Goal: Task Accomplishment & Management: Manage account settings

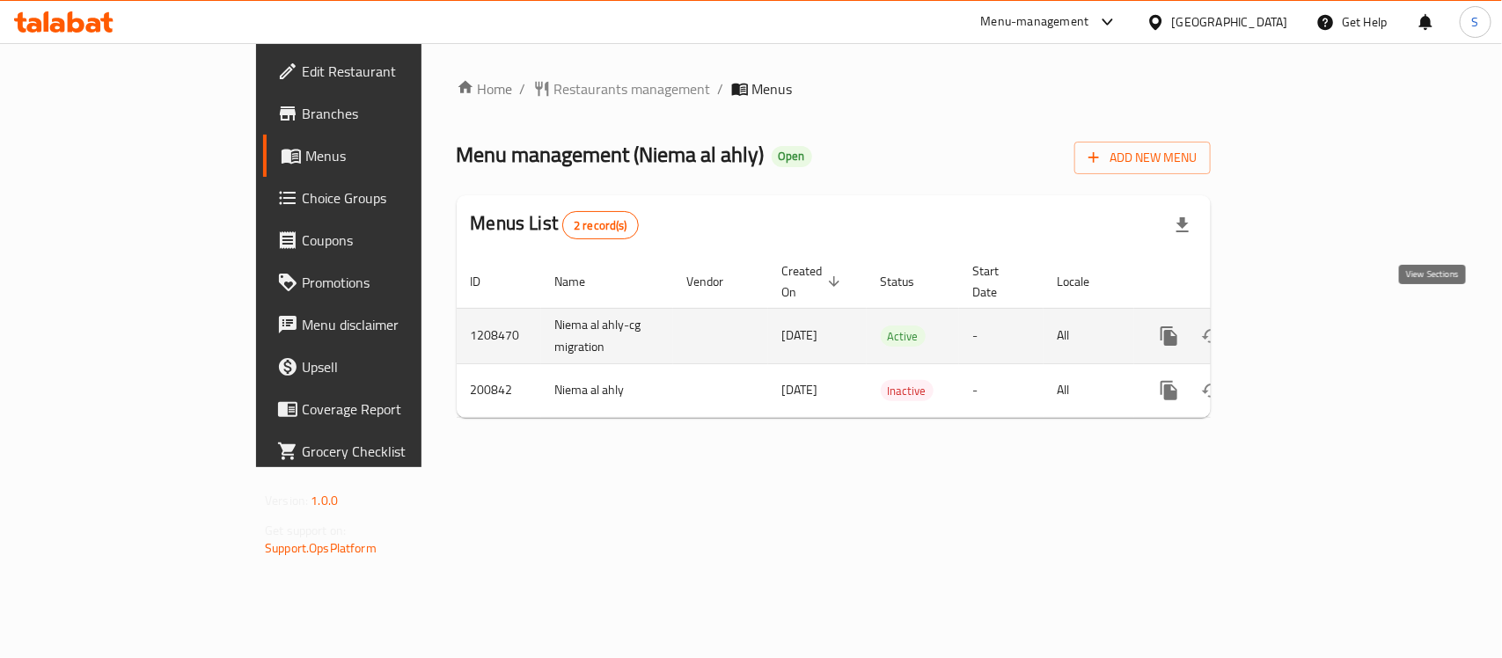
click at [1307, 326] on icon "enhanced table" at bounding box center [1296, 336] width 21 height 21
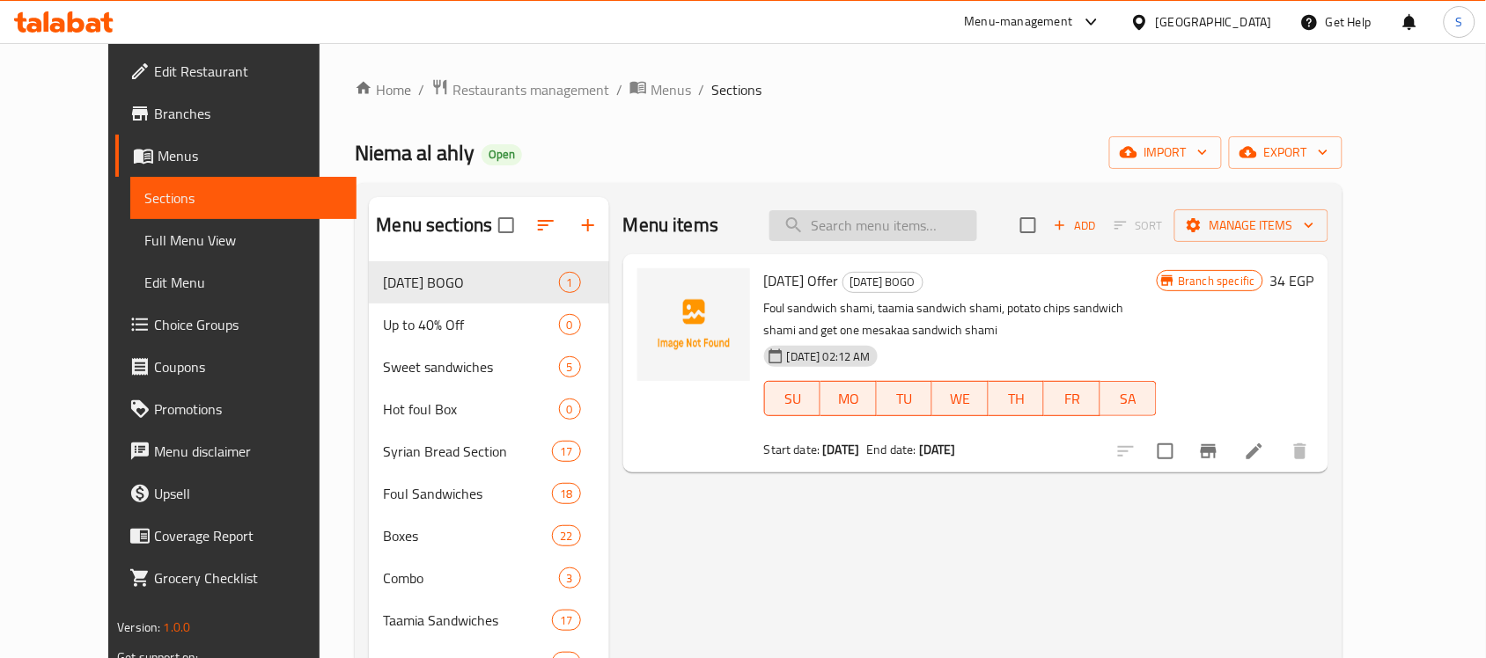
click at [944, 222] on input "search" at bounding box center [873, 225] width 208 height 31
paste input "Potato Fingers With Cheddar Cheese Sandwich"
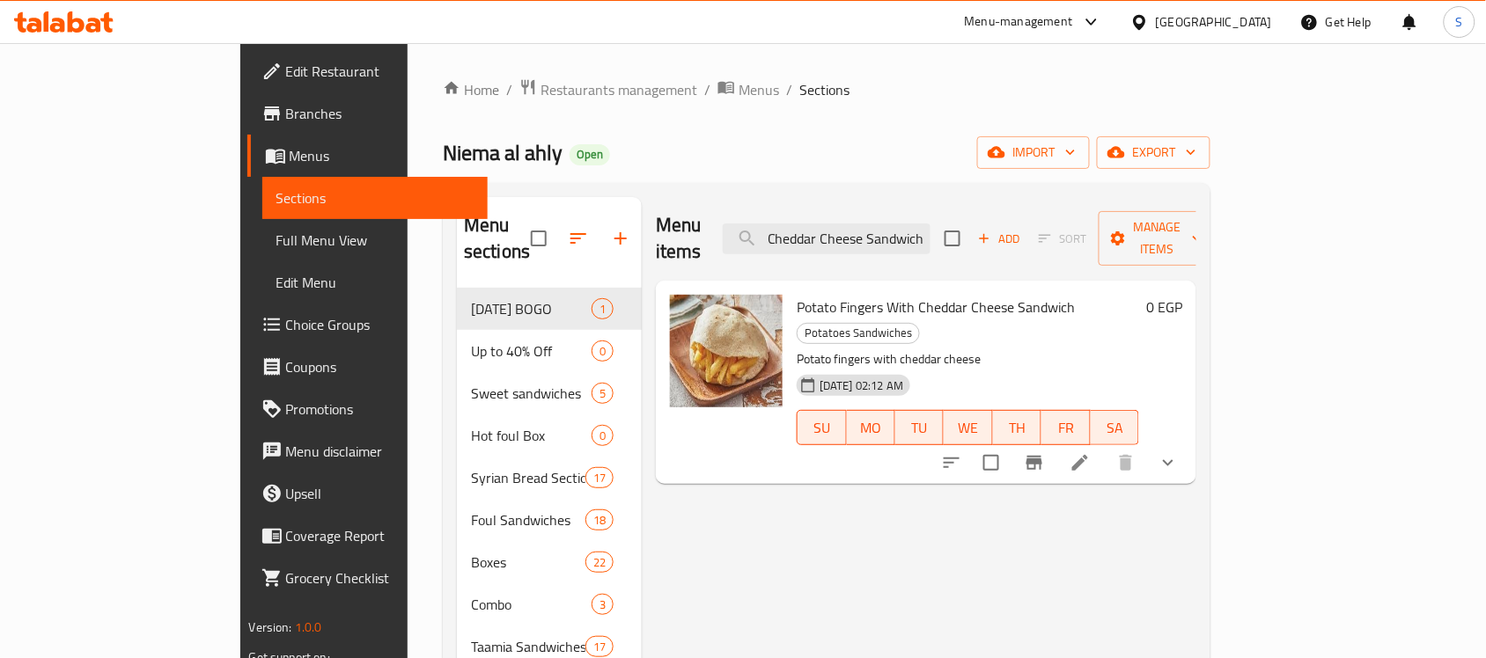
type input "Potato Fingers With Cheddar Cheese Sandwich"
click at [1105, 447] on li at bounding box center [1079, 463] width 49 height 32
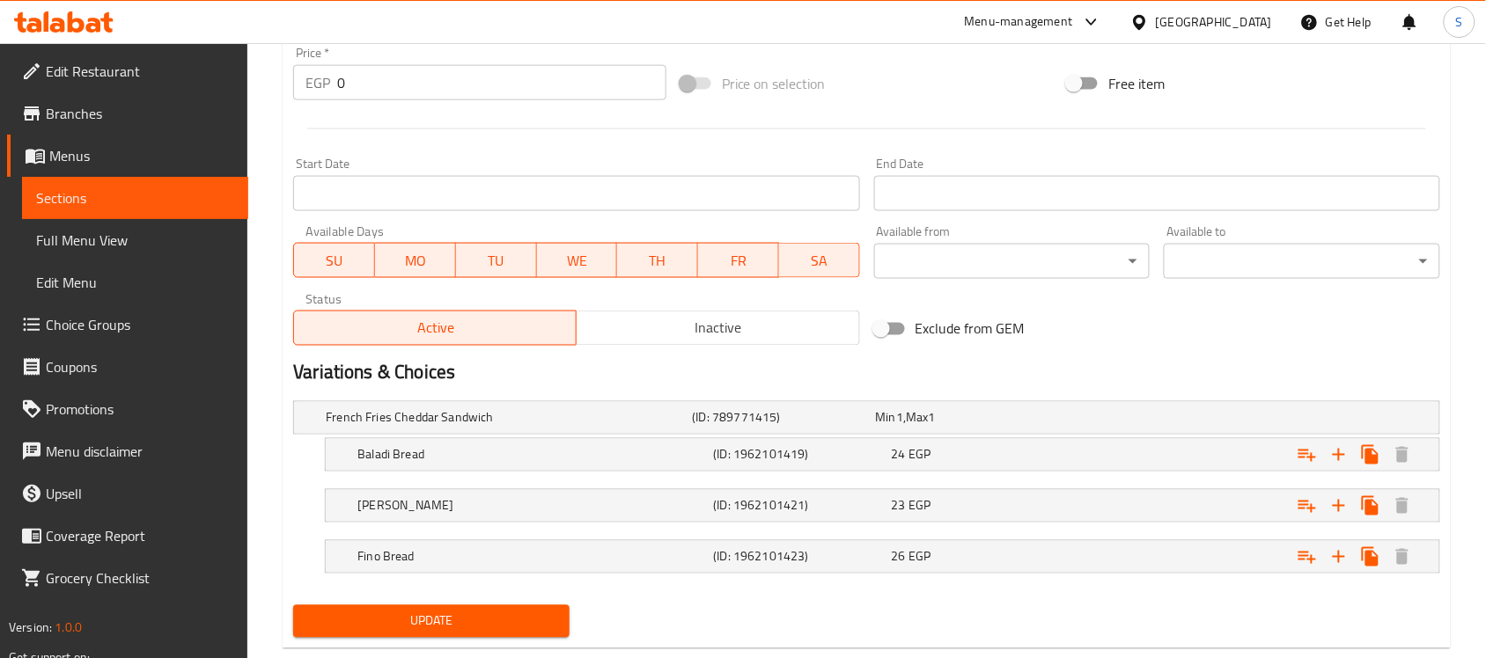
scroll to position [702, 0]
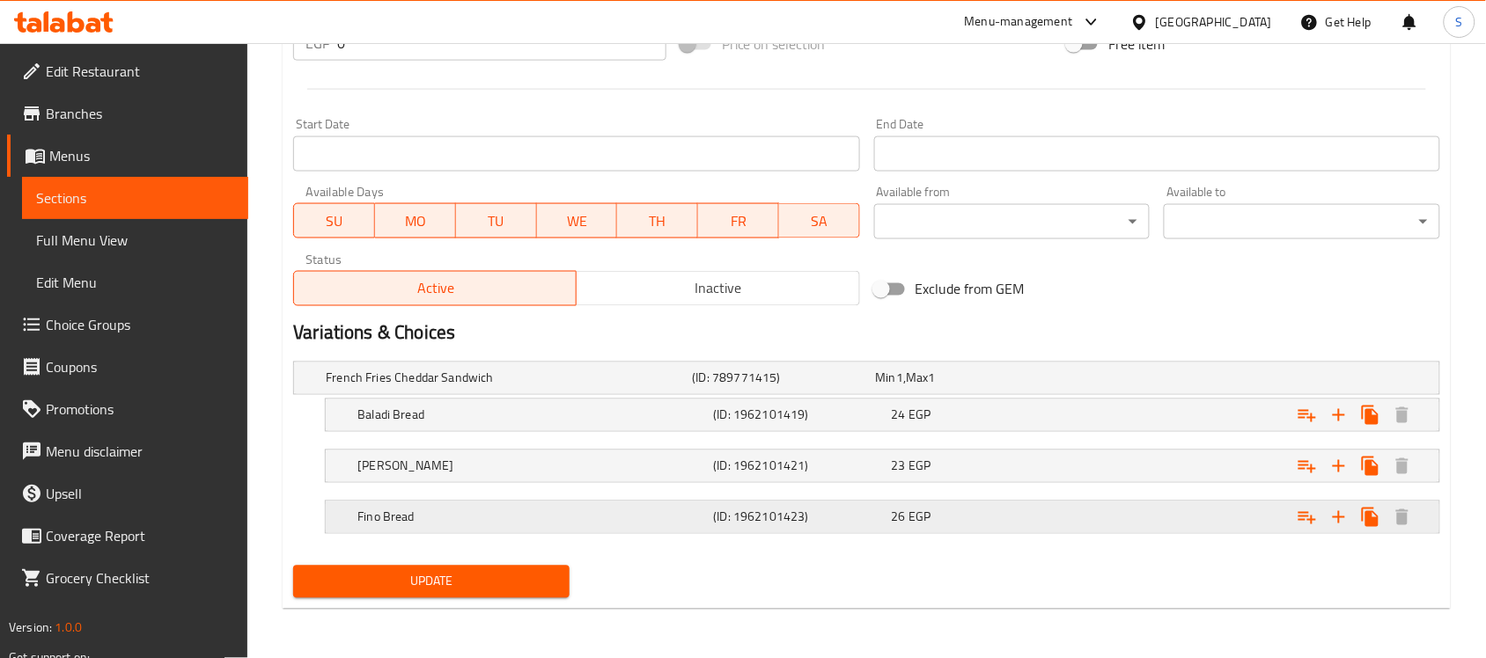
click at [662, 528] on div "Fino Bread" at bounding box center [532, 517] width 356 height 25
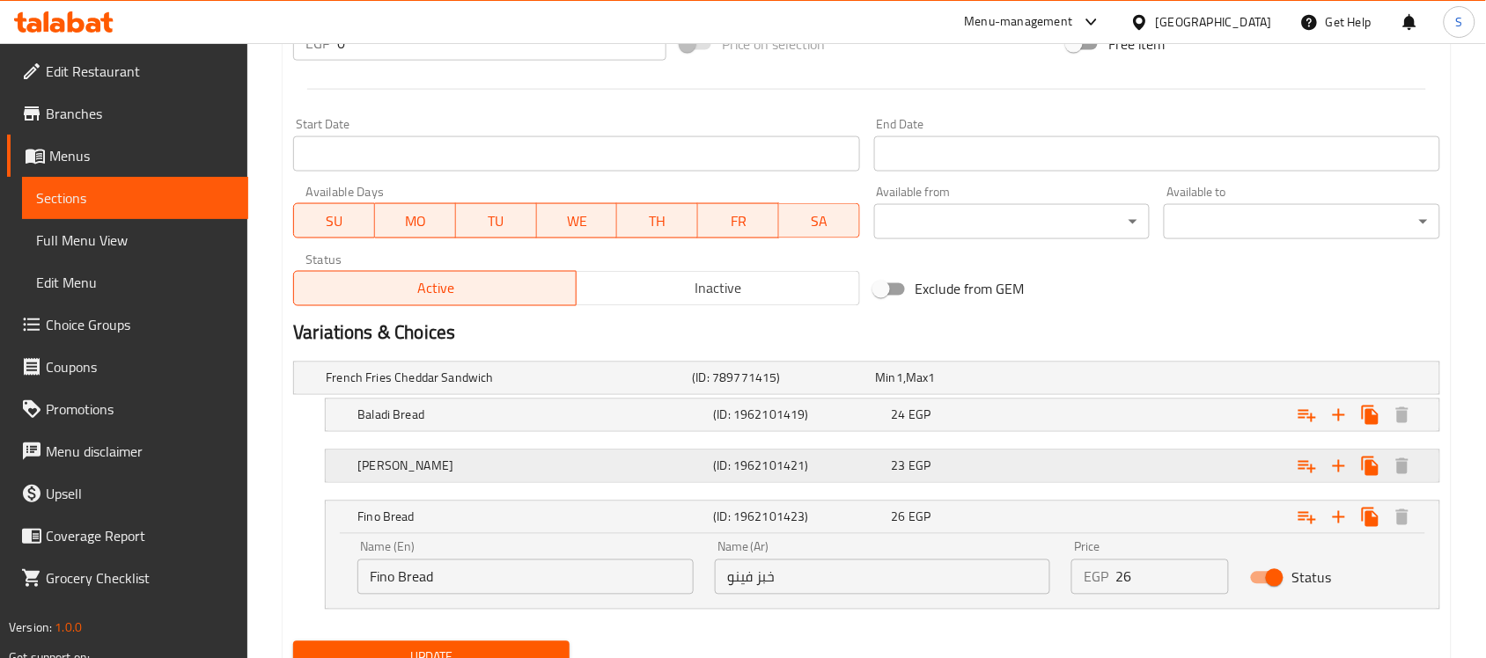
click at [675, 467] on h5 "[PERSON_NAME]" at bounding box center [531, 467] width 349 height 18
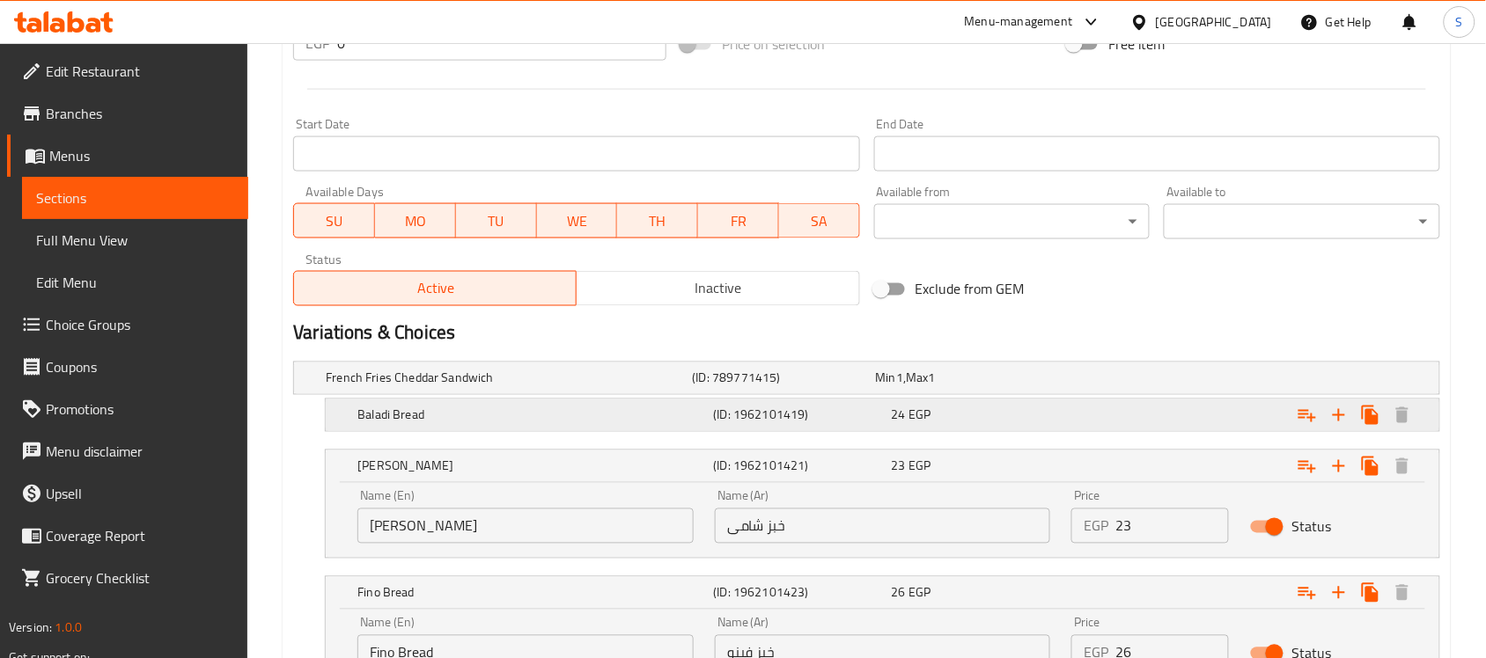
click at [574, 425] on div "Baladi Bread" at bounding box center [532, 415] width 356 height 25
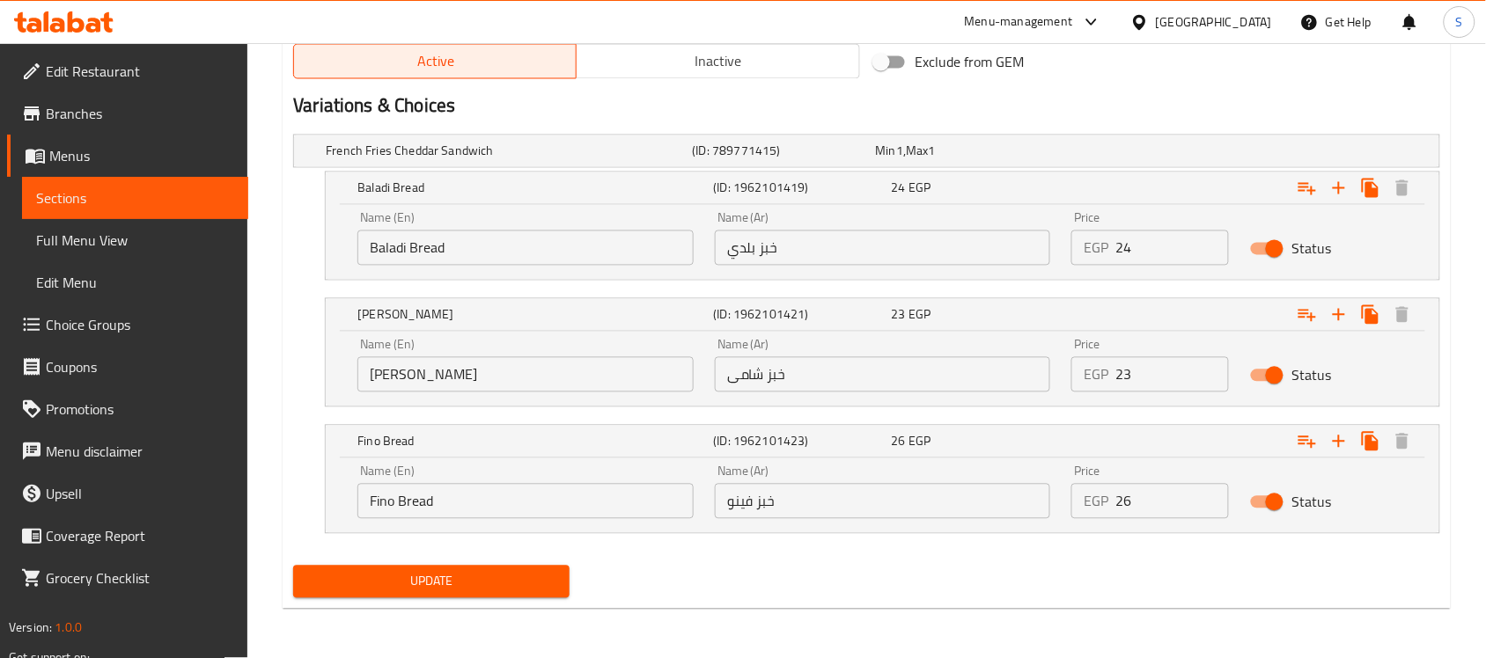
scroll to position [929, 0]
click at [499, 508] on input "Fino Bread" at bounding box center [525, 501] width 336 height 35
click at [522, 380] on input "[PERSON_NAME]" at bounding box center [525, 374] width 336 height 35
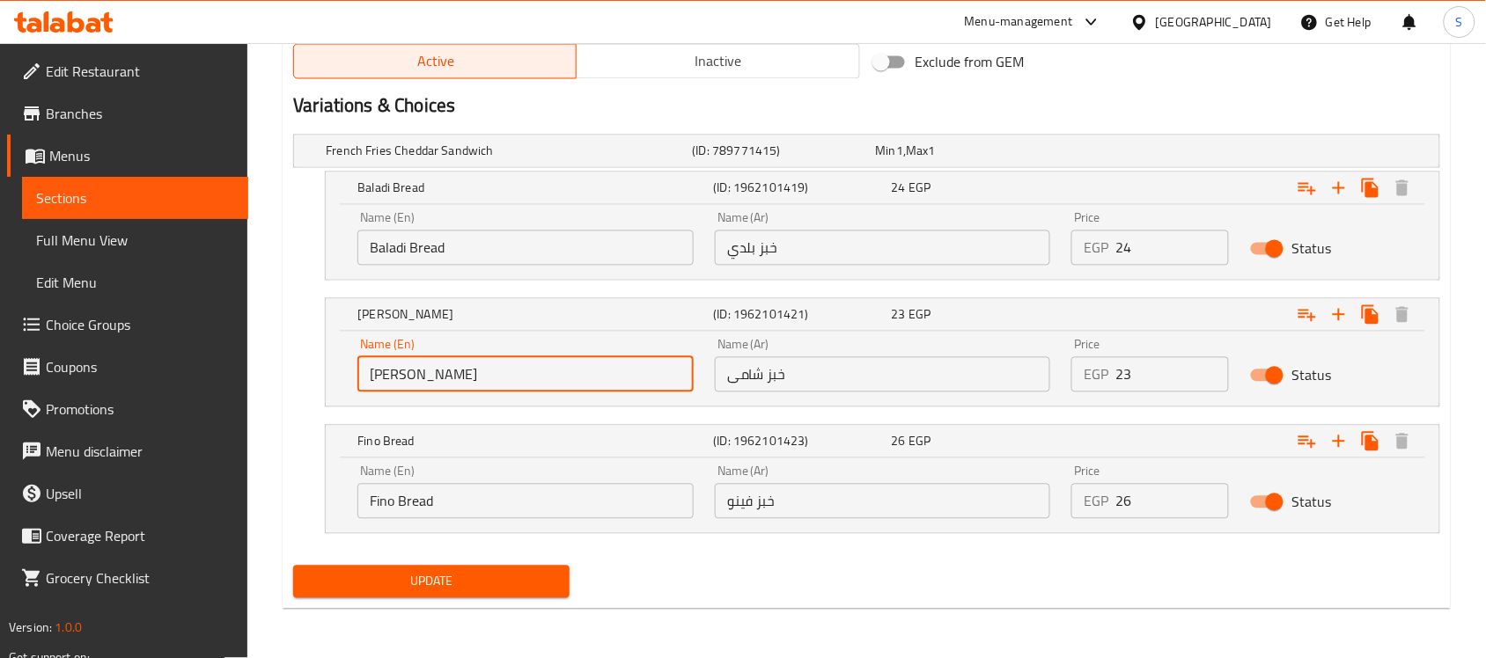
click at [878, 555] on div "French Fries Cheddar Sandwich (ID: 789771415) Min 1 , Max 1 Name (En) French Fr…" at bounding box center [866, 343] width 1161 height 431
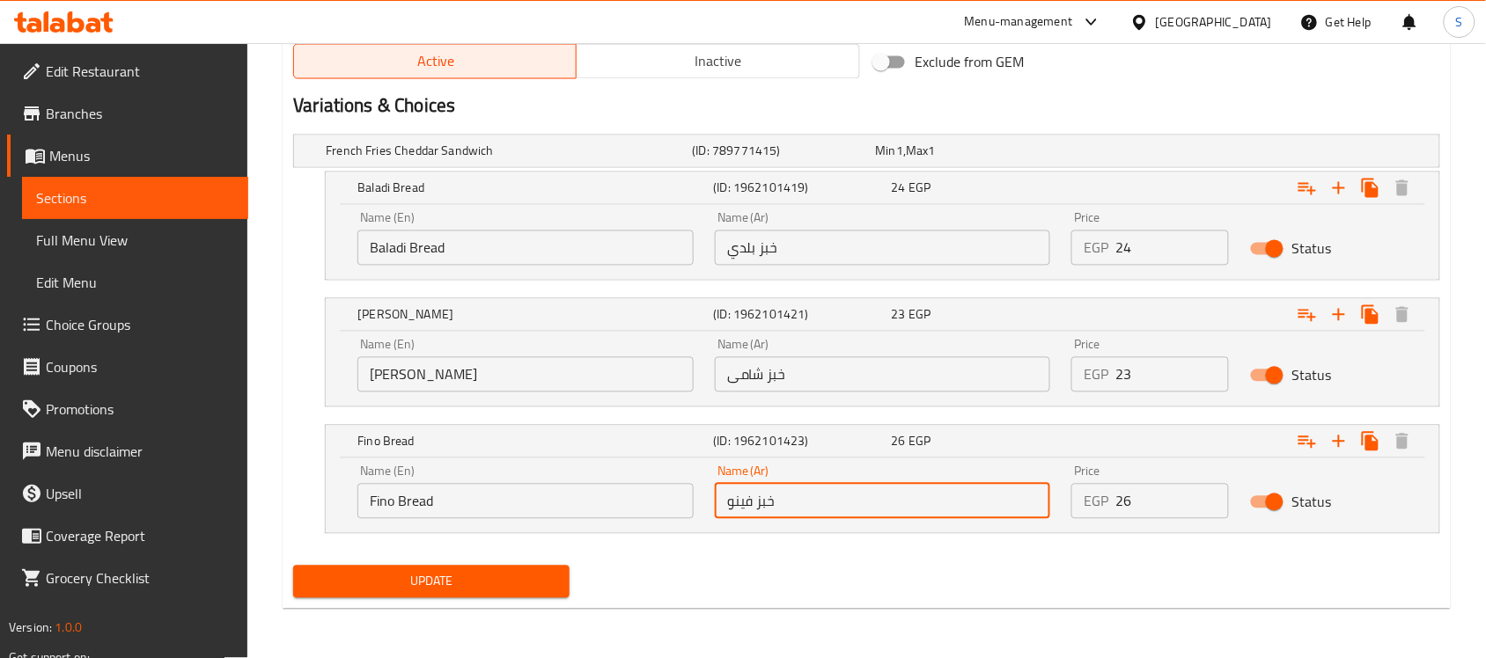
click at [722, 485] on input "خبز فينو" at bounding box center [883, 501] width 336 height 35
paste input "فرنساوي"
type input "خبز فينو فرنساوي"
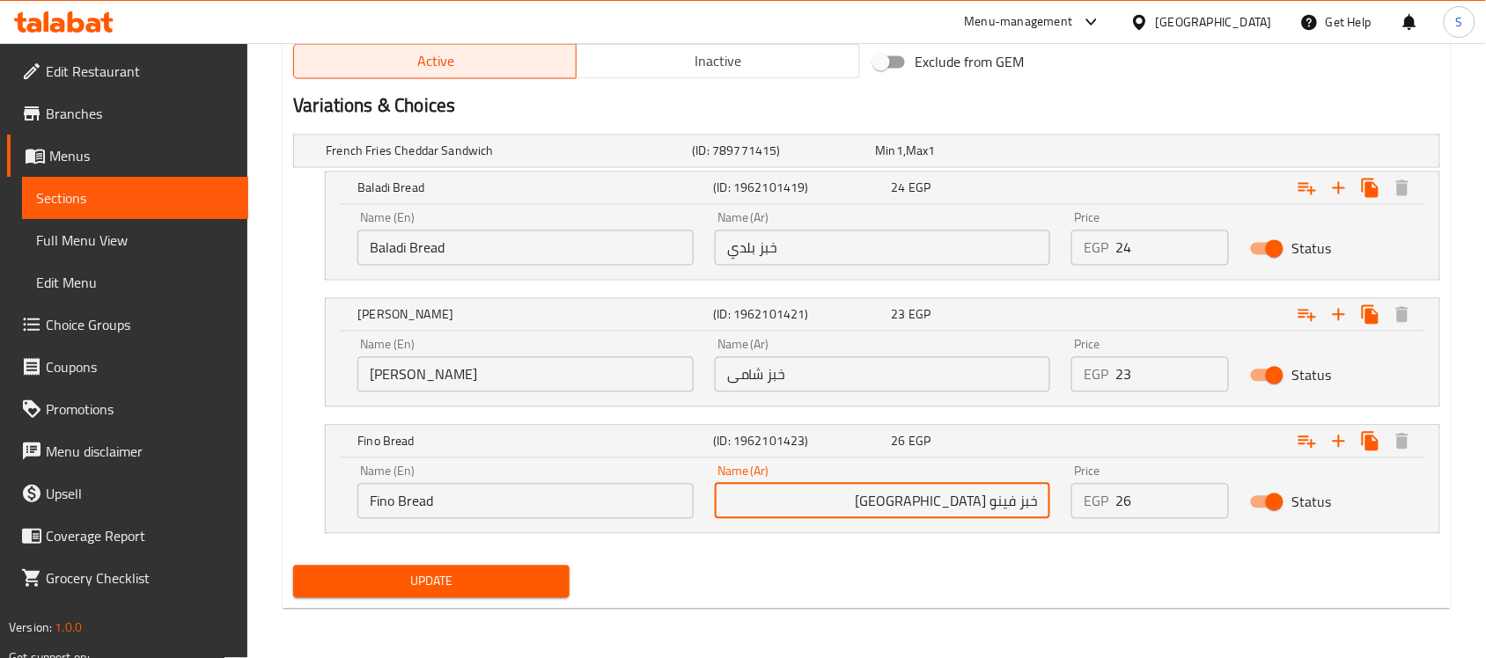
click at [566, 517] on input "Fino Bread" at bounding box center [525, 501] width 336 height 35
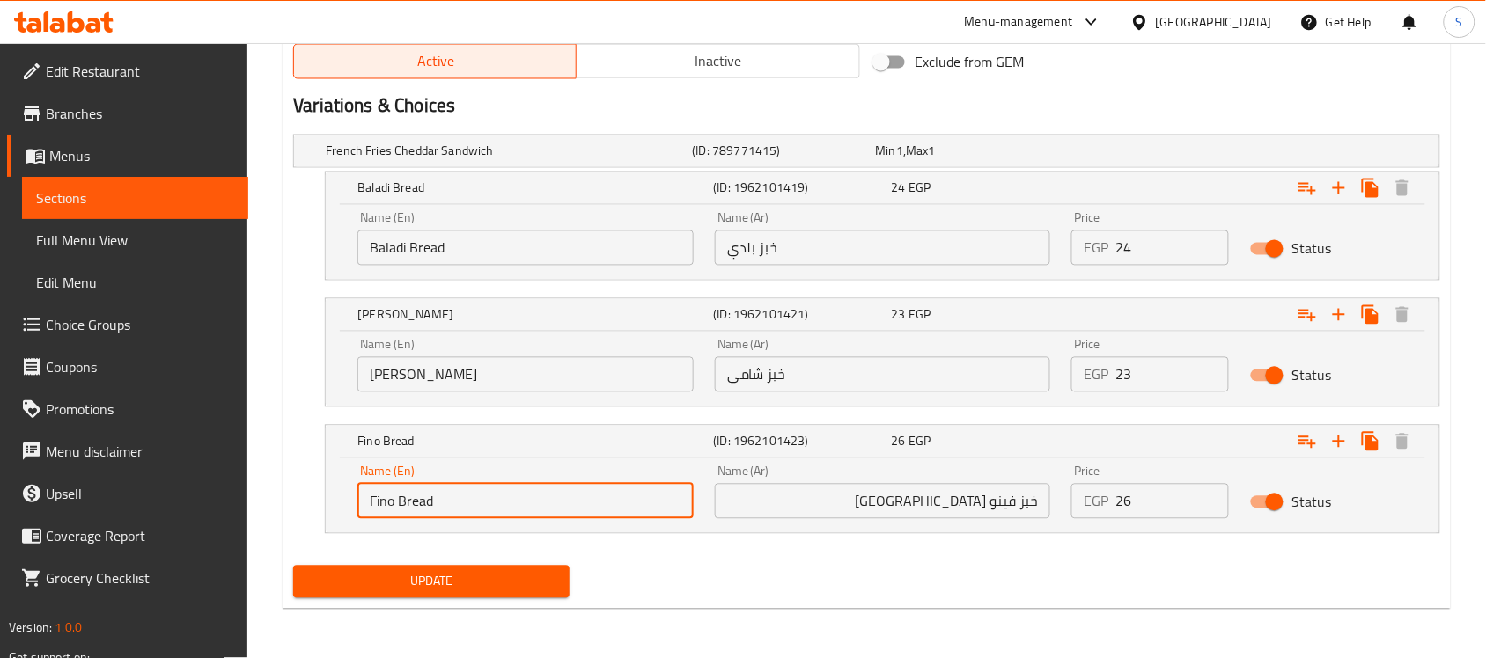
click at [566, 517] on input "Fino Bread" at bounding box center [525, 501] width 336 height 35
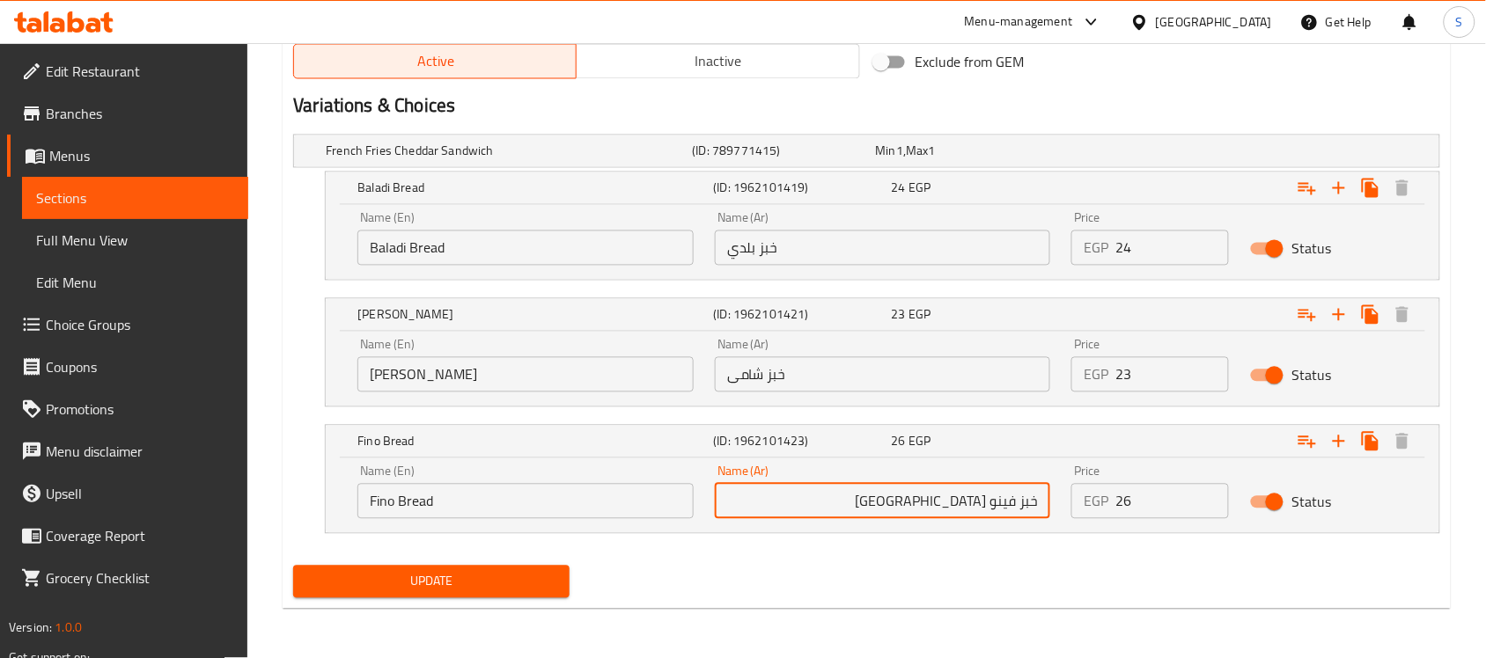
click at [880, 504] on input "خبز فينو فرنساوي" at bounding box center [883, 501] width 336 height 35
click at [517, 506] on input "Fino Bread" at bounding box center [525, 501] width 336 height 35
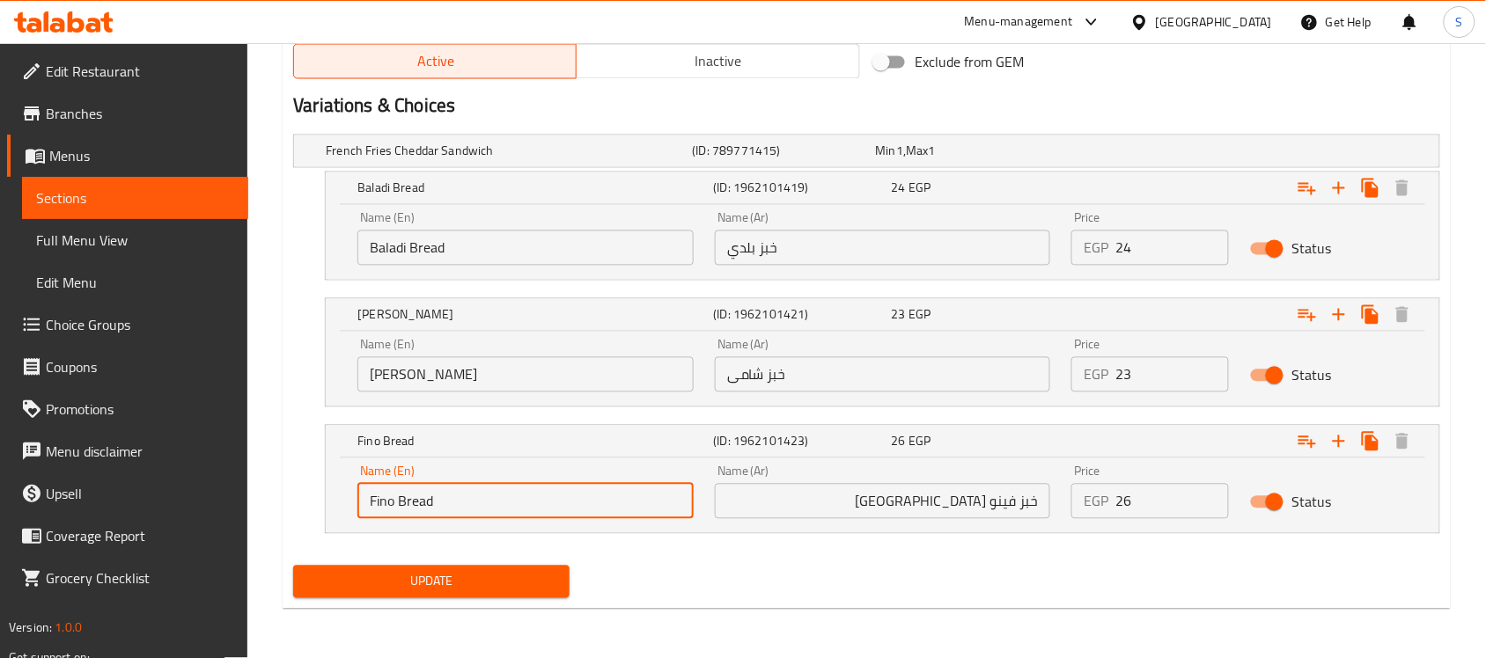
click at [390, 508] on input "Fino Bread" at bounding box center [525, 501] width 336 height 35
click at [388, 508] on input "Fino Bread" at bounding box center [525, 501] width 336 height 35
click at [447, 487] on input "Fino Bread" at bounding box center [525, 501] width 336 height 35
click at [403, 507] on input "Fino Bread" at bounding box center [525, 501] width 336 height 35
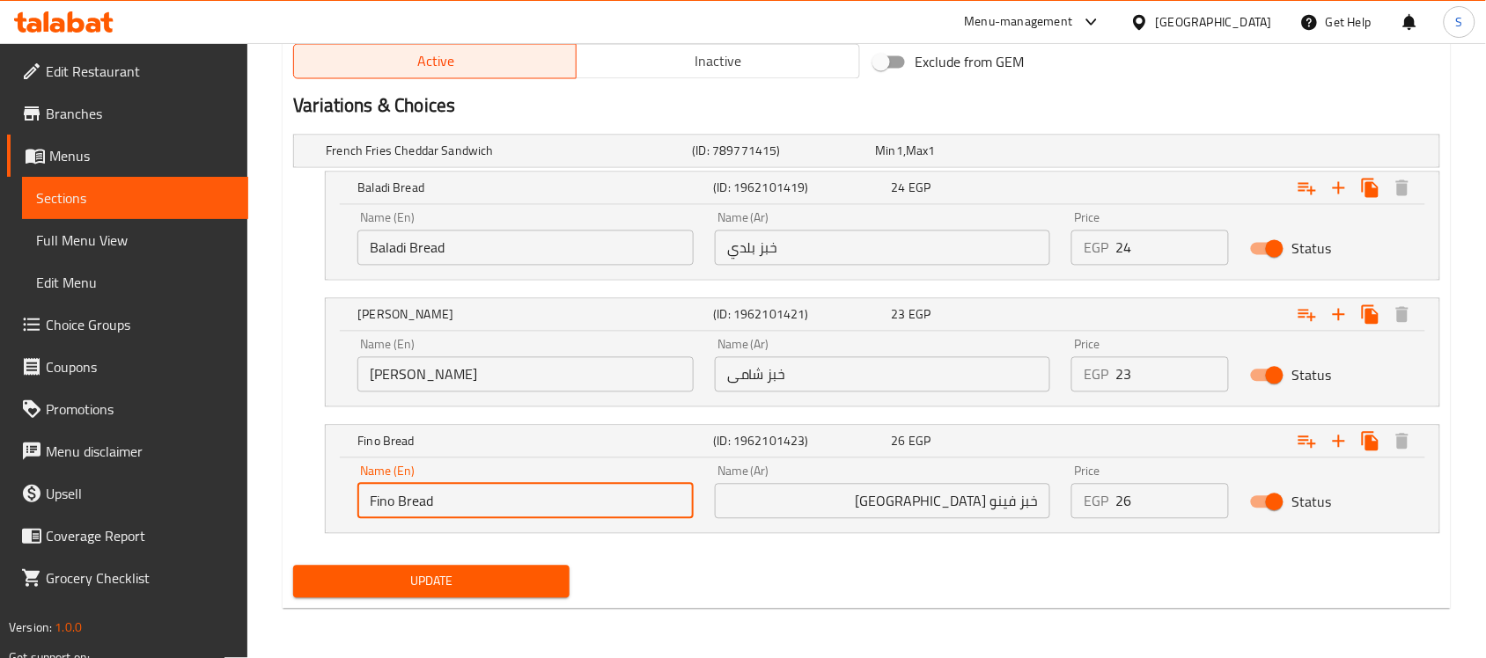
click at [402, 506] on input "Fino Bread" at bounding box center [525, 501] width 336 height 35
paste input "French"
click at [390, 507] on input "Fino French Bread" at bounding box center [525, 501] width 336 height 35
click at [410, 504] on input "Fino French Bread" at bounding box center [525, 501] width 336 height 35
click at [473, 486] on input "Fino French Bread" at bounding box center [525, 501] width 336 height 35
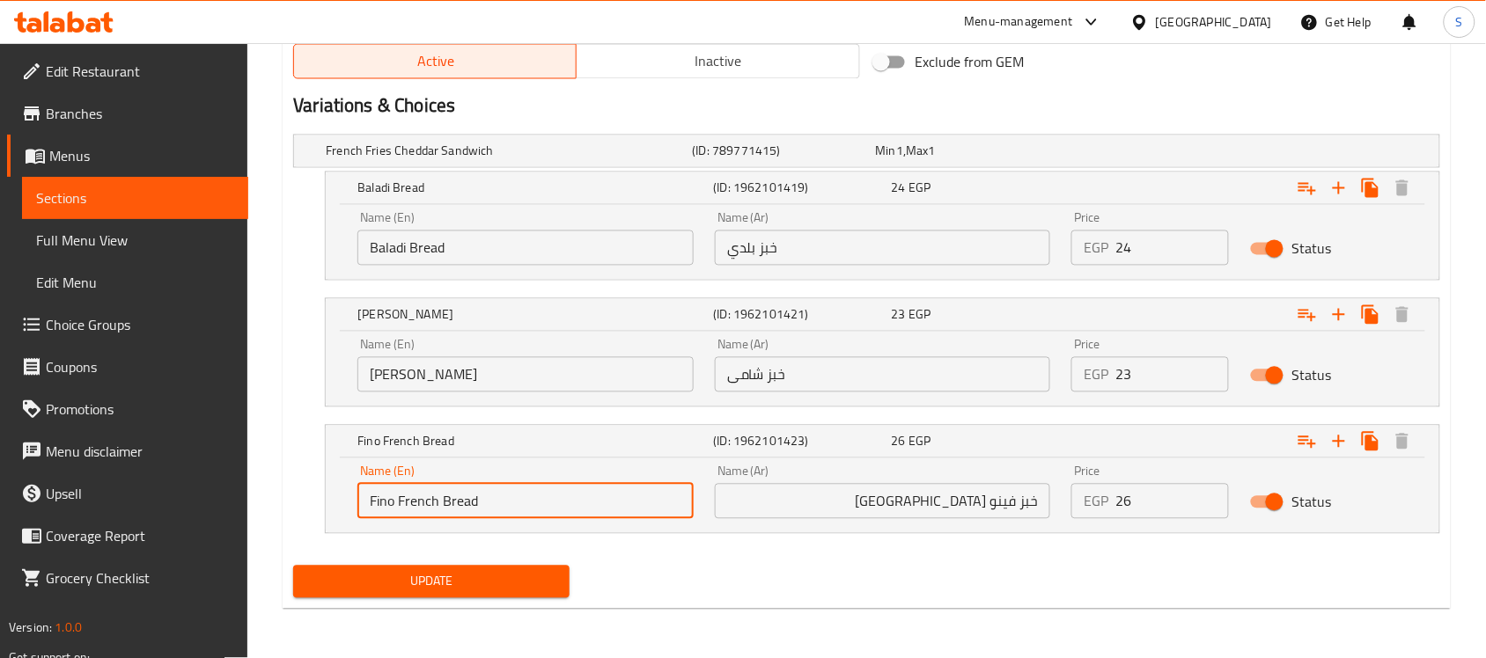
click at [415, 506] on input "Fino French Bread" at bounding box center [525, 501] width 336 height 35
click at [372, 504] on input "Fino Bread" at bounding box center [525, 501] width 336 height 35
paste input "French"
click at [414, 496] on input "French Fino Bread" at bounding box center [525, 501] width 336 height 35
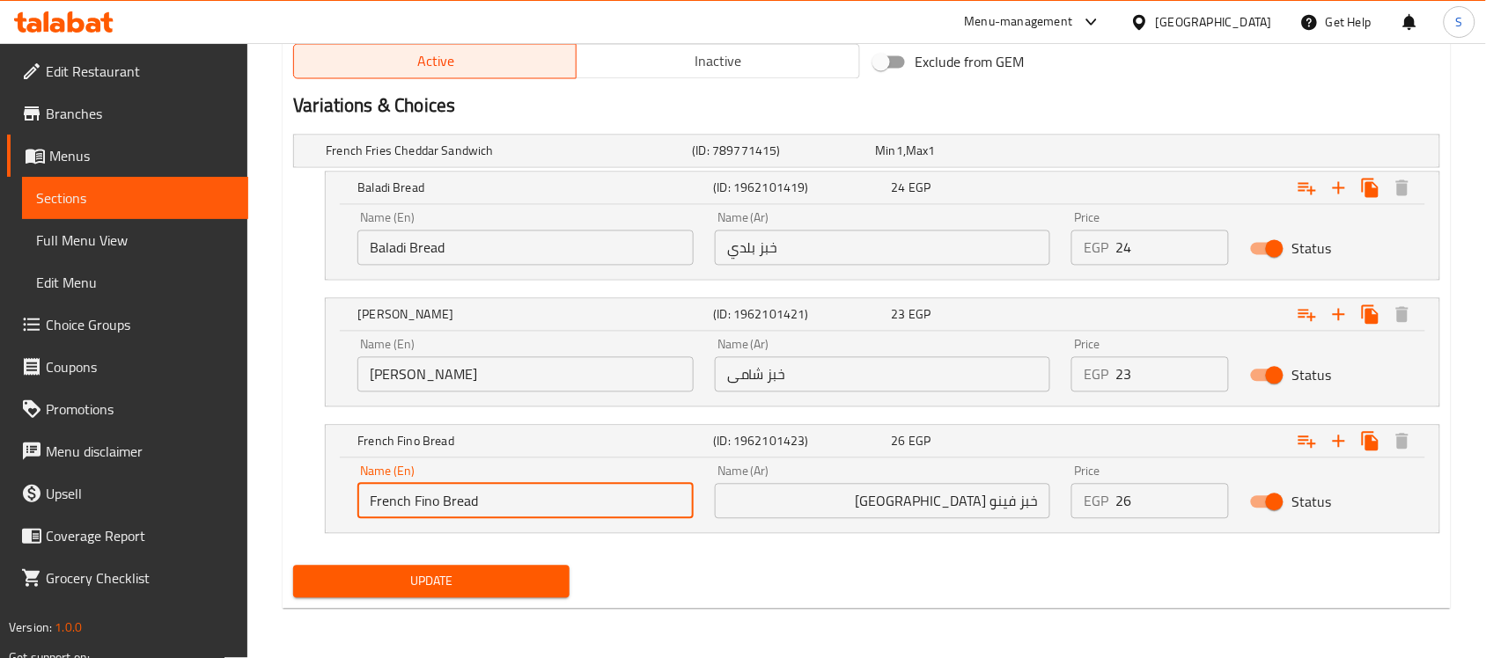
click at [414, 496] on input "French Fino Bread" at bounding box center [525, 501] width 336 height 35
click at [534, 502] on input "French Fino Bread" at bounding box center [525, 501] width 336 height 35
type input "French Fino Bread"
click at [812, 563] on div "Update" at bounding box center [866, 582] width 1161 height 47
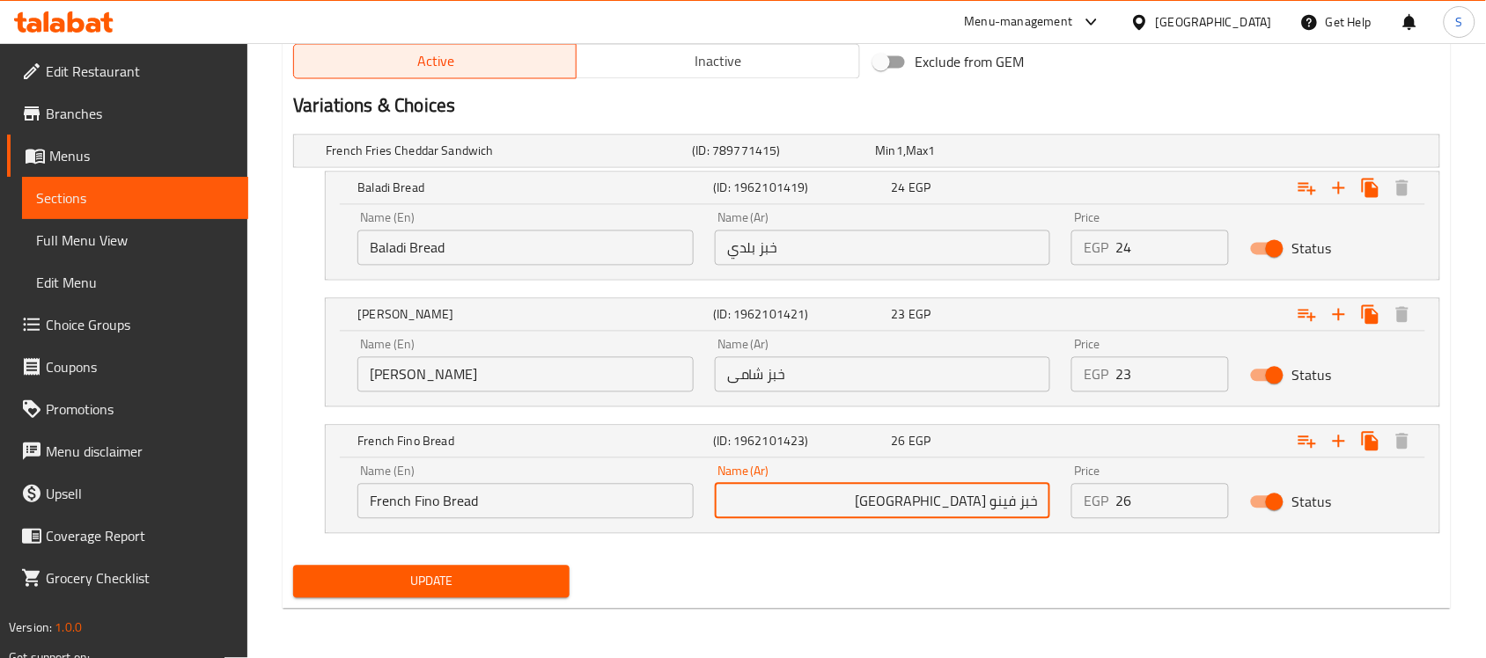
click at [872, 503] on input "خبز فينو فرنساوي" at bounding box center [883, 501] width 336 height 35
click at [511, 491] on input "French Fino Bread" at bounding box center [525, 501] width 336 height 35
click at [785, 552] on div "French Fries Cheddar Sandwich (ID: 789771415) Min 1 , Max 1 Name (En) French Fr…" at bounding box center [866, 343] width 1161 height 431
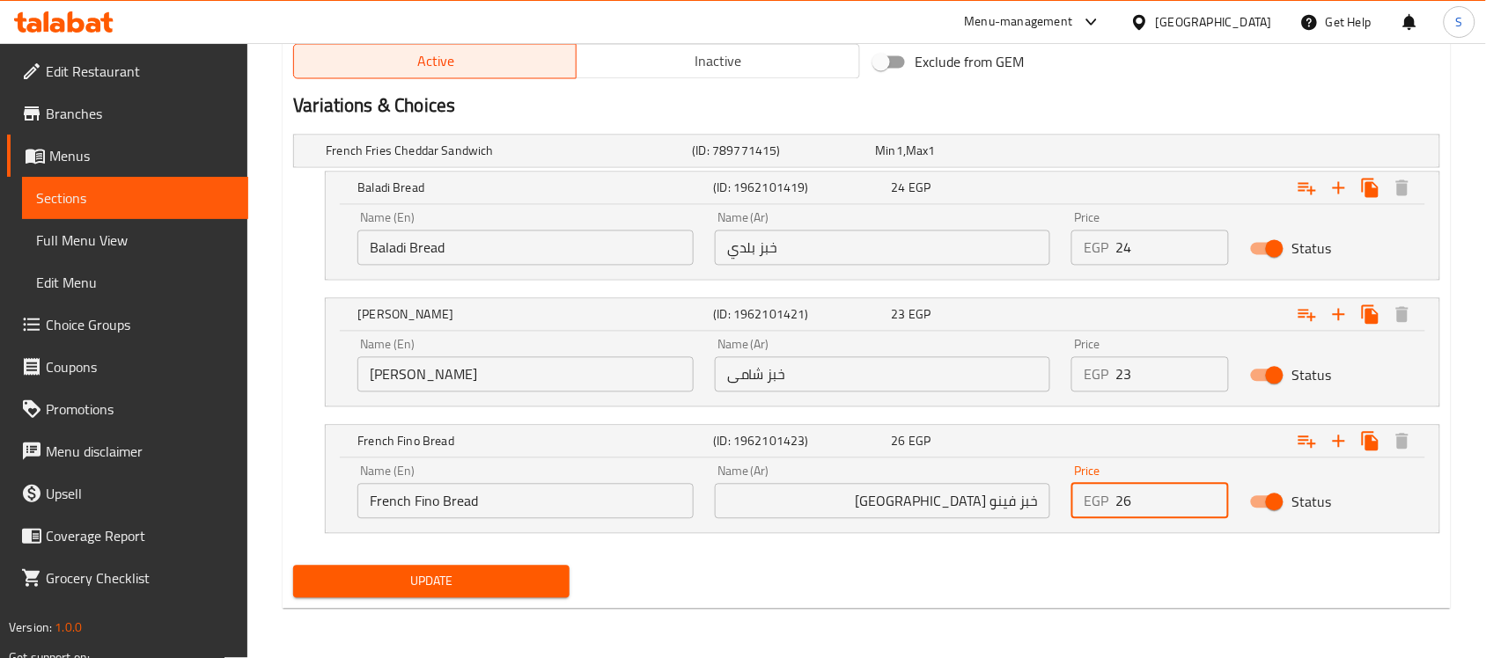
click at [1142, 496] on input "26" at bounding box center [1172, 501] width 114 height 35
click at [895, 480] on div "Name (Ar) خبز فينو فرنساوي Name (Ar)" at bounding box center [883, 493] width 336 height 54
click at [865, 519] on input "خبز فينو فرنساوي" at bounding box center [883, 501] width 336 height 35
click at [929, 398] on div "Name (Ar) خبز شامى Name (Ar)" at bounding box center [882, 365] width 357 height 75
click at [935, 381] on input "خبز شامى" at bounding box center [883, 374] width 336 height 35
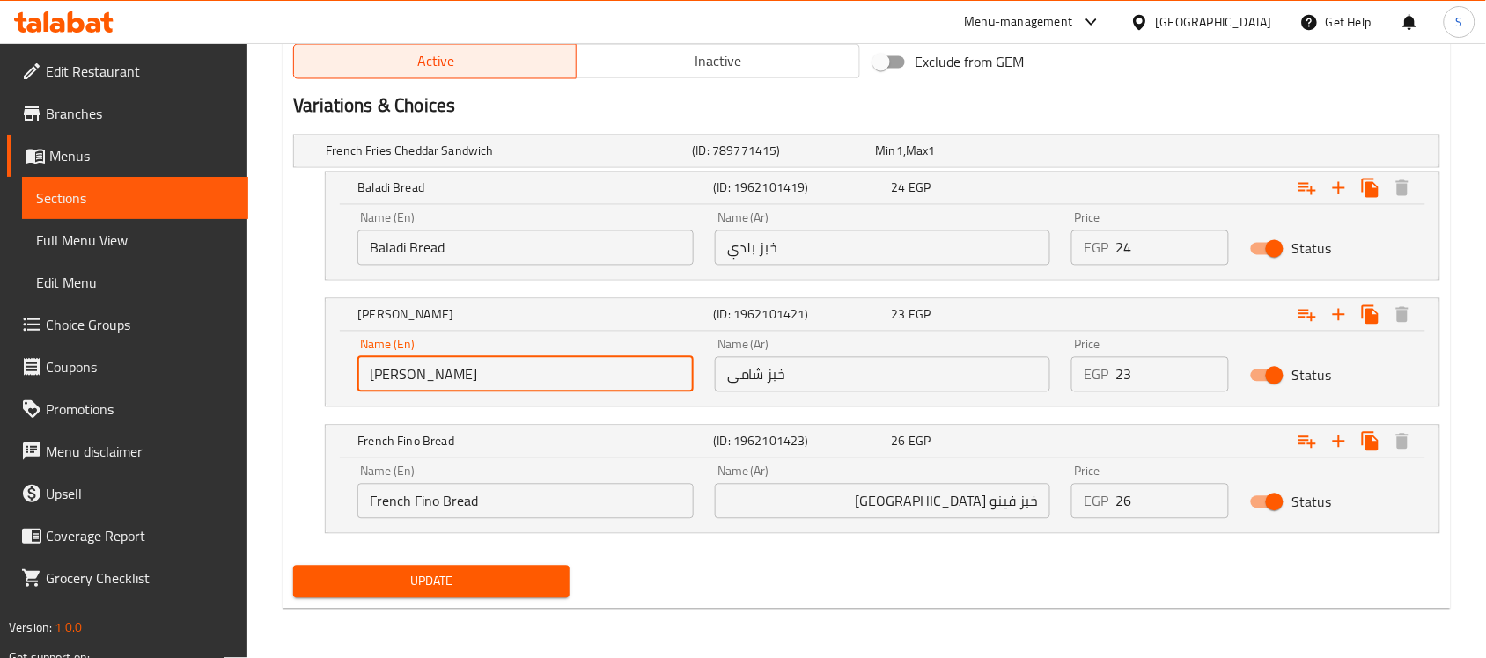
click at [499, 383] on input "Shami Bread" at bounding box center [525, 374] width 336 height 35
click at [561, 517] on input "French Fino Bread" at bounding box center [525, 501] width 336 height 35
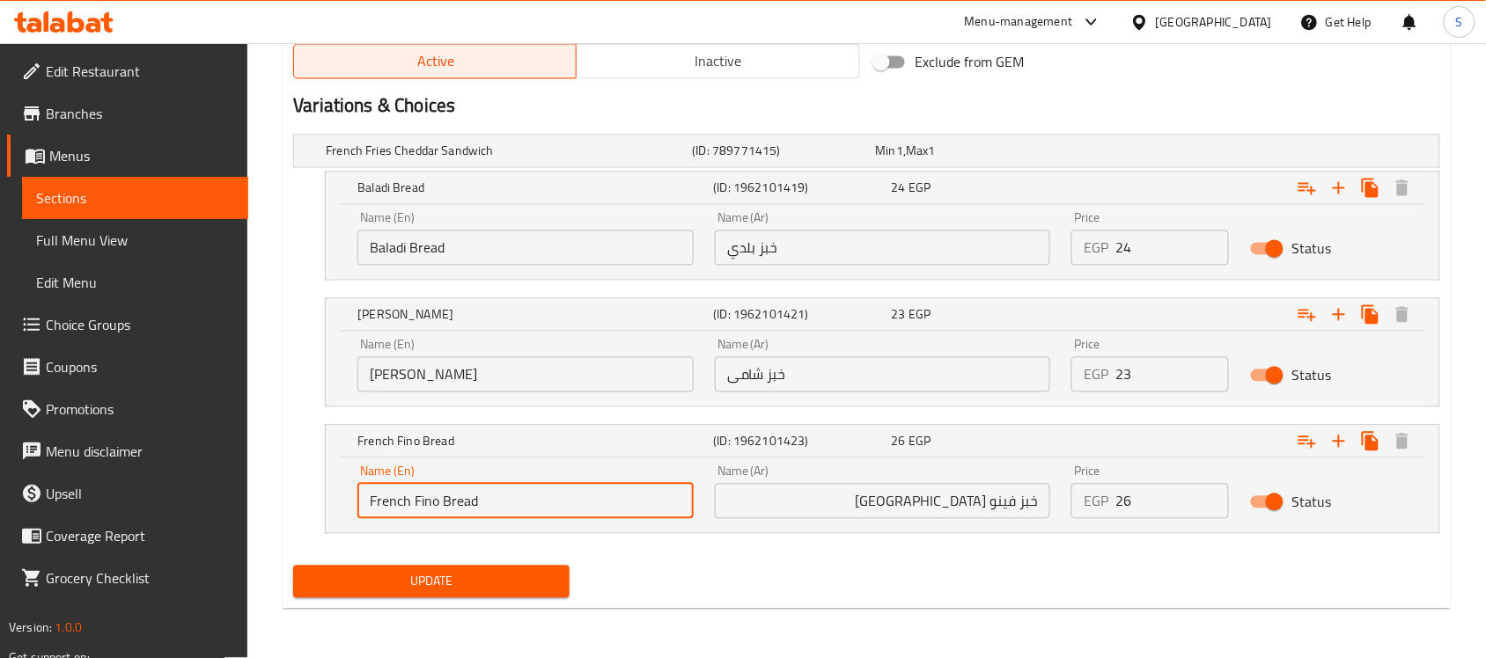
drag, startPoint x: 526, startPoint y: 605, endPoint x: 531, endPoint y: 596, distance: 9.8
click at [526, 605] on div "Update" at bounding box center [431, 582] width 290 height 47
click at [534, 591] on span "Update" at bounding box center [431, 582] width 248 height 22
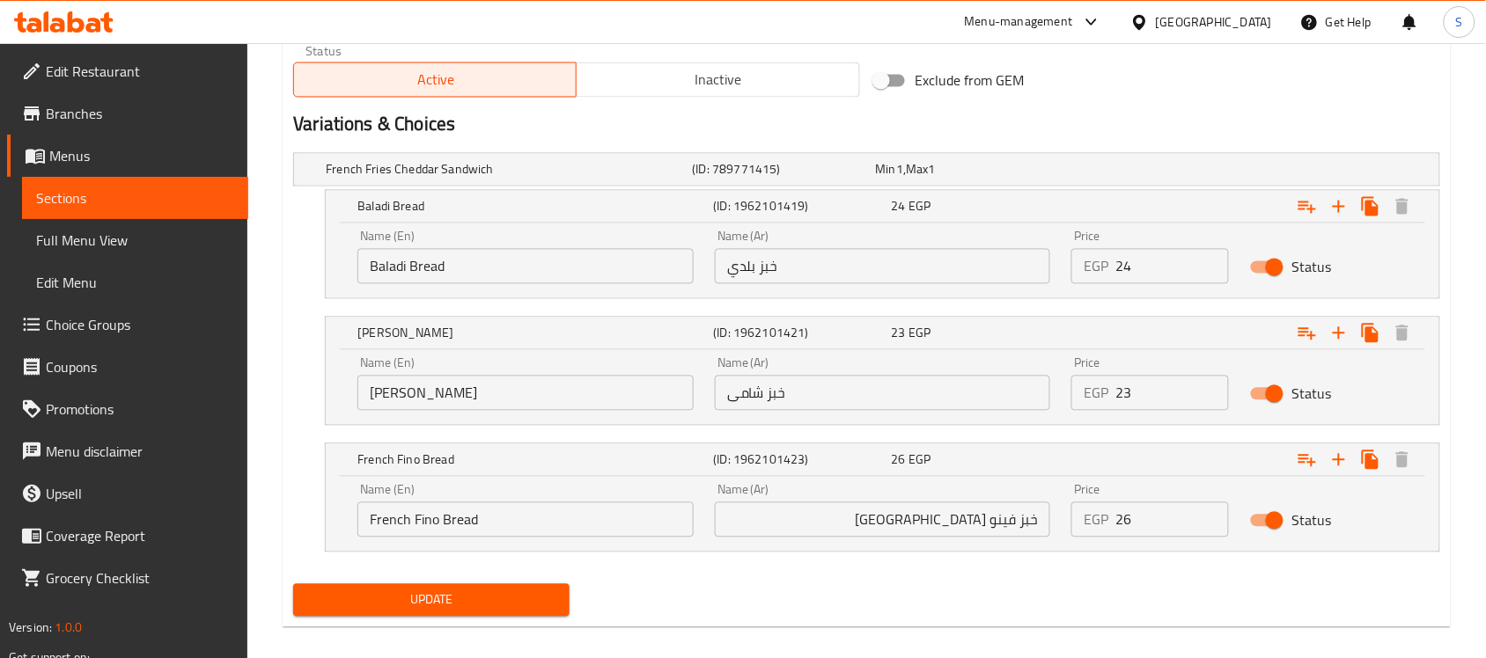
scroll to position [217, 0]
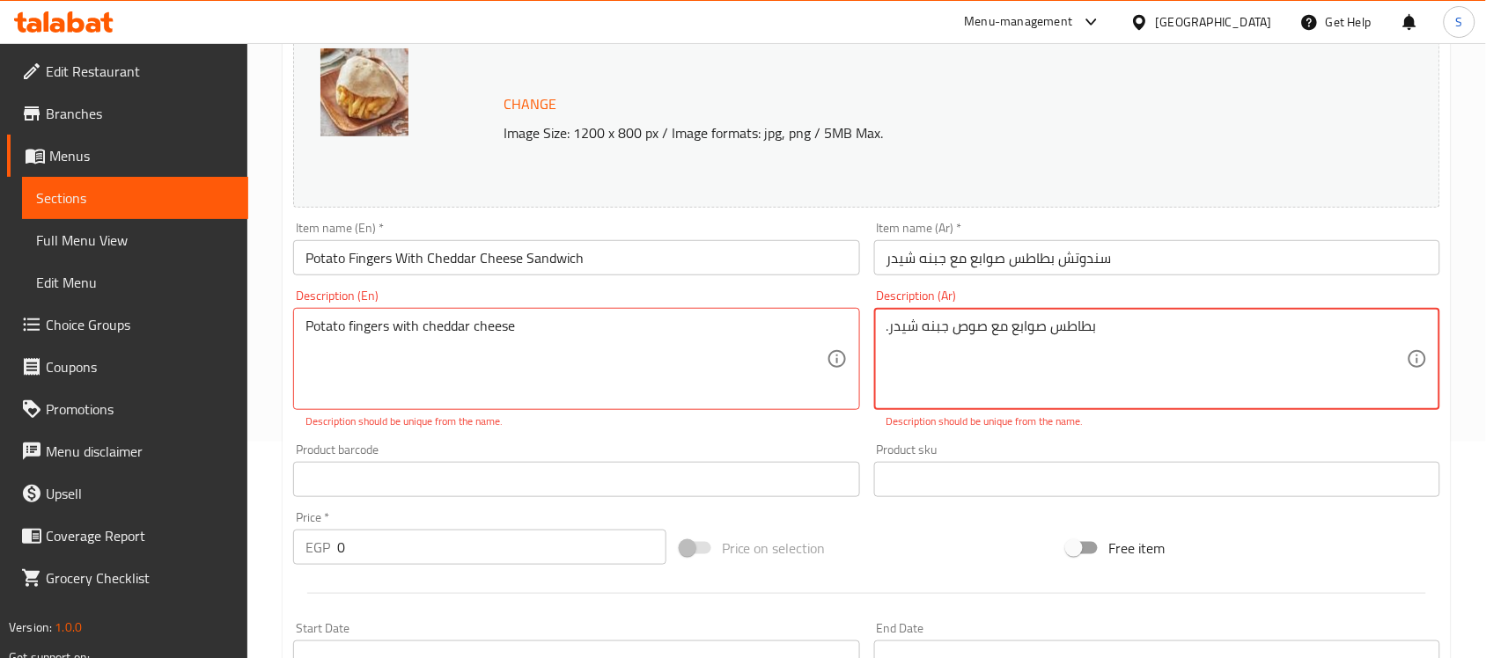
type textarea ".بطاطس صوابع مع صوص جبنه شيدر"
type textarea "Potato fingers with cheddar cheese."
click at [1221, 304] on div "Description (Ar) .بطاطس صوابع مع صوص جبنه شيدر Description (Ar) Description sho…" at bounding box center [1157, 360] width 566 height 140
drag, startPoint x: 1402, startPoint y: 327, endPoint x: 1471, endPoint y: 327, distance: 68.7
click at [1022, 323] on textarea "بطاطس صوابع مع صوص جبنه شيدر" at bounding box center [1146, 360] width 520 height 84
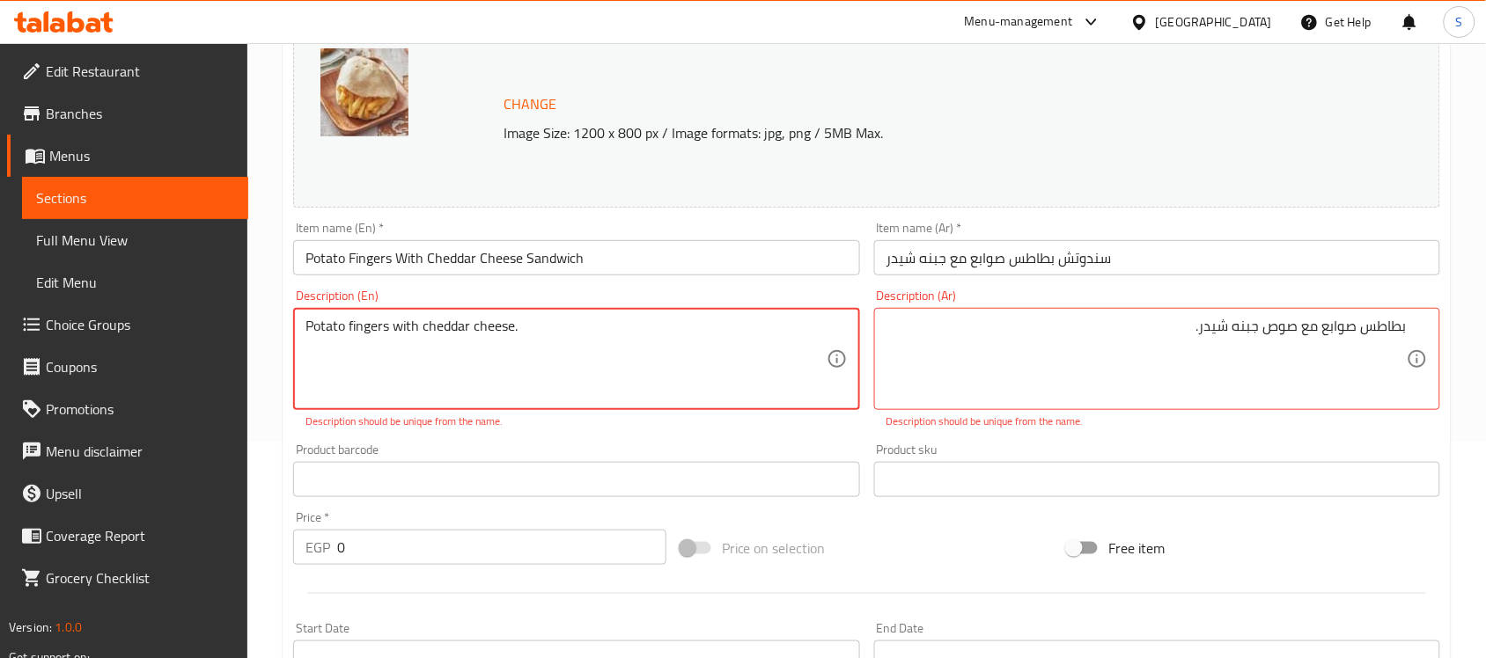
click at [625, 353] on textarea "Potato fingers with cheddar cheese." at bounding box center [565, 360] width 520 height 84
click at [503, 340] on textarea "Potato fingers with cheddar cheese." at bounding box center [565, 360] width 520 height 84
click at [626, 352] on textarea "Potato fingers with cheddar cheese." at bounding box center [565, 360] width 520 height 84
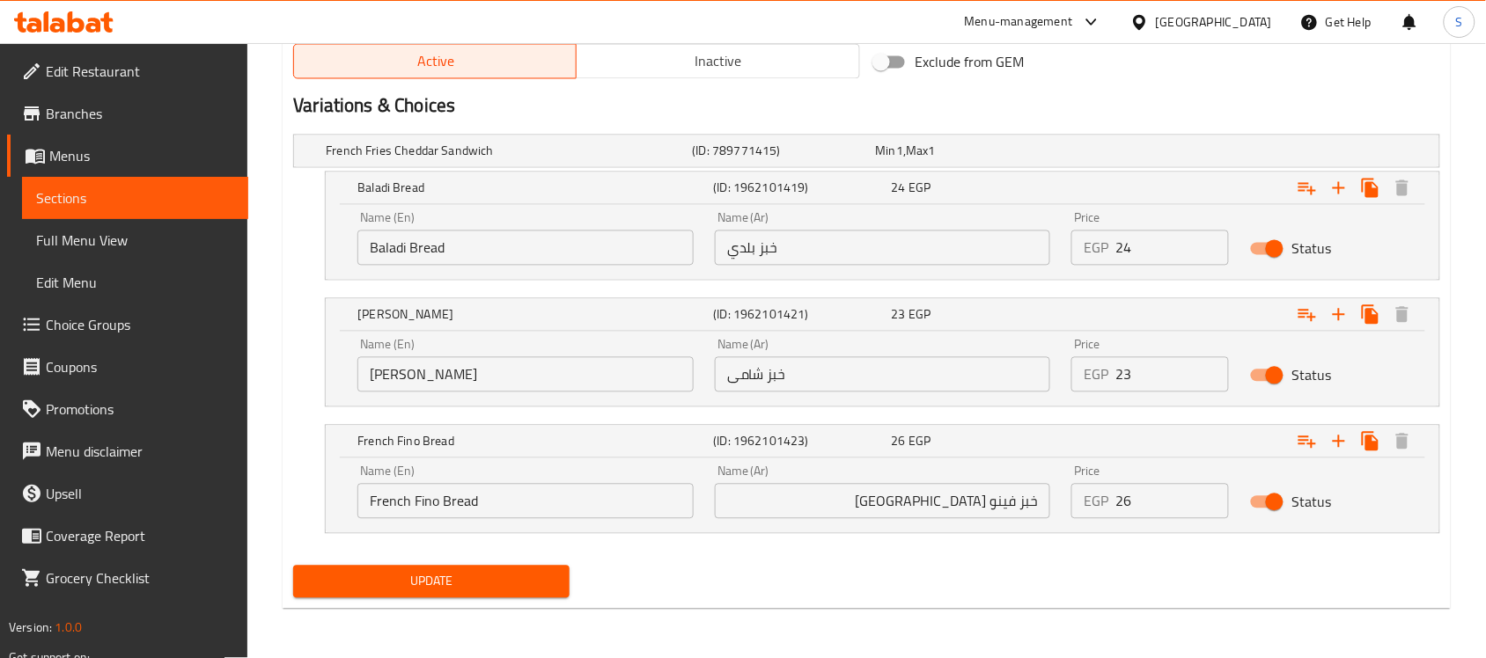
click at [475, 597] on button "Update" at bounding box center [431, 582] width 276 height 33
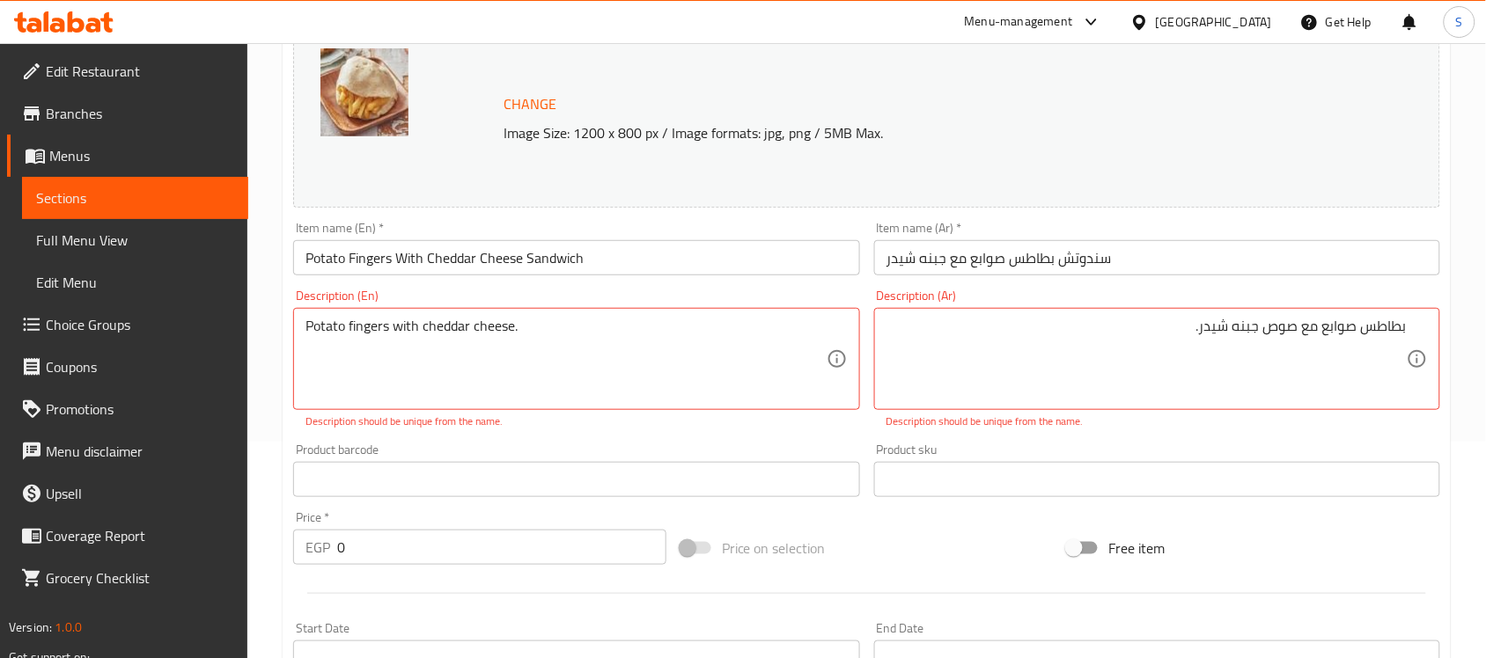
click at [1246, 317] on div "بطاطس صوابع مع صوص جبنه شيدر. Description (Ar)" at bounding box center [1157, 359] width 566 height 102
click at [1226, 336] on textarea "بطاطس صوابع مع صوص جبنه شيدر." at bounding box center [1146, 360] width 520 height 84
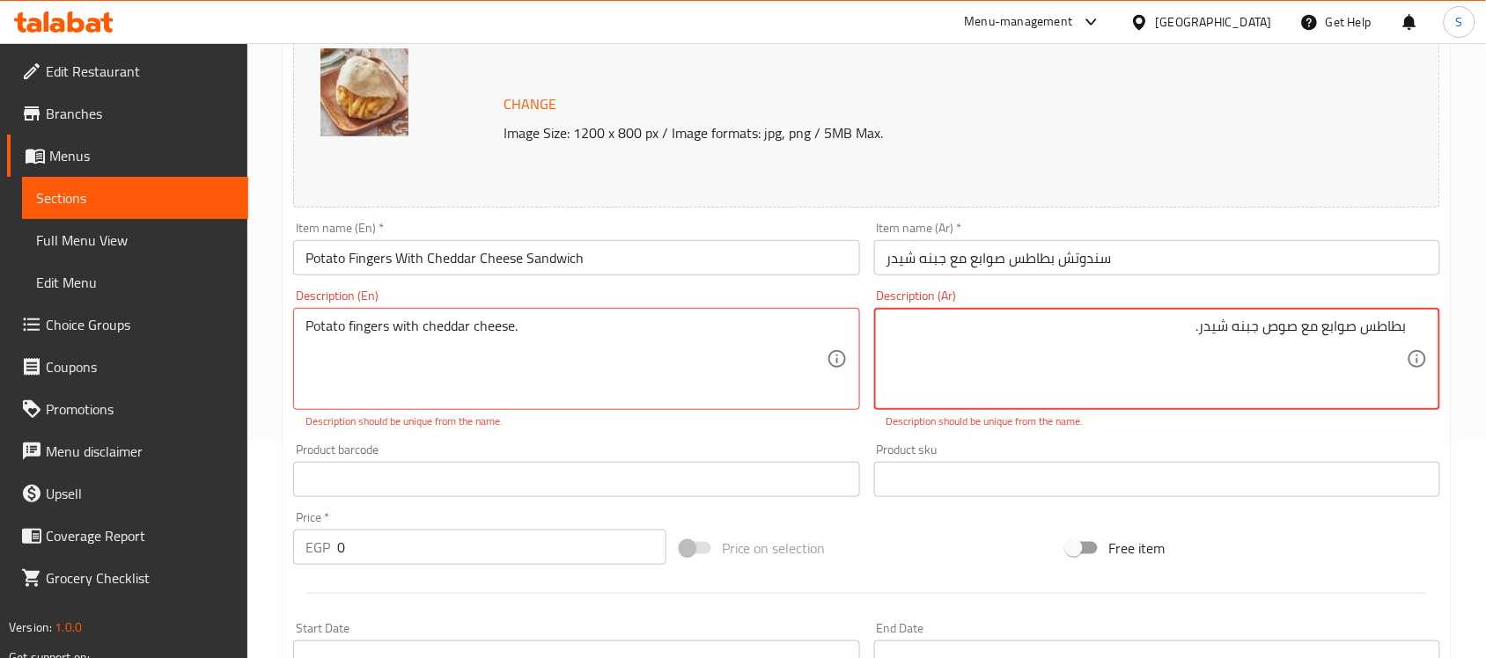
click at [1226, 336] on textarea "بطاطس صوابع مع صوص جبنه شيدر." at bounding box center [1146, 360] width 520 height 84
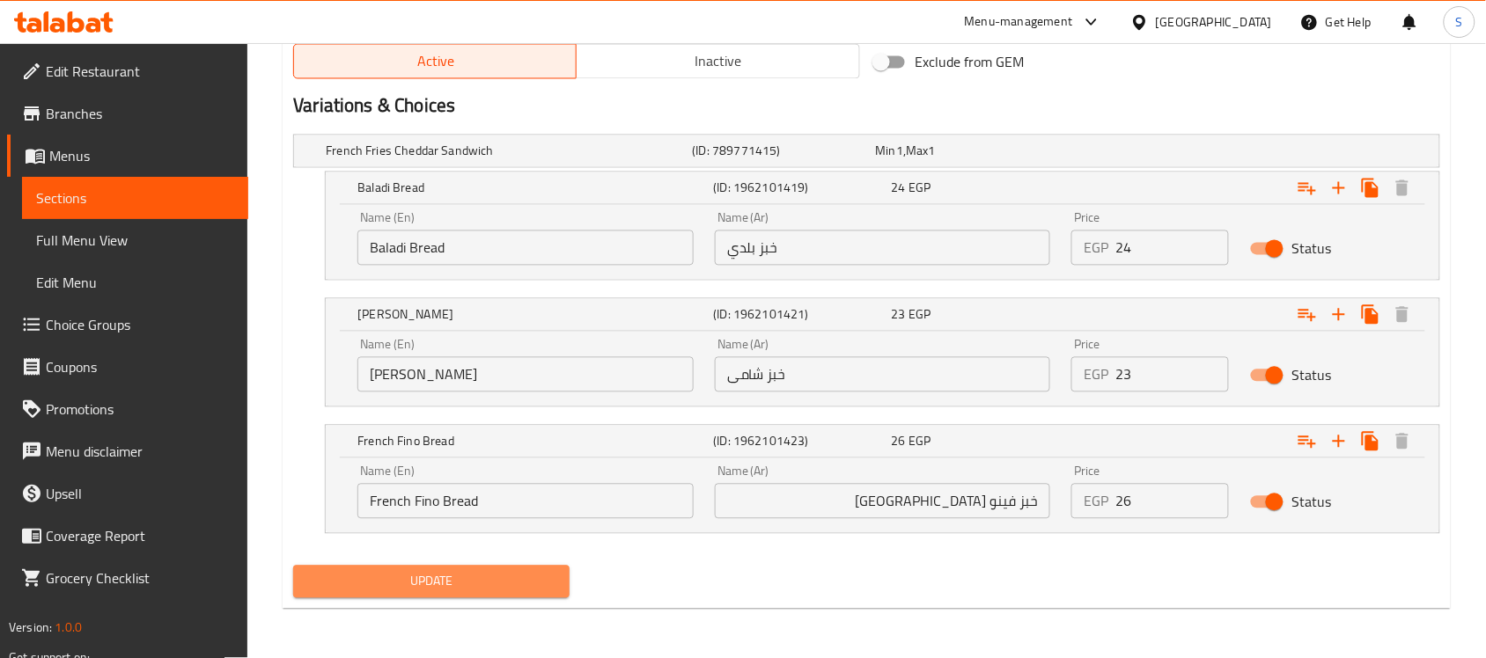
click at [362, 587] on span "Update" at bounding box center [431, 582] width 248 height 22
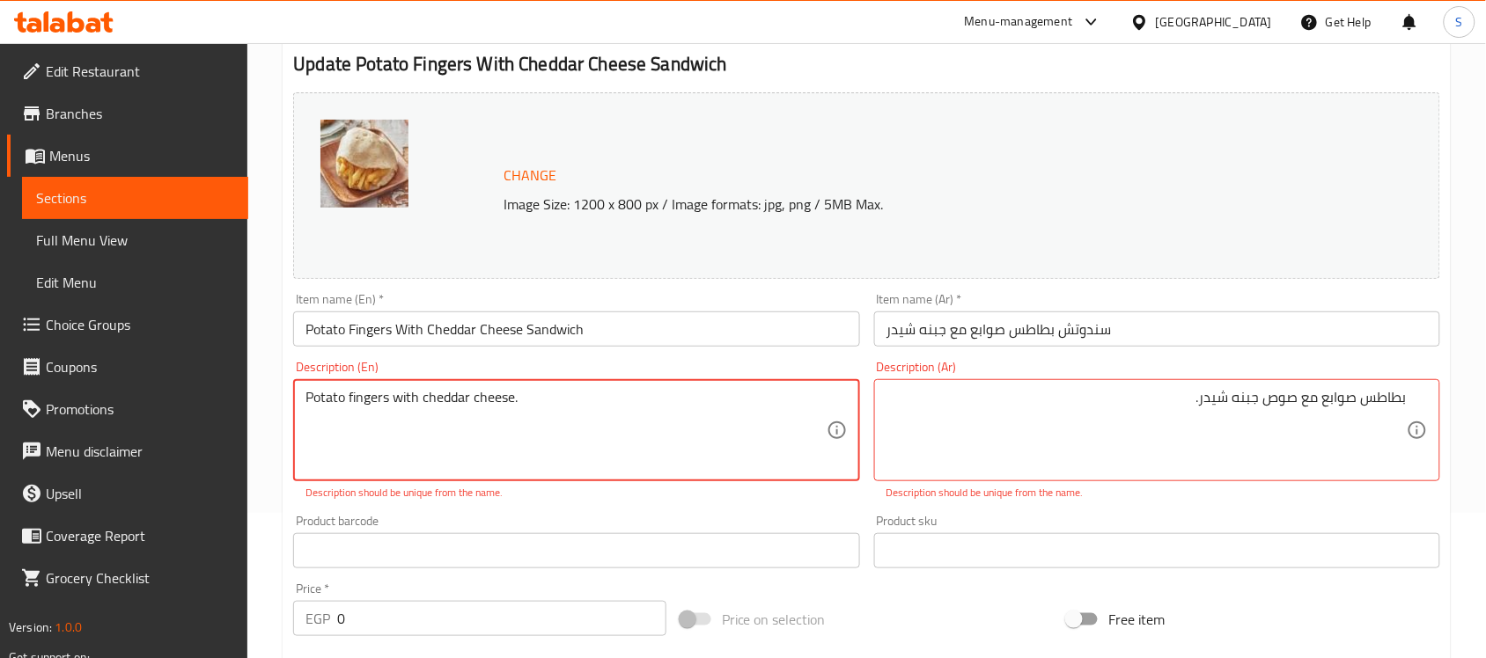
scroll to position [107, 0]
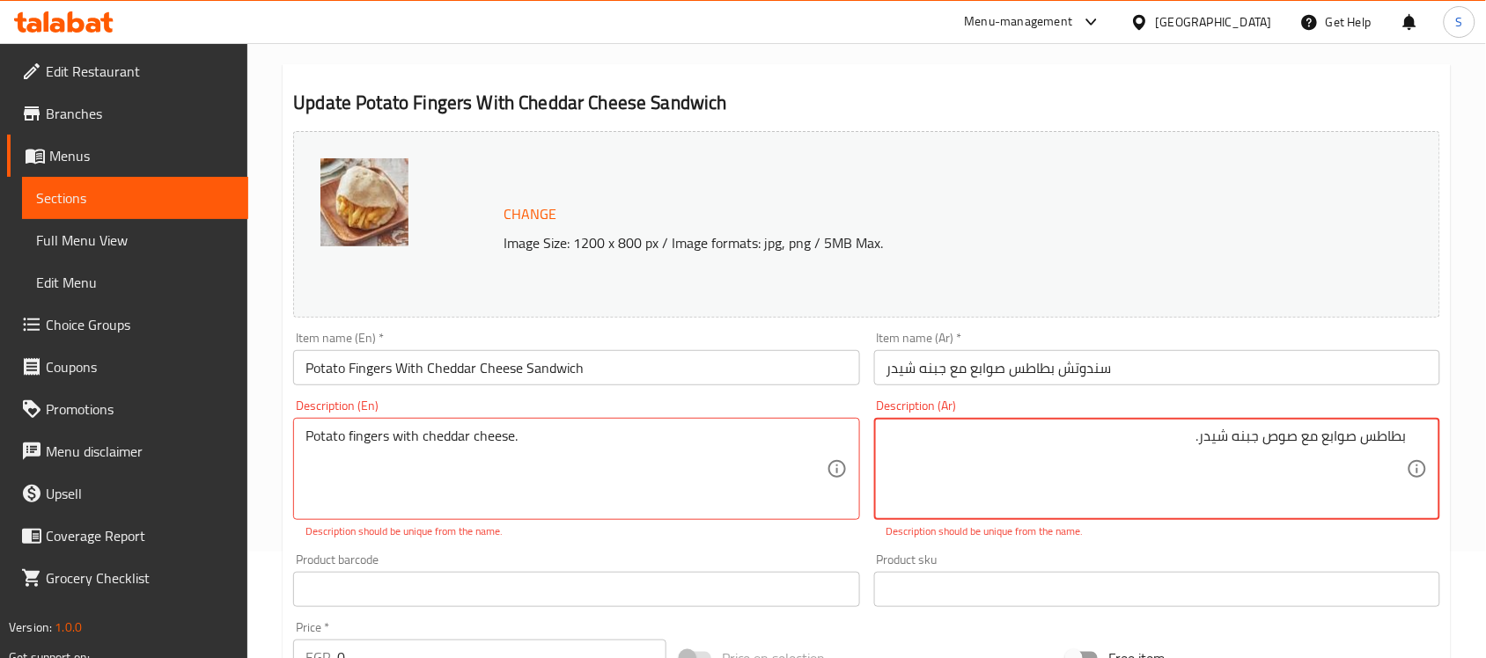
click at [1150, 455] on textarea "بطاطس صوابع مع صوص جبنه شيدر." at bounding box center [1146, 470] width 520 height 84
click at [1294, 425] on div "بطاطس صوابع مع صوص جبنه شيدر. Description (Ar)" at bounding box center [1157, 469] width 566 height 102
click at [1292, 434] on textarea "بطاطس صوابع مع صوص جبنه شيدر." at bounding box center [1146, 470] width 520 height 84
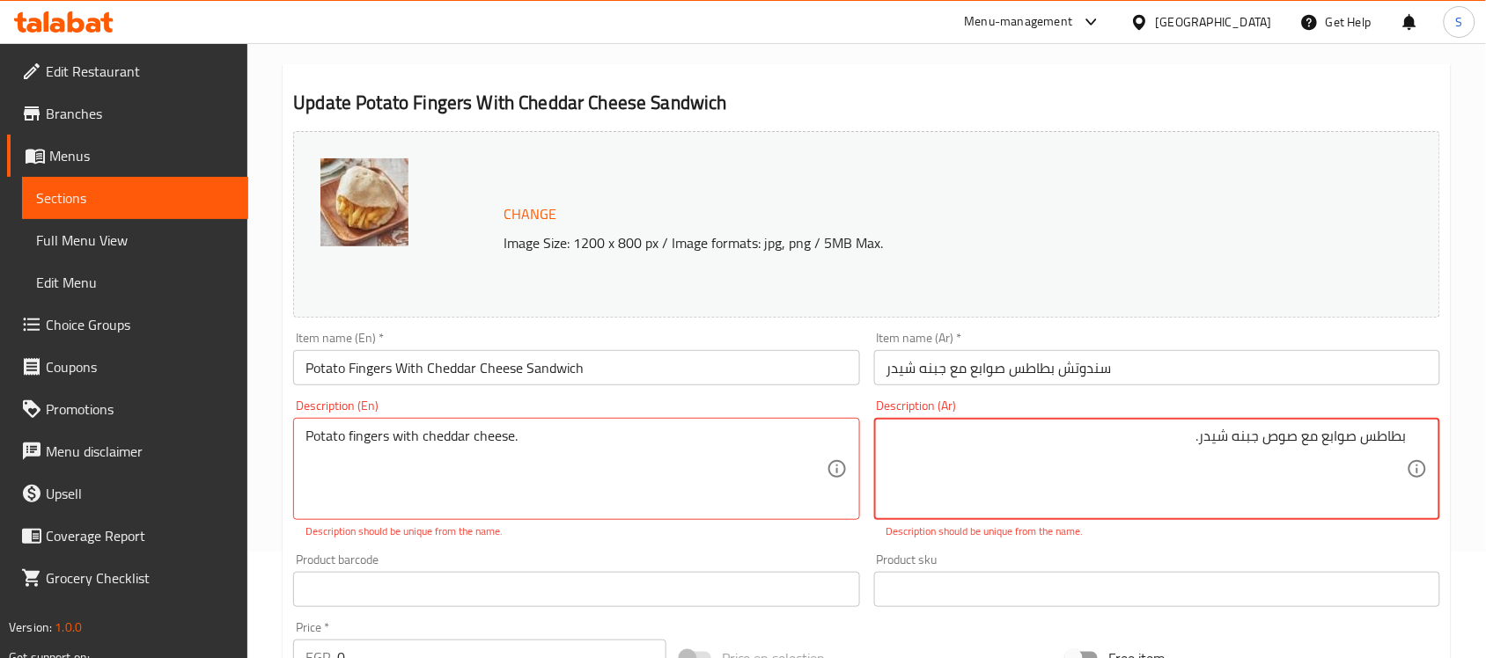
click at [1292, 434] on textarea "بطاطس صوابع مع صوص جبنه شيدر." at bounding box center [1146, 470] width 520 height 84
click at [1264, 466] on textarea "بطاطس صوابع مع صوص جبنه شيدر." at bounding box center [1146, 470] width 520 height 84
click at [1137, 442] on textarea "بطاطس صوابع مع صوص جبنه شيدر." at bounding box center [1146, 470] width 520 height 84
type textarea "بطاطس صوابع مع صوص جبنه شيدر."
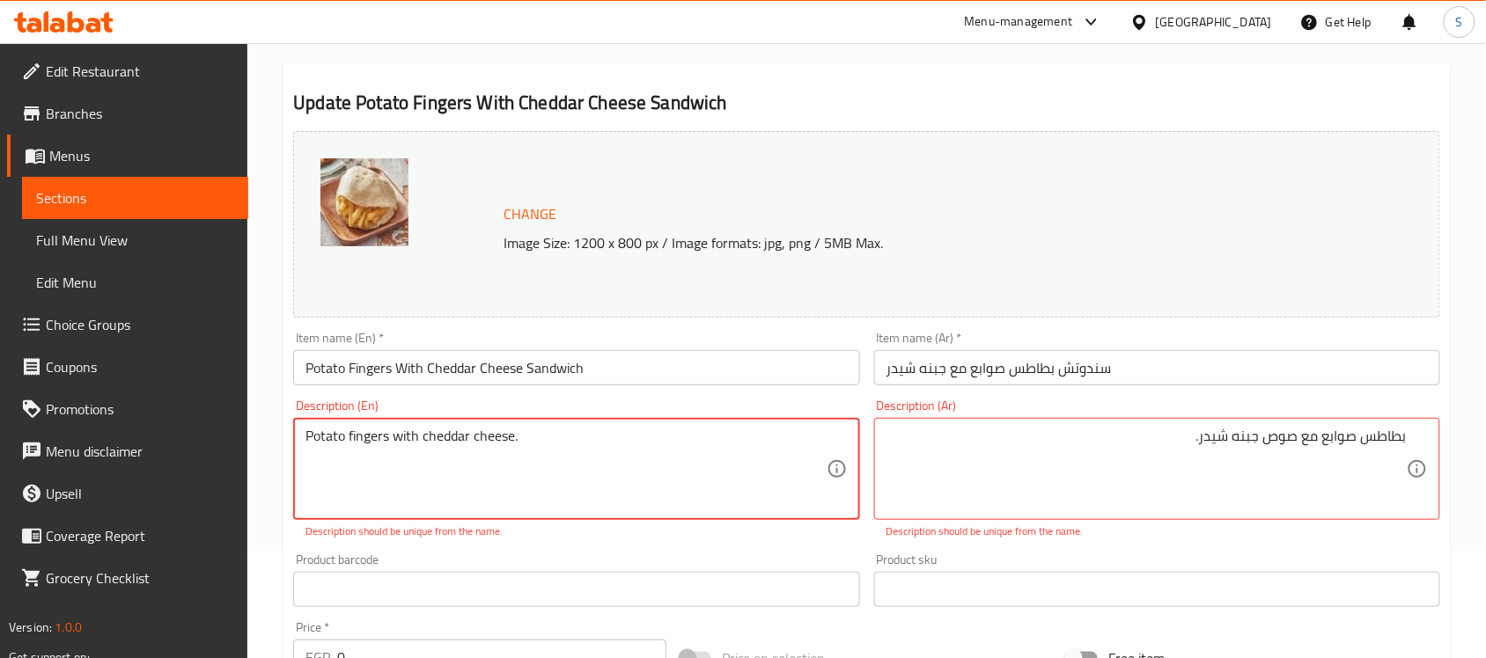
type textarea "Potato fingers with cheddar cheese."
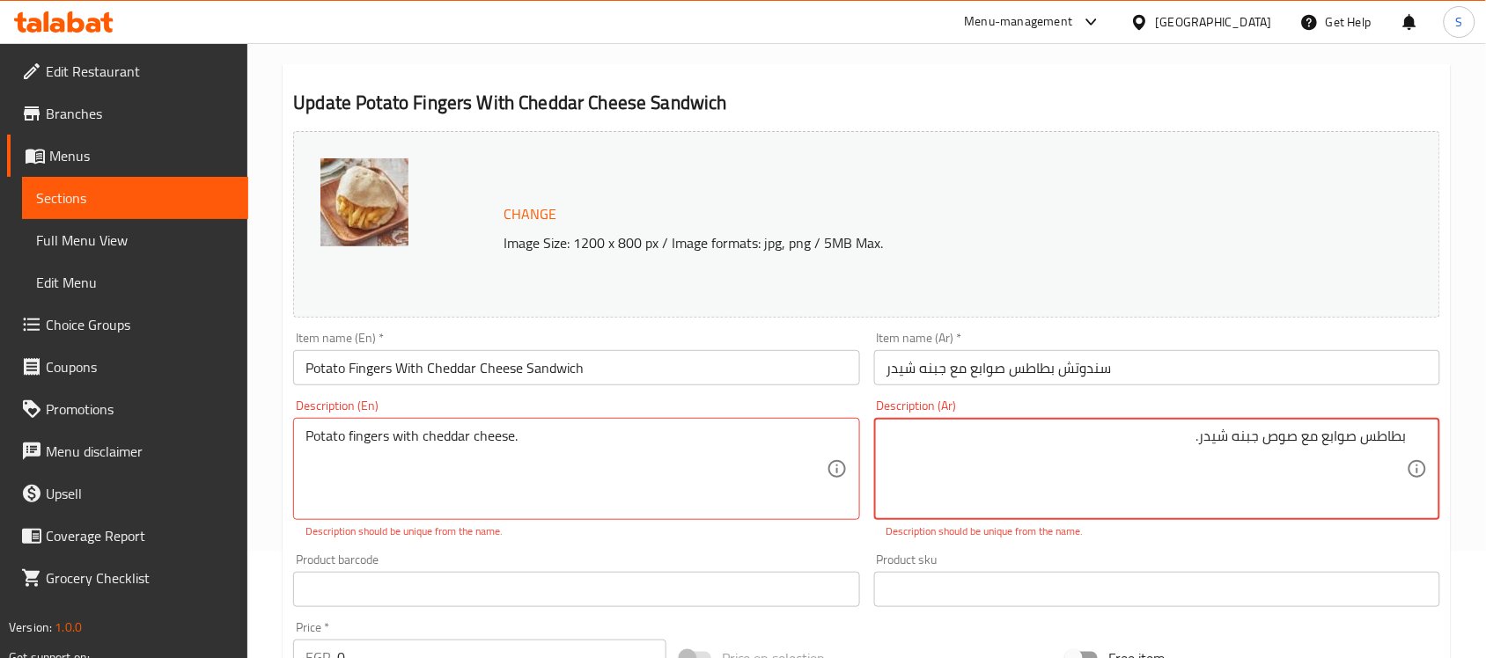
click at [1238, 433] on textarea "بطاطس صوابع مع صوص جبنه شيدر." at bounding box center [1146, 470] width 520 height 84
click at [1074, 459] on textarea "بطاطس صوابع مع صوص جبنه شيدر." at bounding box center [1146, 470] width 520 height 84
click at [456, 389] on div "Item name (En)   * Potato Fingers With Cheddar Cheese Sandwich Item name (En) *" at bounding box center [576, 359] width 580 height 68
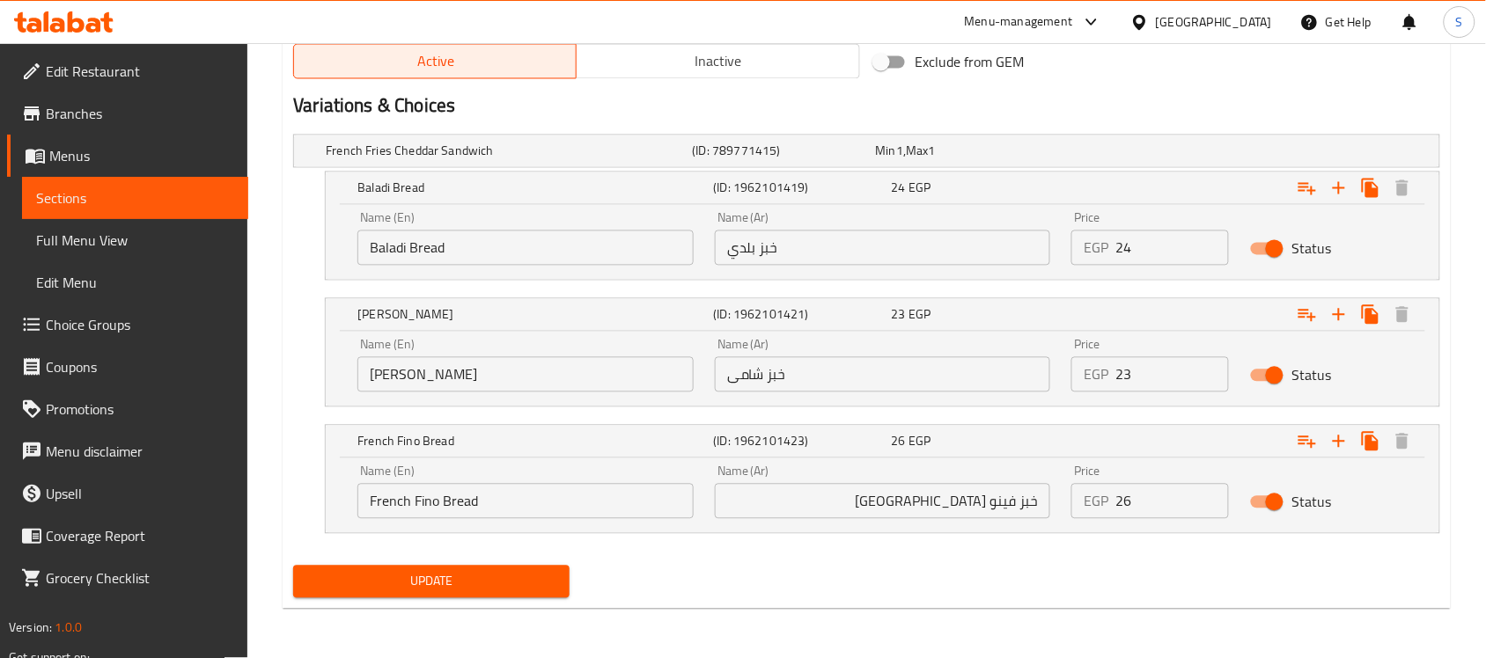
click at [481, 591] on span "Update" at bounding box center [431, 582] width 248 height 22
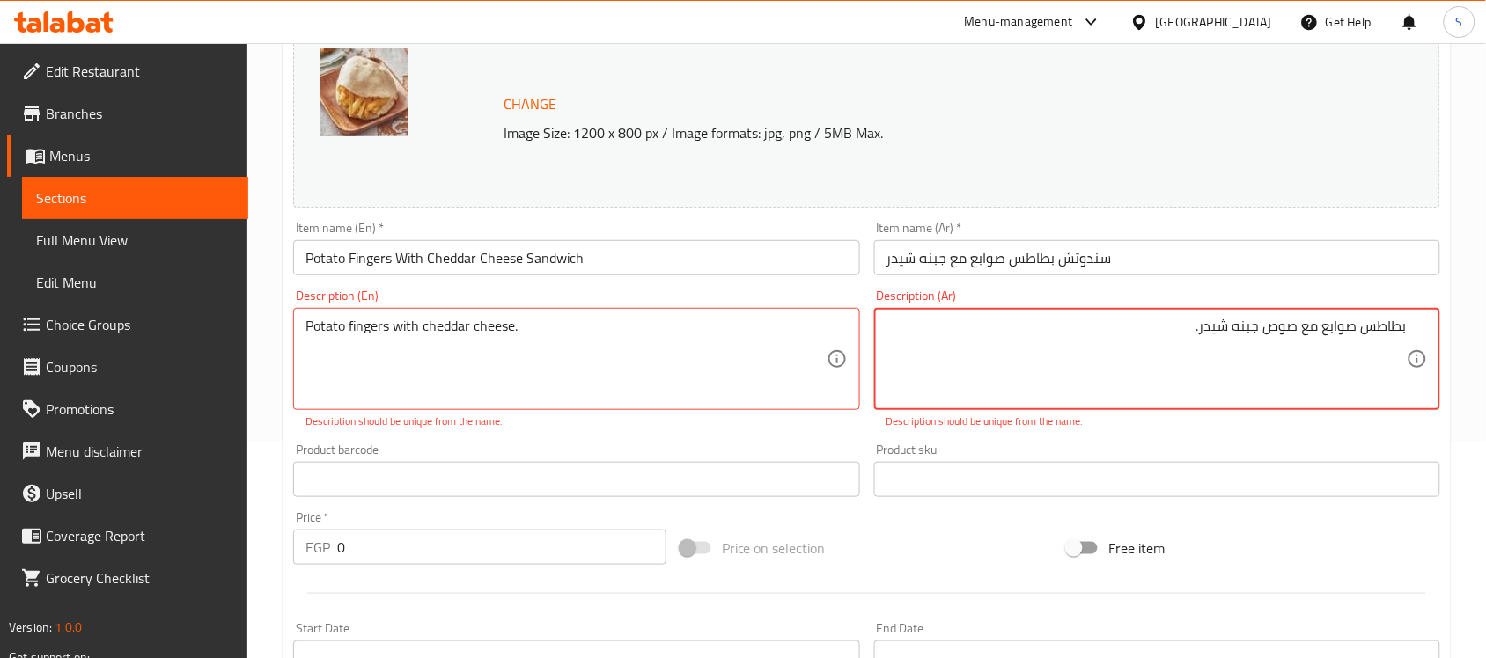
click at [1415, 361] on icon at bounding box center [1417, 359] width 21 height 21
click at [1410, 333] on div "بطاطس صوابع مع صوص جبنه شيدر. Description (Ar)" at bounding box center [1157, 359] width 566 height 102
click at [1282, 335] on textarea "بطاطس صوابع مع صوص جبنه شيدر." at bounding box center [1146, 360] width 520 height 84
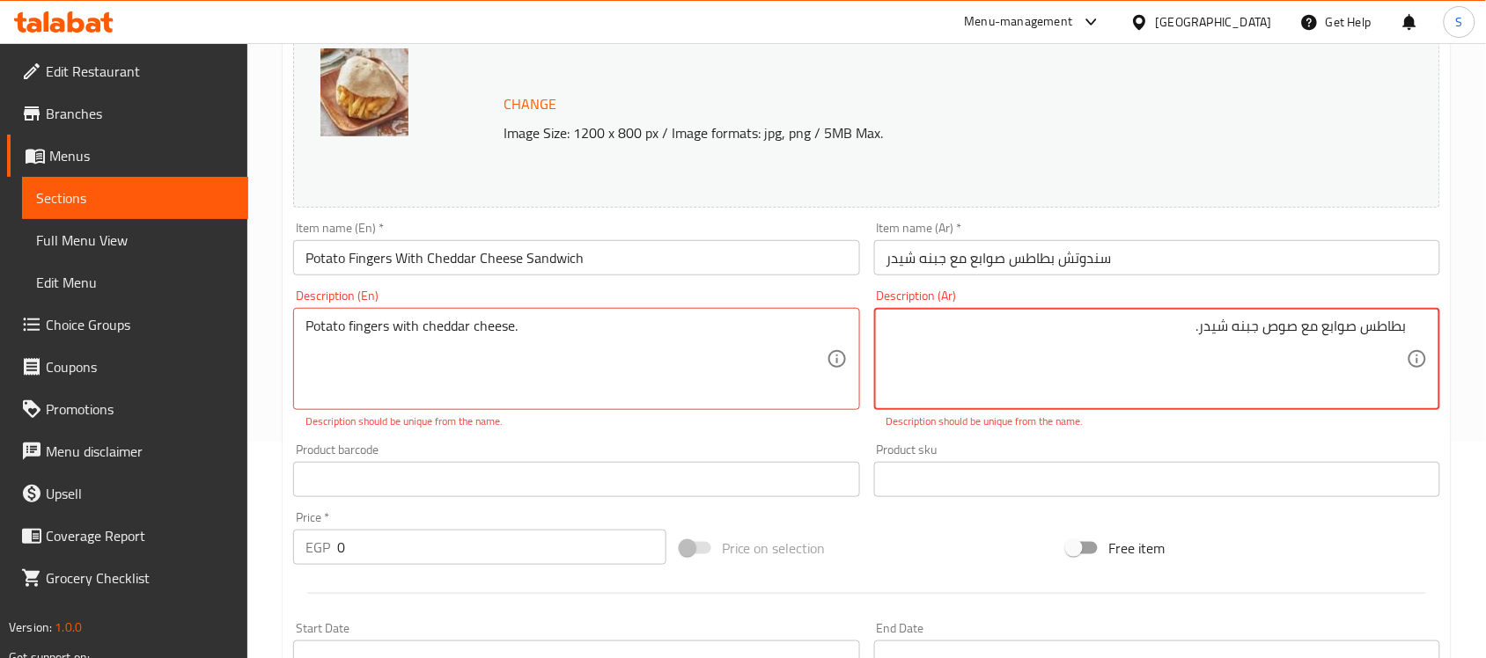
click at [1222, 332] on textarea "بطاطس صوابع مع صوص جبنه شيدر." at bounding box center [1146, 360] width 520 height 84
click at [1207, 332] on textarea "بطاطس صوابع مع صوص جبنه شيدر." at bounding box center [1146, 360] width 520 height 84
click at [1202, 333] on textarea "بطاطس صوابع مع صوص جبنه شيدر." at bounding box center [1146, 360] width 520 height 84
click at [1186, 339] on textarea "بطاطس صوابع مع صوص جبنه شيدر." at bounding box center [1146, 360] width 520 height 84
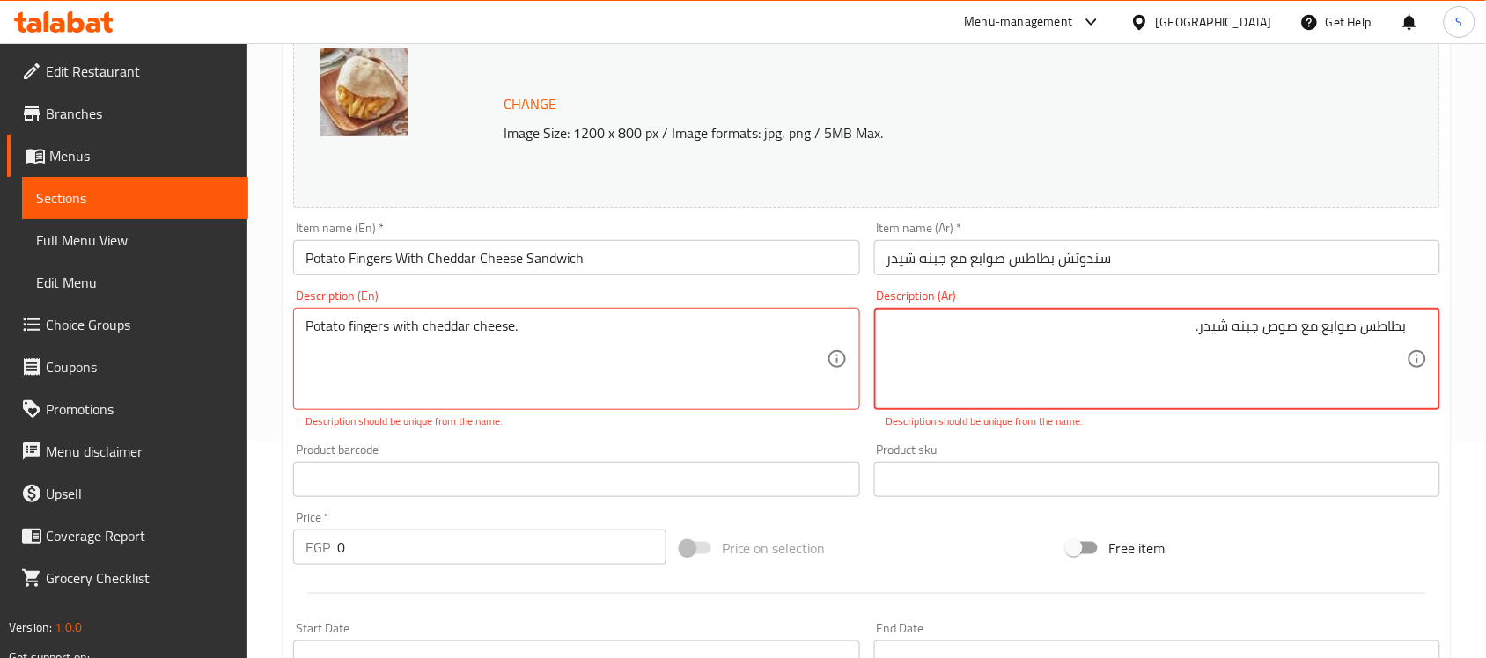
drag, startPoint x: 1184, startPoint y: 327, endPoint x: 1199, endPoint y: 327, distance: 15.0
click at [1199, 327] on textarea "بطاطس صوابع مع صوص جبنه شيدر." at bounding box center [1146, 360] width 520 height 84
type textarea "بطاطس صوابع مع صوص جبنه شيدر."
drag, startPoint x: 525, startPoint y: 323, endPoint x: 572, endPoint y: 327, distance: 47.7
click at [570, 327] on textarea "Potato fingers with cheddar cheese." at bounding box center [565, 360] width 520 height 84
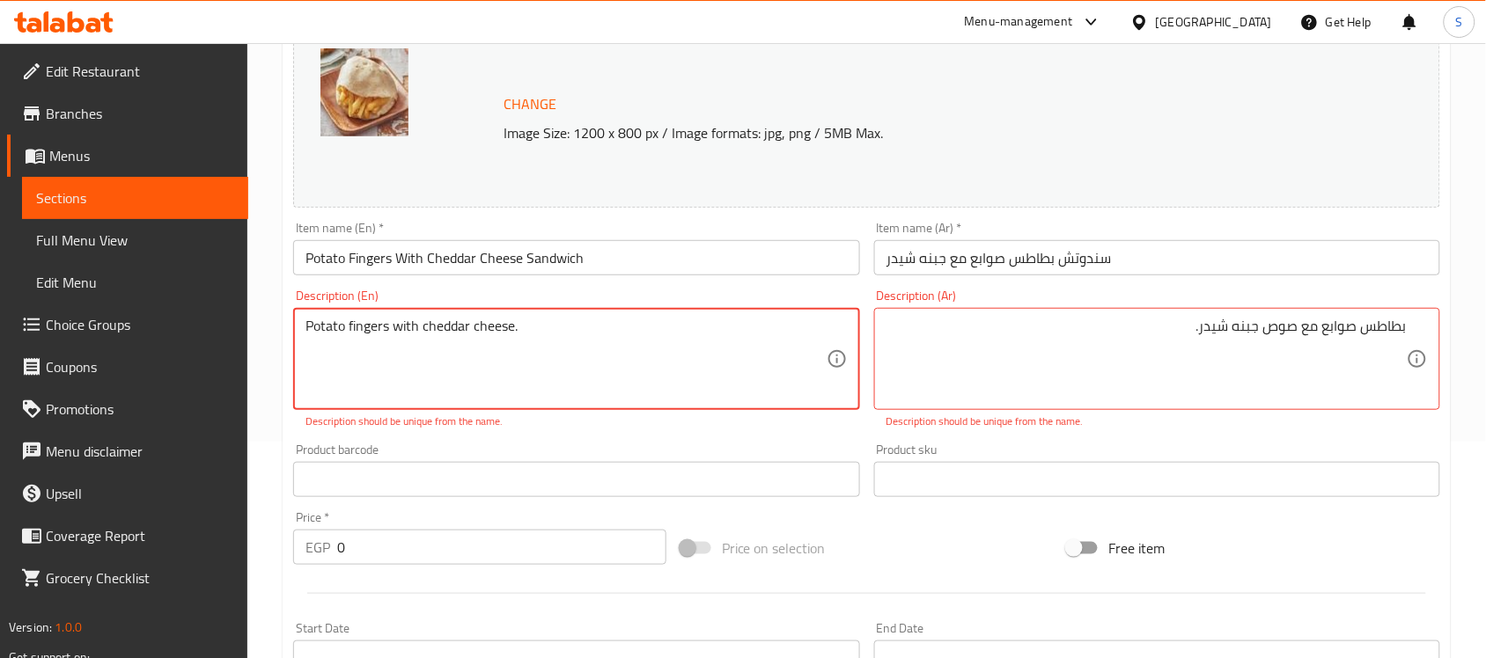
drag, startPoint x: 526, startPoint y: 335, endPoint x: 517, endPoint y: 336, distance: 9.7
click at [517, 336] on textarea "Potato fingers with cheddar cheese." at bounding box center [565, 360] width 520 height 84
click at [666, 370] on textarea "Potato fingers with cheddar cheese." at bounding box center [565, 360] width 520 height 84
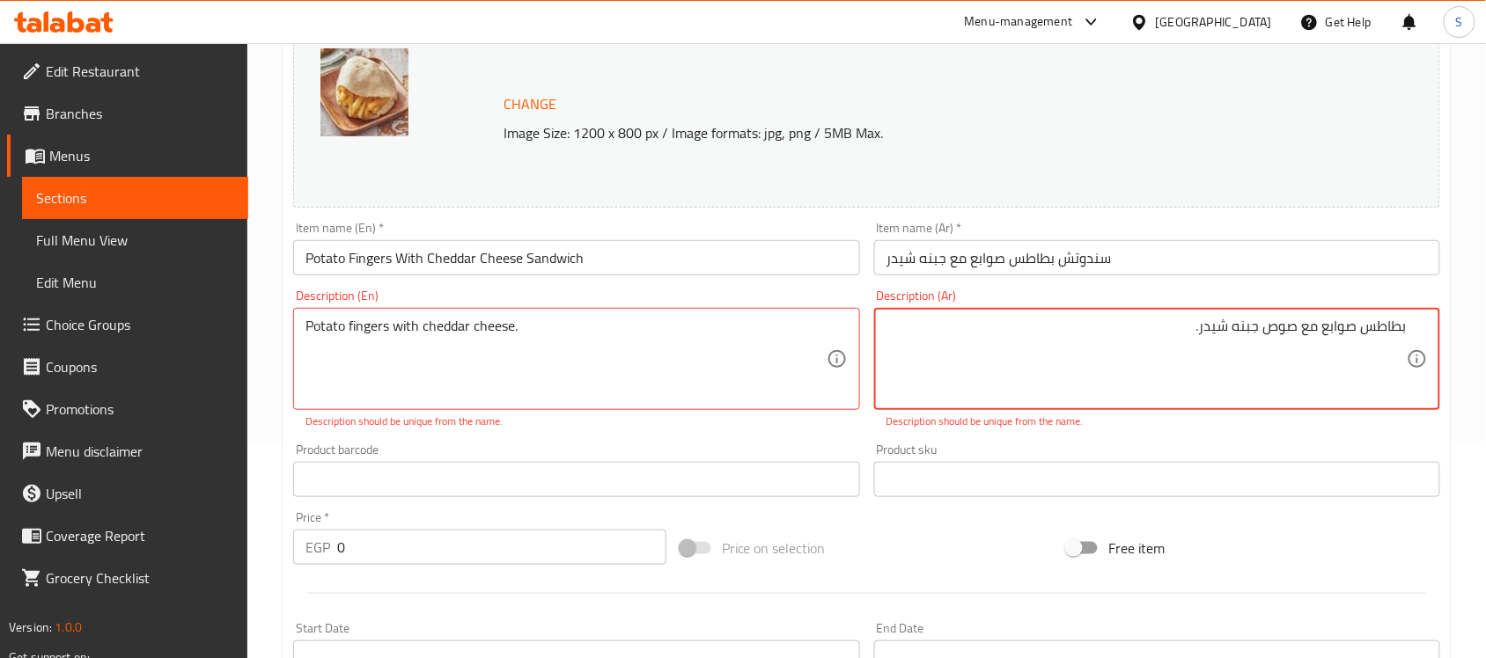
click at [1068, 371] on textarea "بطاطس صوابع مع صوص جبنه شيدر." at bounding box center [1146, 360] width 520 height 84
click at [1220, 330] on textarea "بطاطس صوابع مع صوص جبنه شيدر." at bounding box center [1146, 360] width 520 height 84
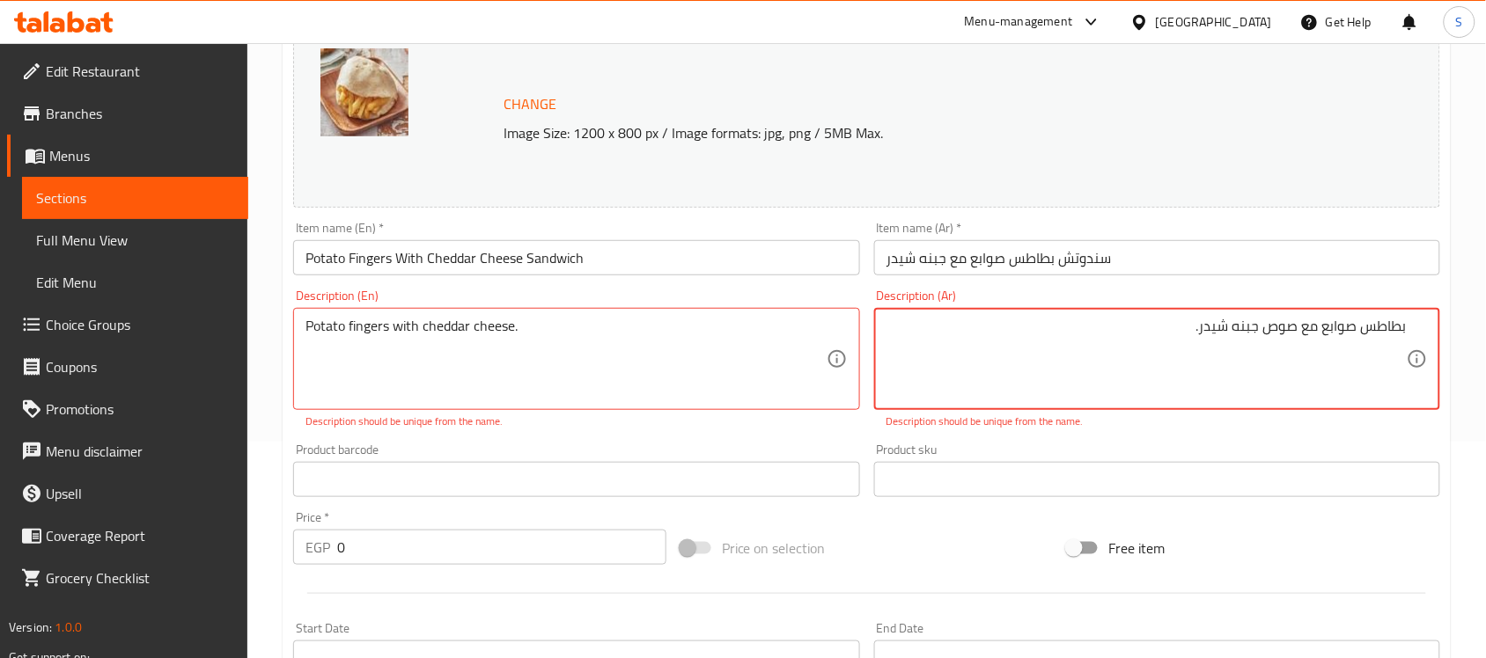
click at [970, 355] on textarea "بطاطس صوابع مع صوص جبنه شيدر." at bounding box center [1146, 360] width 520 height 84
click at [537, 346] on textarea "Potato fingers with cheddar cheese." at bounding box center [565, 360] width 520 height 84
click at [1021, 423] on p "Description should be unique from the name." at bounding box center [1156, 422] width 541 height 16
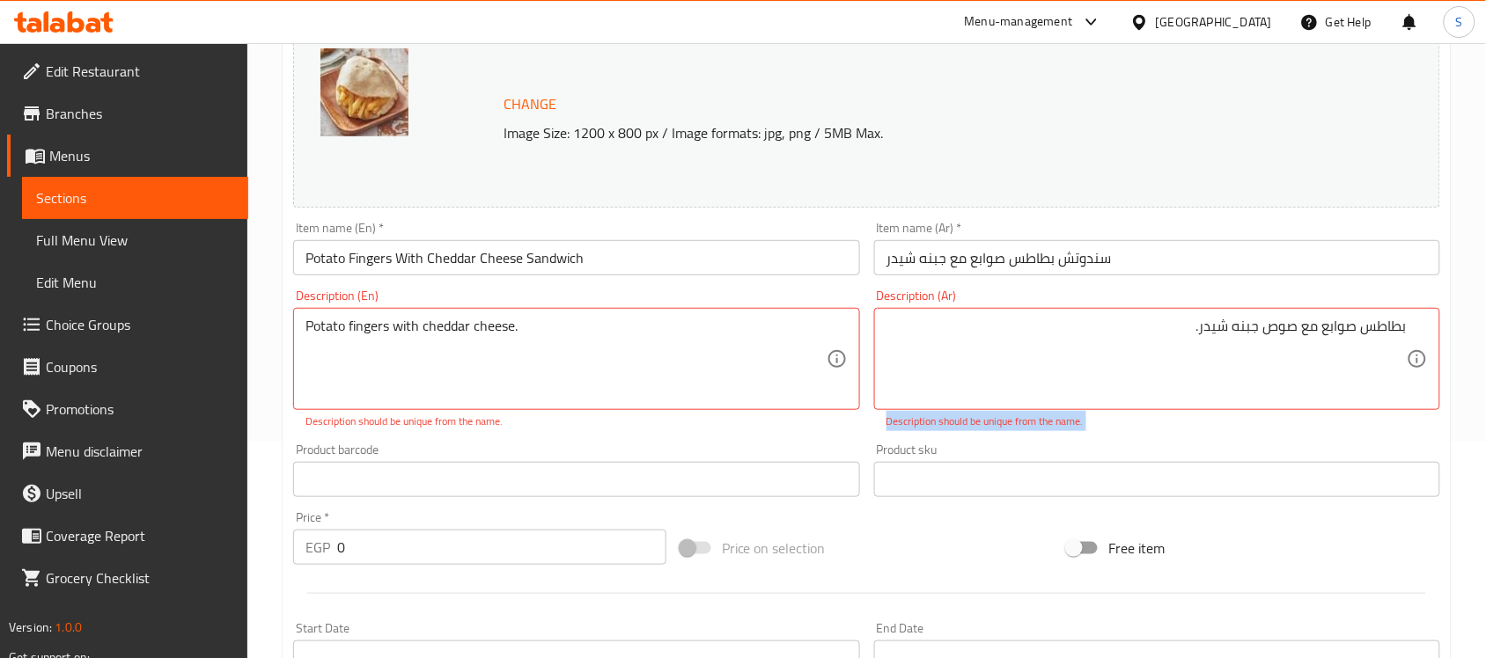
click at [1021, 423] on p "Description should be unique from the name." at bounding box center [1156, 422] width 541 height 16
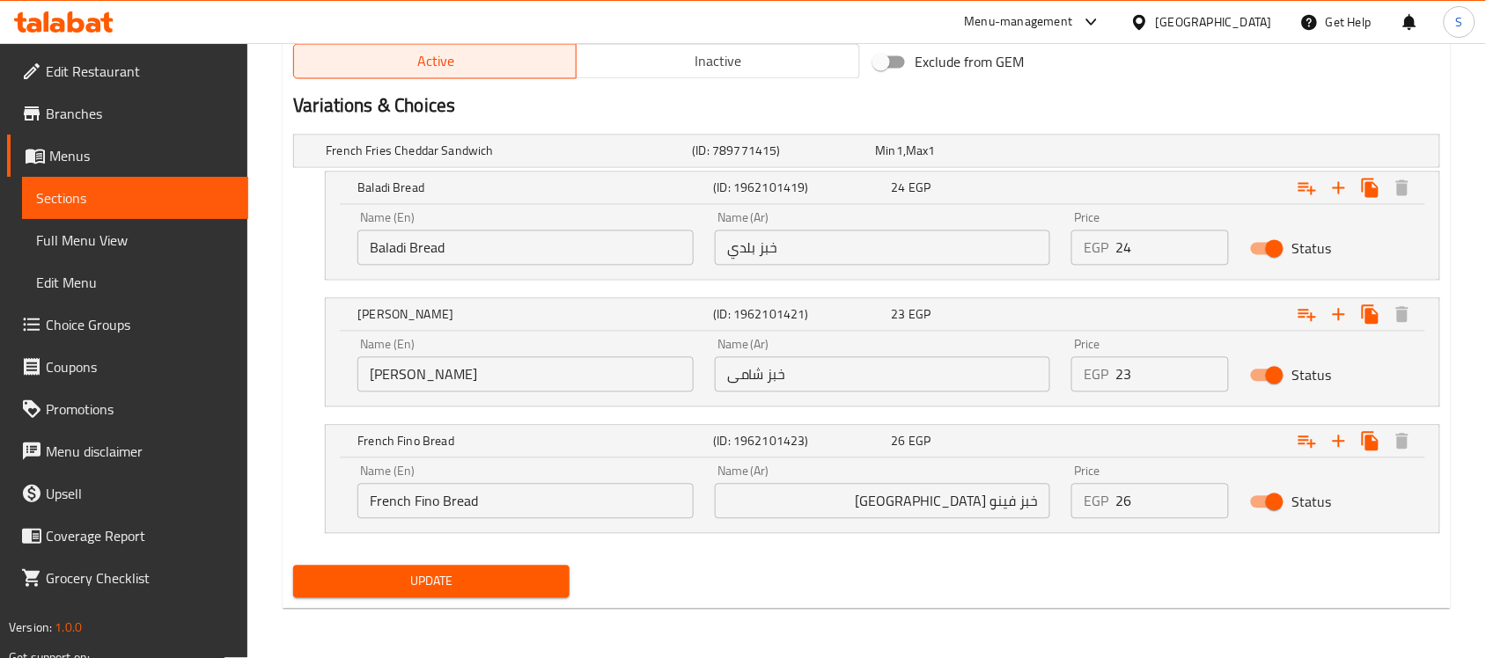
click at [467, 566] on button "Update" at bounding box center [431, 582] width 276 height 33
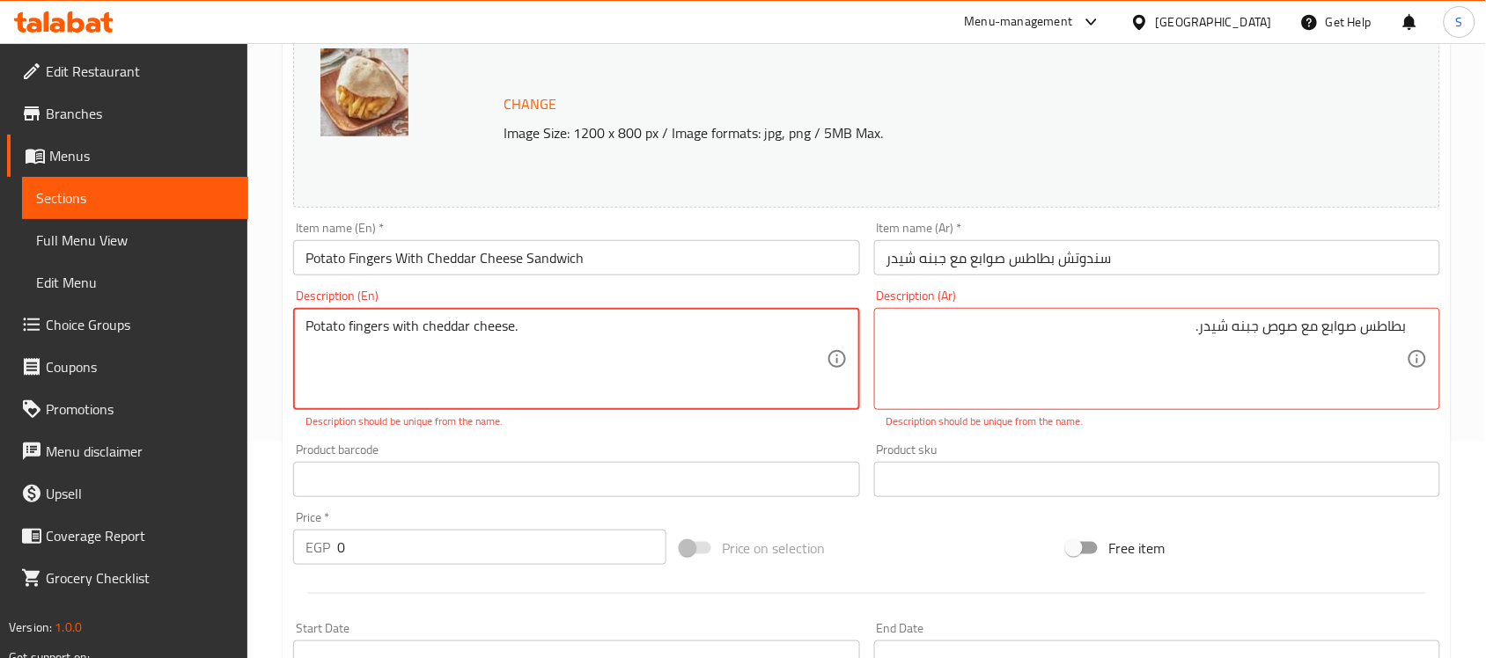
type textarea "Potato fingers with cheddar cheese"
click at [476, 331] on textarea "Potato fingers with cheddar cheese" at bounding box center [565, 360] width 520 height 84
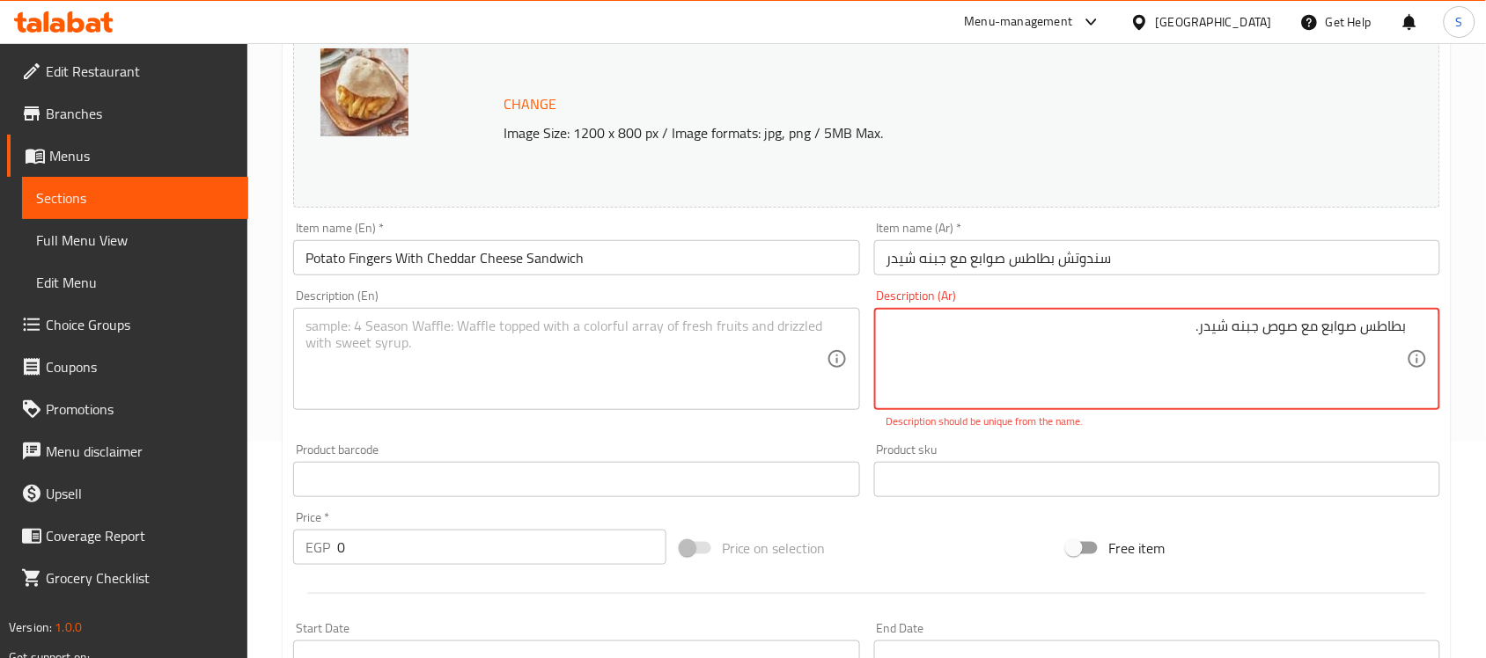
click at [1237, 341] on textarea "بطاطس صوابع مع صوص جبنه شيدر." at bounding box center [1146, 360] width 520 height 84
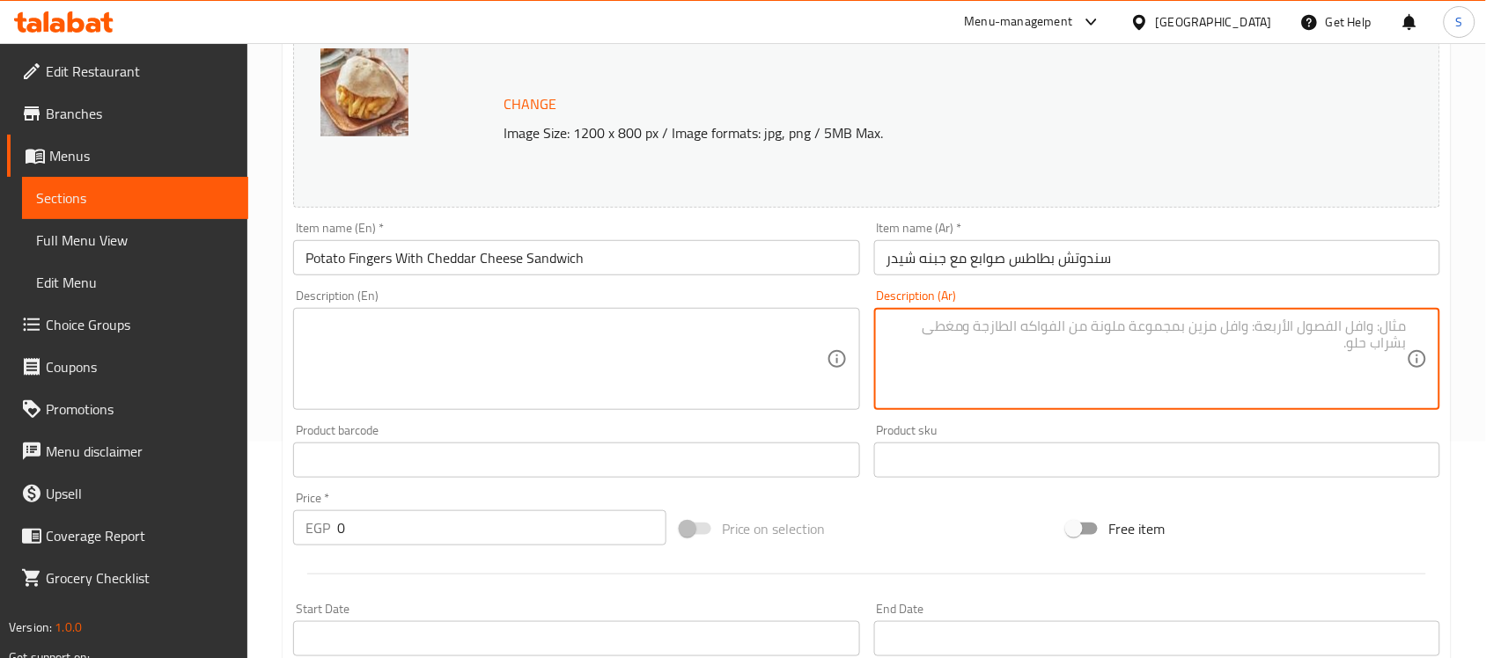
click at [675, 375] on textarea at bounding box center [565, 360] width 520 height 84
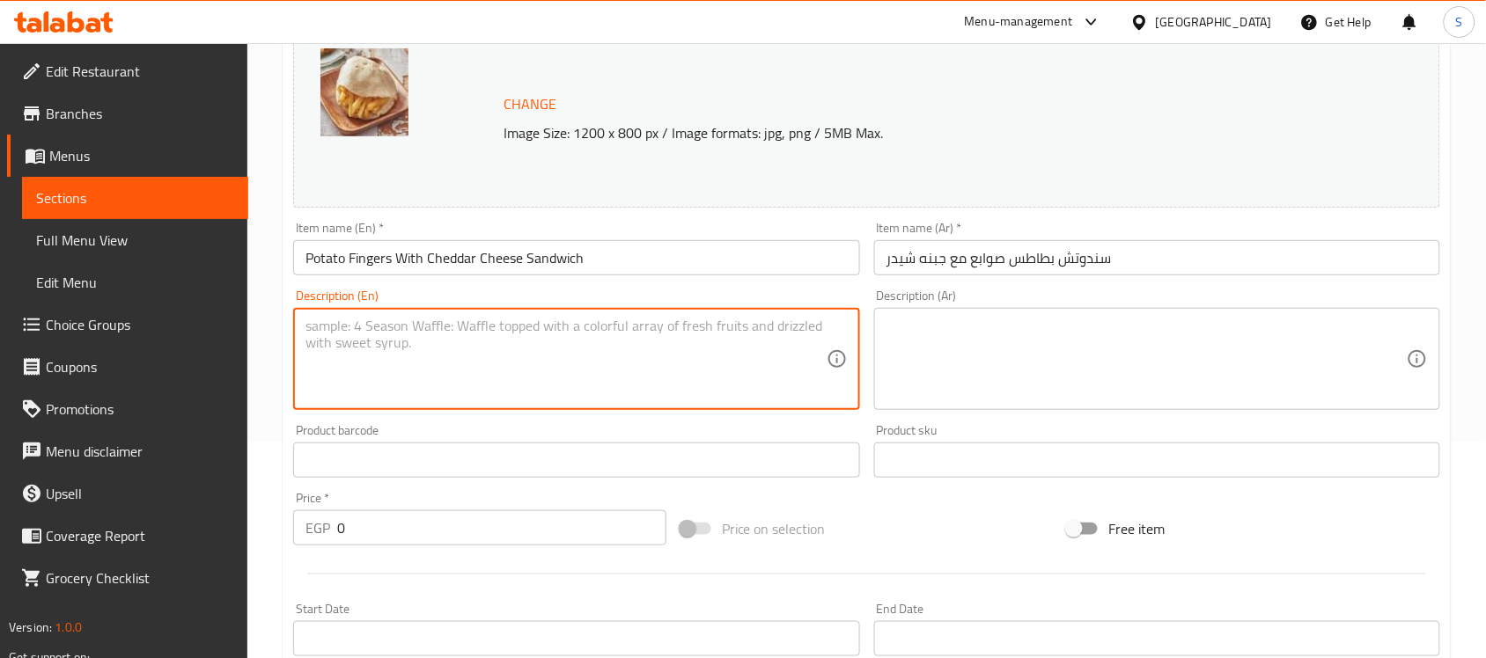
click at [951, 345] on textarea at bounding box center [1146, 360] width 520 height 84
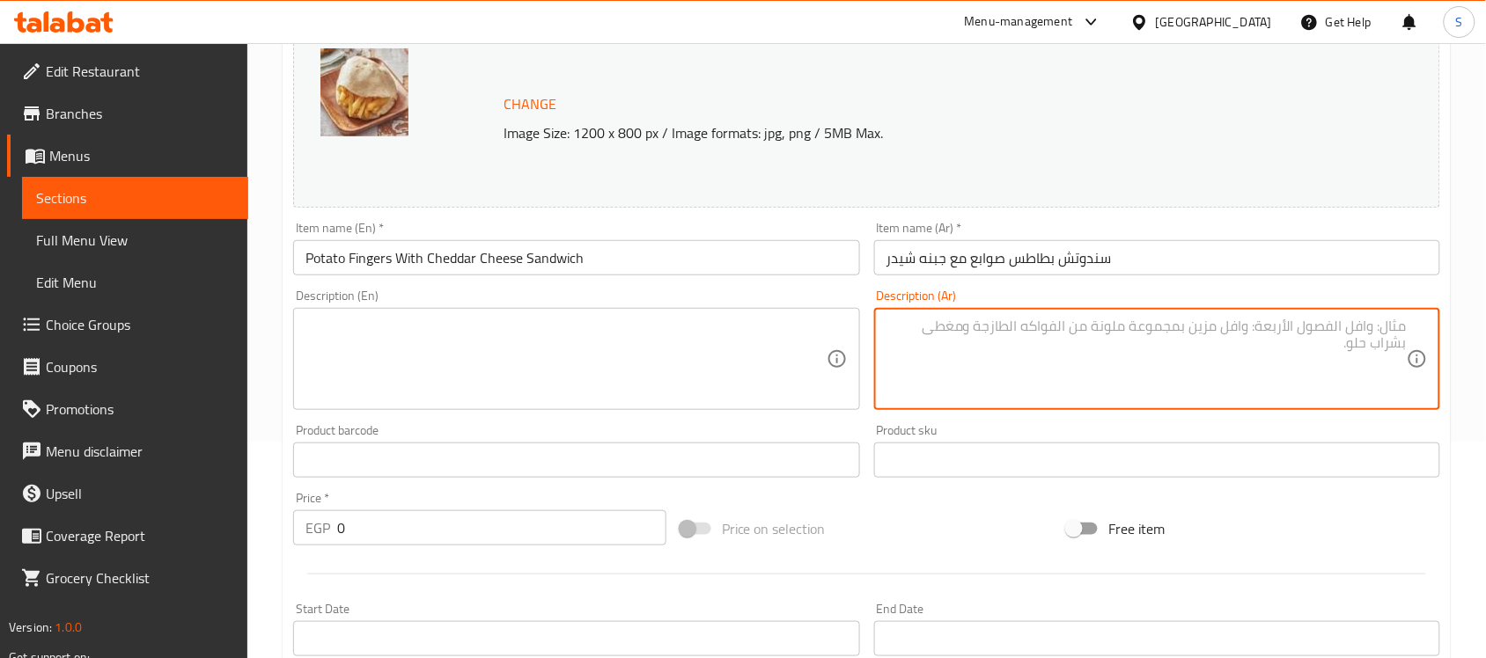
click at [467, 379] on textarea at bounding box center [565, 360] width 520 height 84
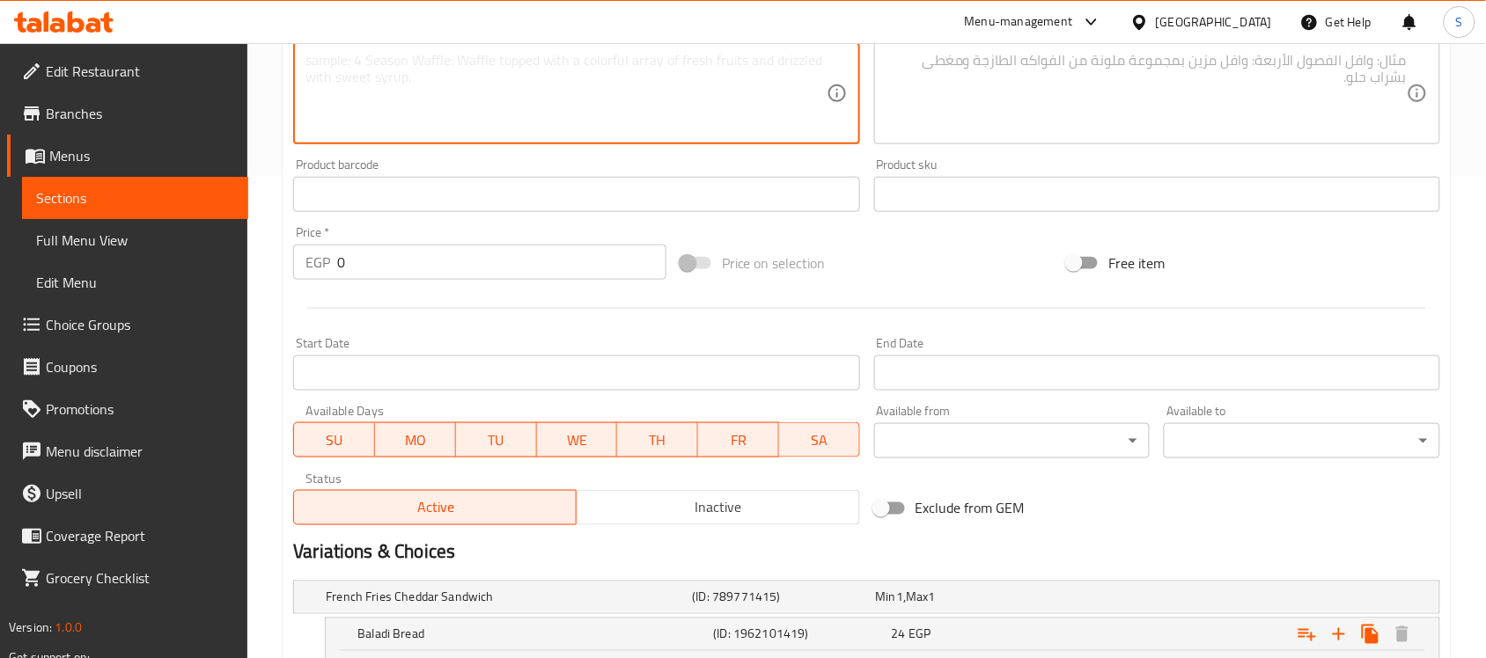
scroll to position [159, 0]
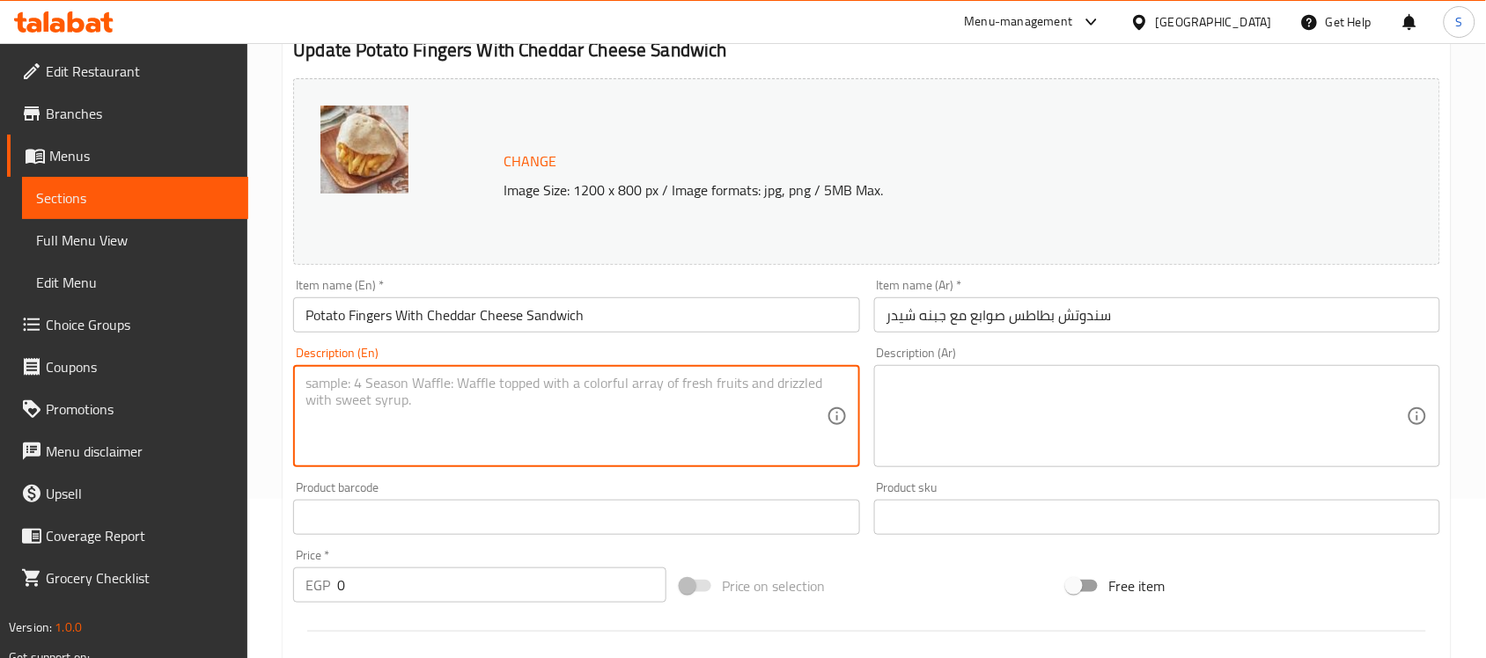
click at [1132, 324] on input "سندوتش بطاطس صوابع مع جبنه شيدر" at bounding box center [1157, 314] width 566 height 35
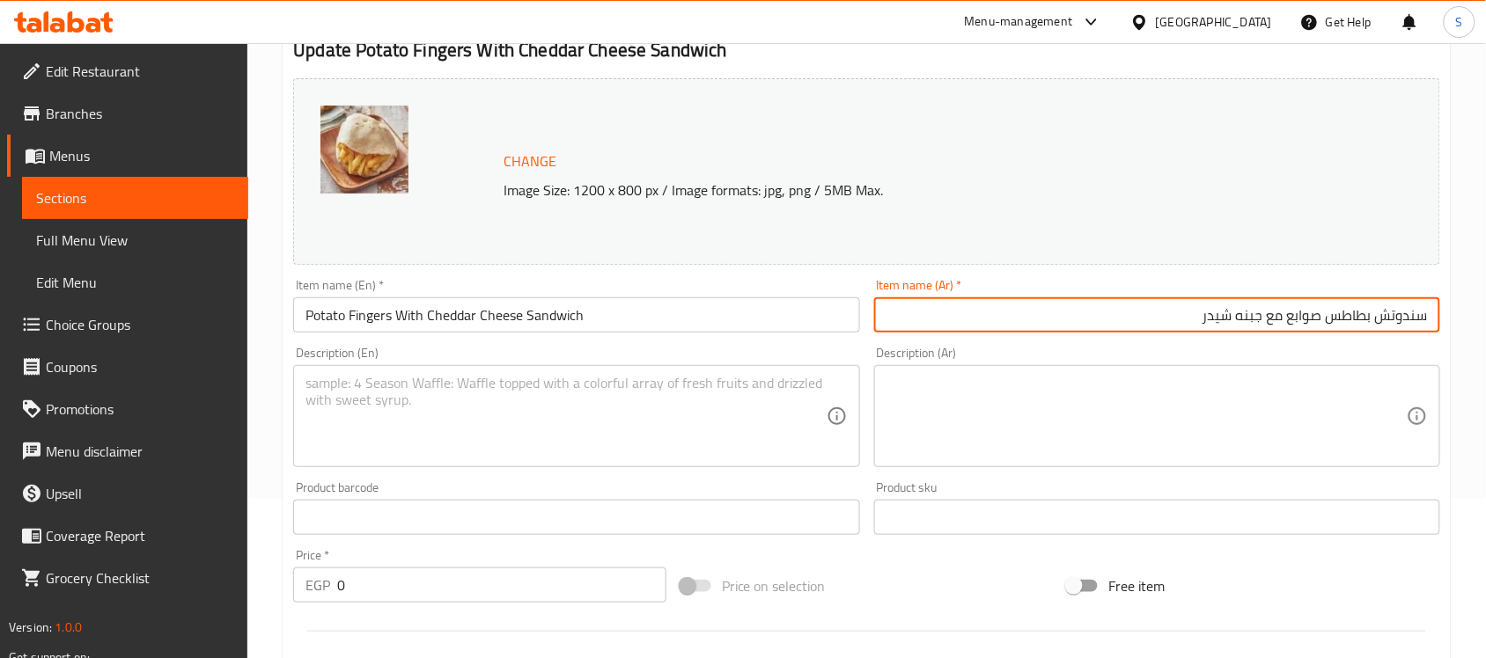
type input "سندوتش بطاطس صوابع مع جبنه شيدر"
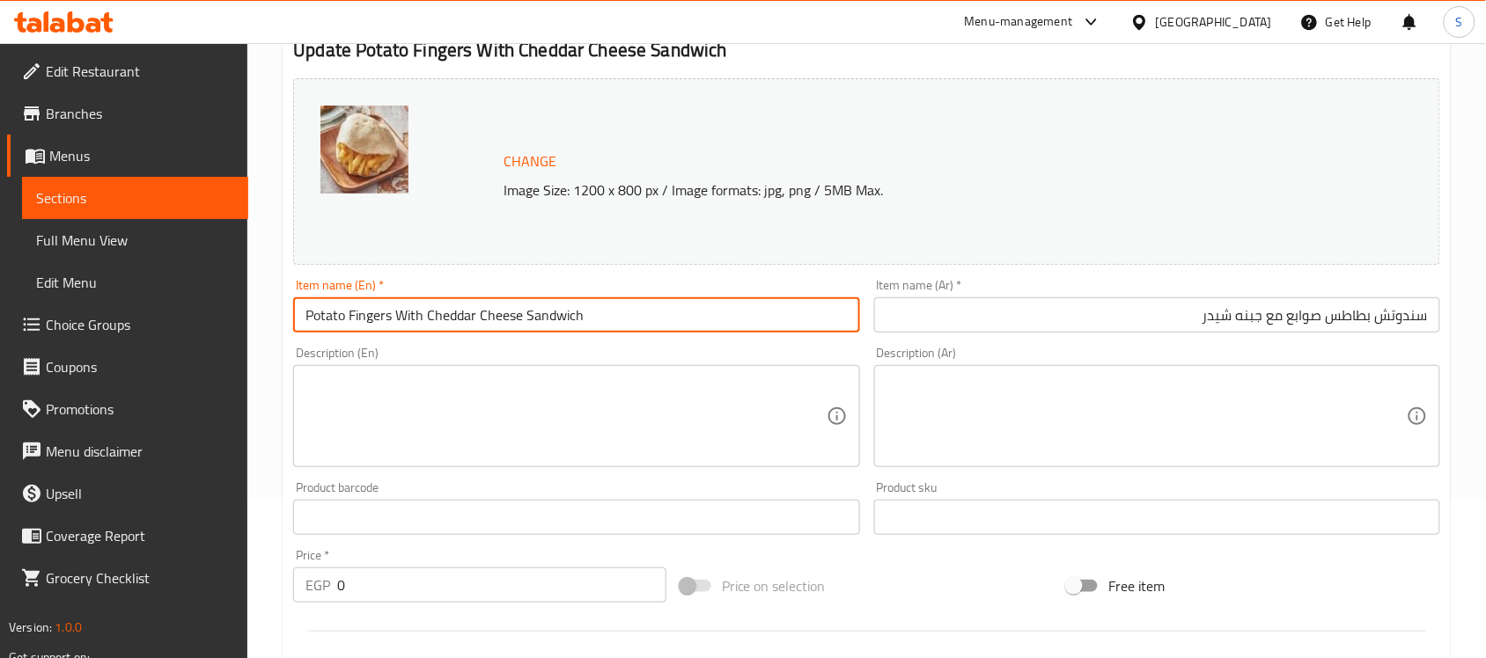
click at [649, 321] on input "Potato Fingers With Cheddar Cheese Sandwich" at bounding box center [576, 314] width 566 height 35
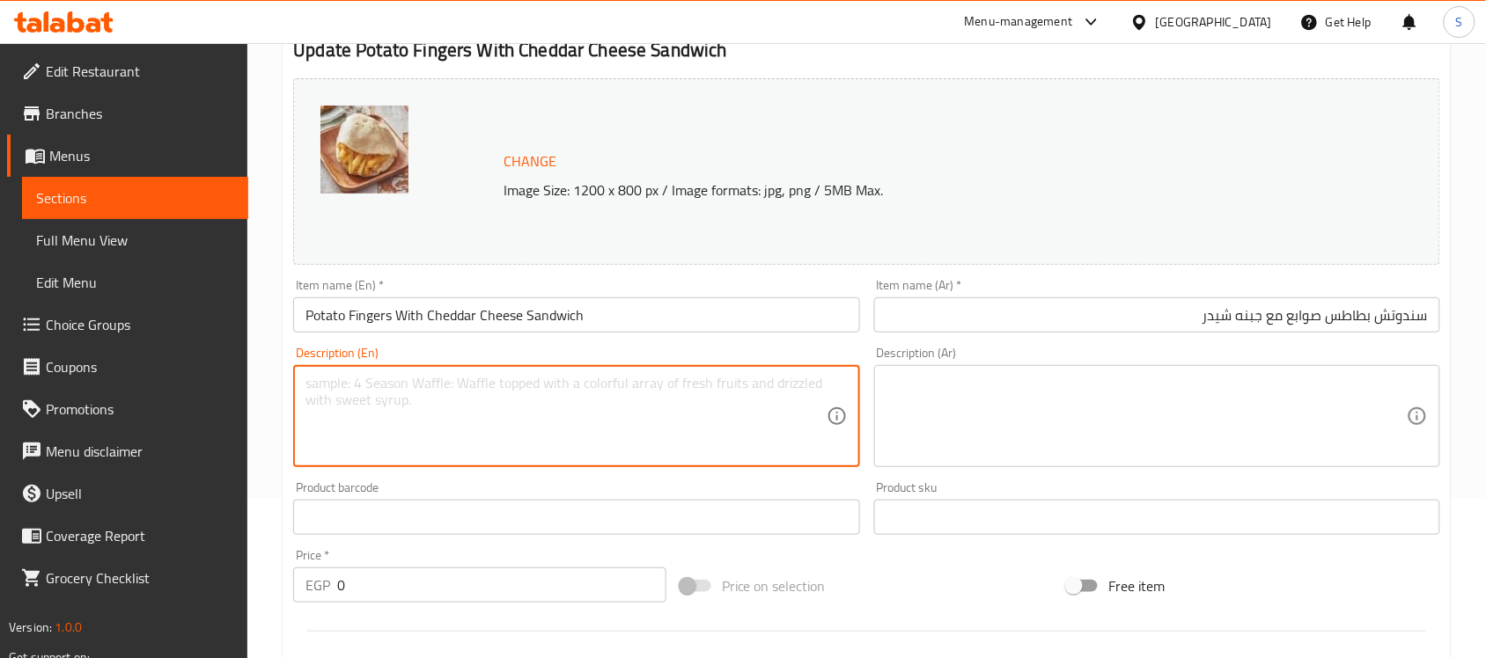
click at [489, 424] on textarea at bounding box center [565, 417] width 520 height 84
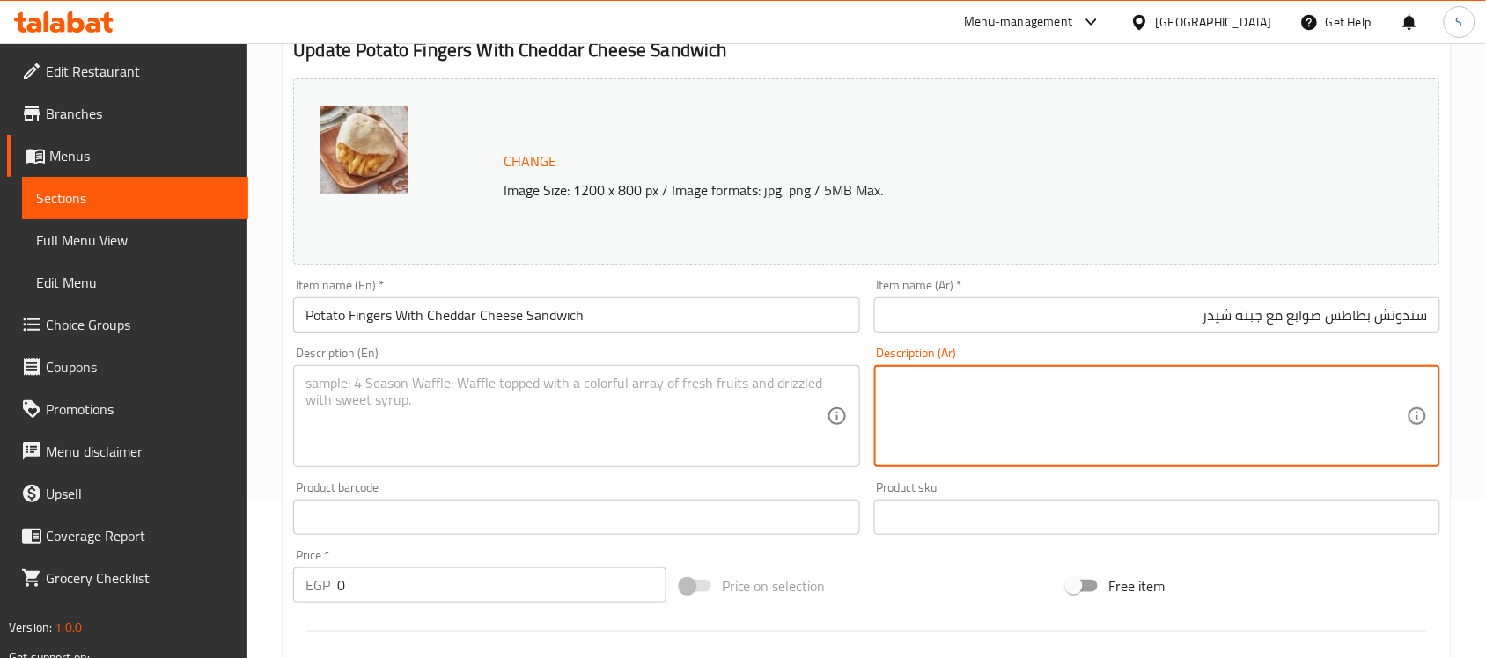
click at [1101, 406] on textarea at bounding box center [1146, 417] width 520 height 84
click at [619, 416] on textarea at bounding box center [565, 417] width 520 height 84
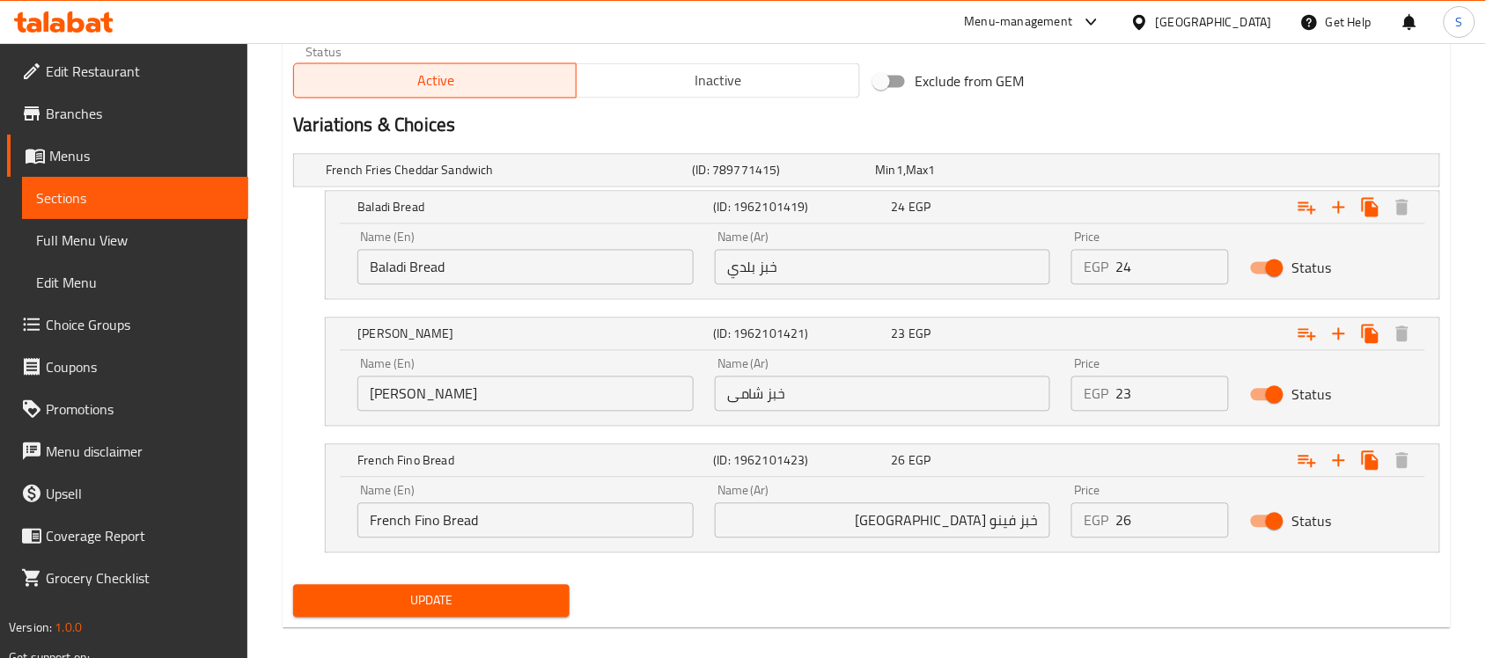
scroll to position [929, 0]
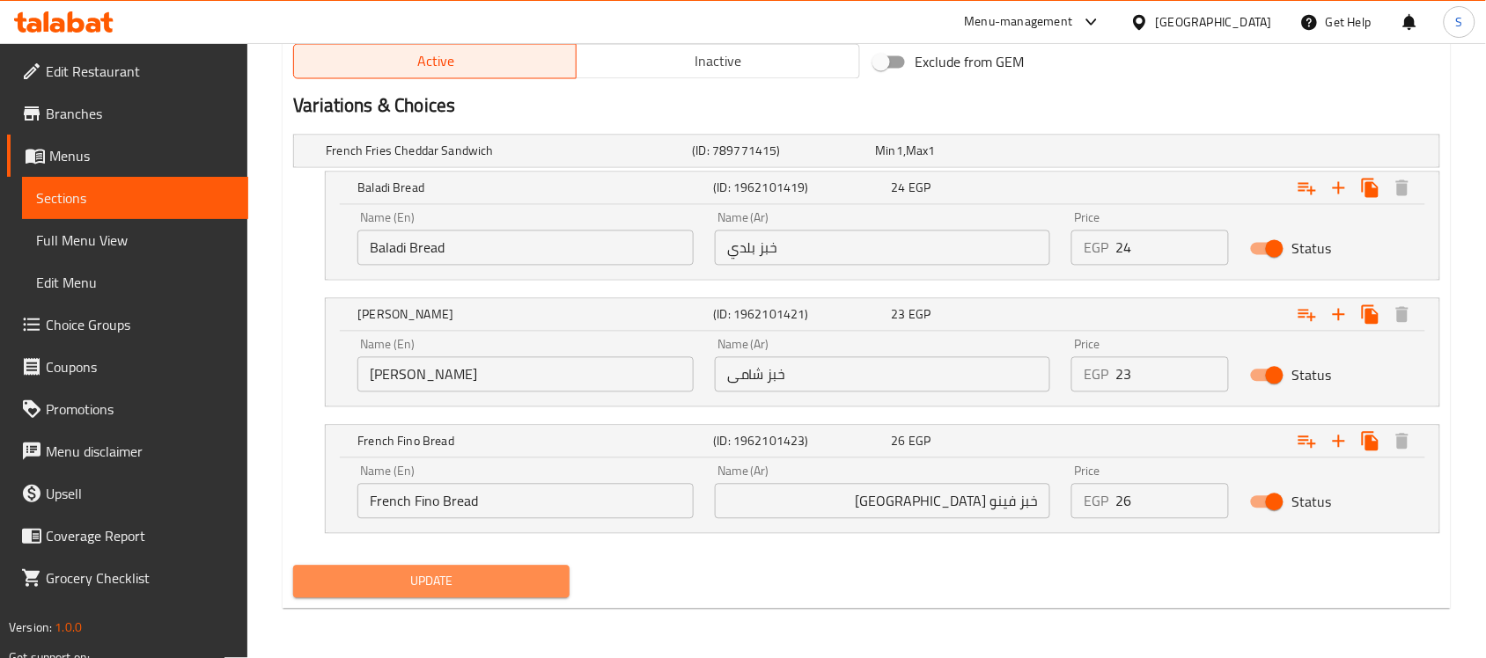
click at [518, 594] on button "Update" at bounding box center [431, 582] width 276 height 33
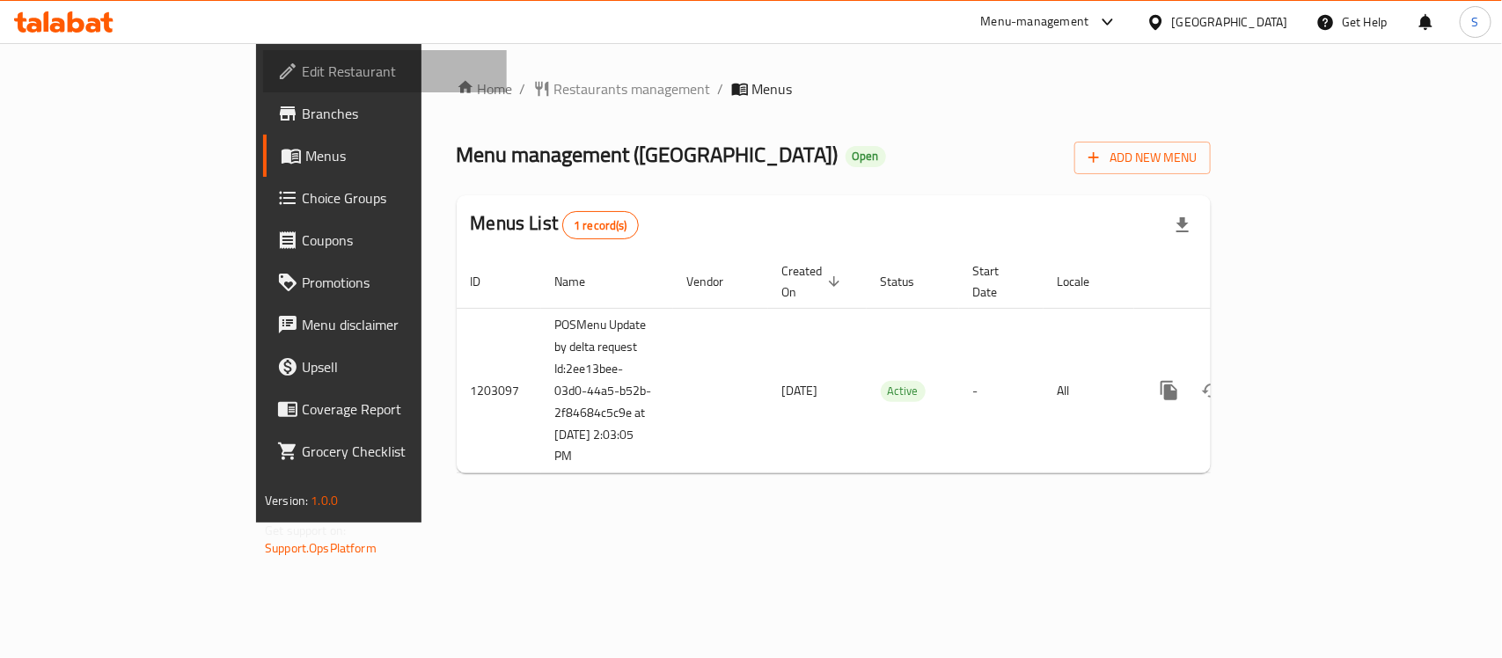
click at [302, 72] on span "Edit Restaurant" at bounding box center [397, 71] width 191 height 21
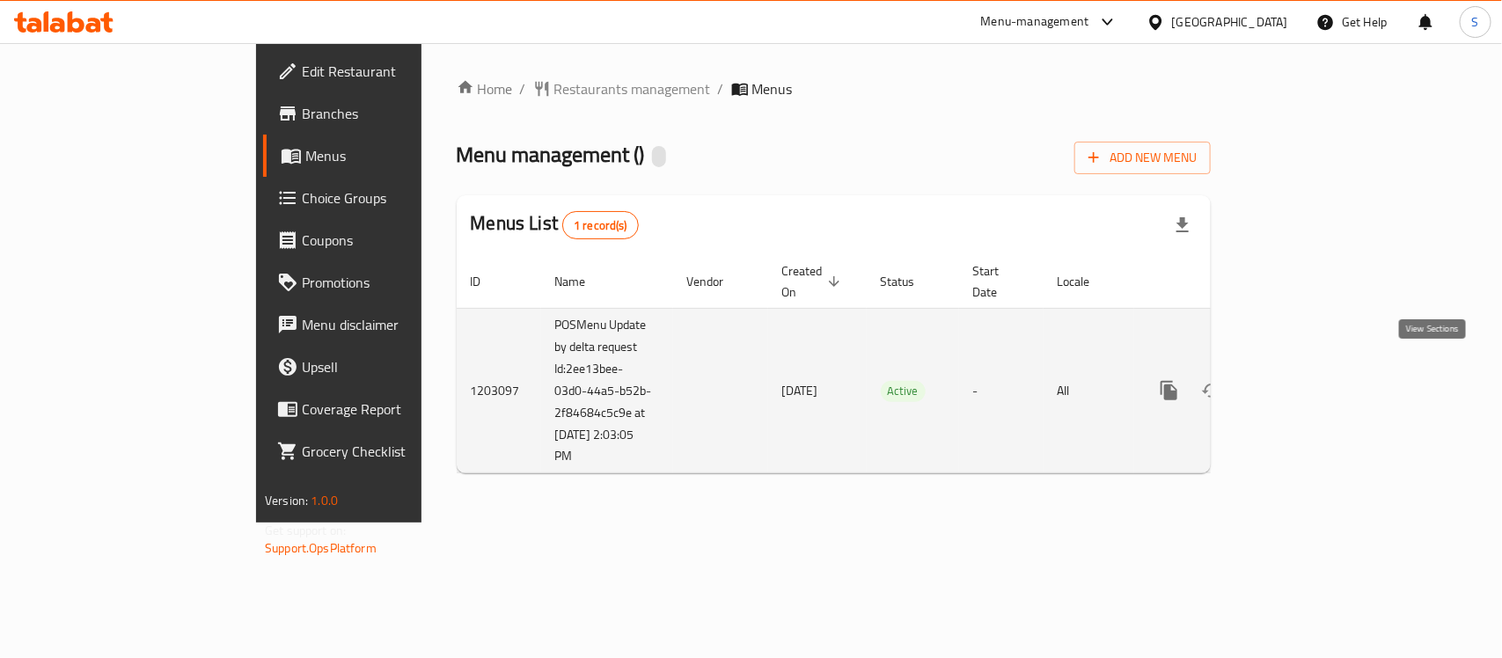
click at [1318, 370] on link "enhanced table" at bounding box center [1296, 391] width 42 height 42
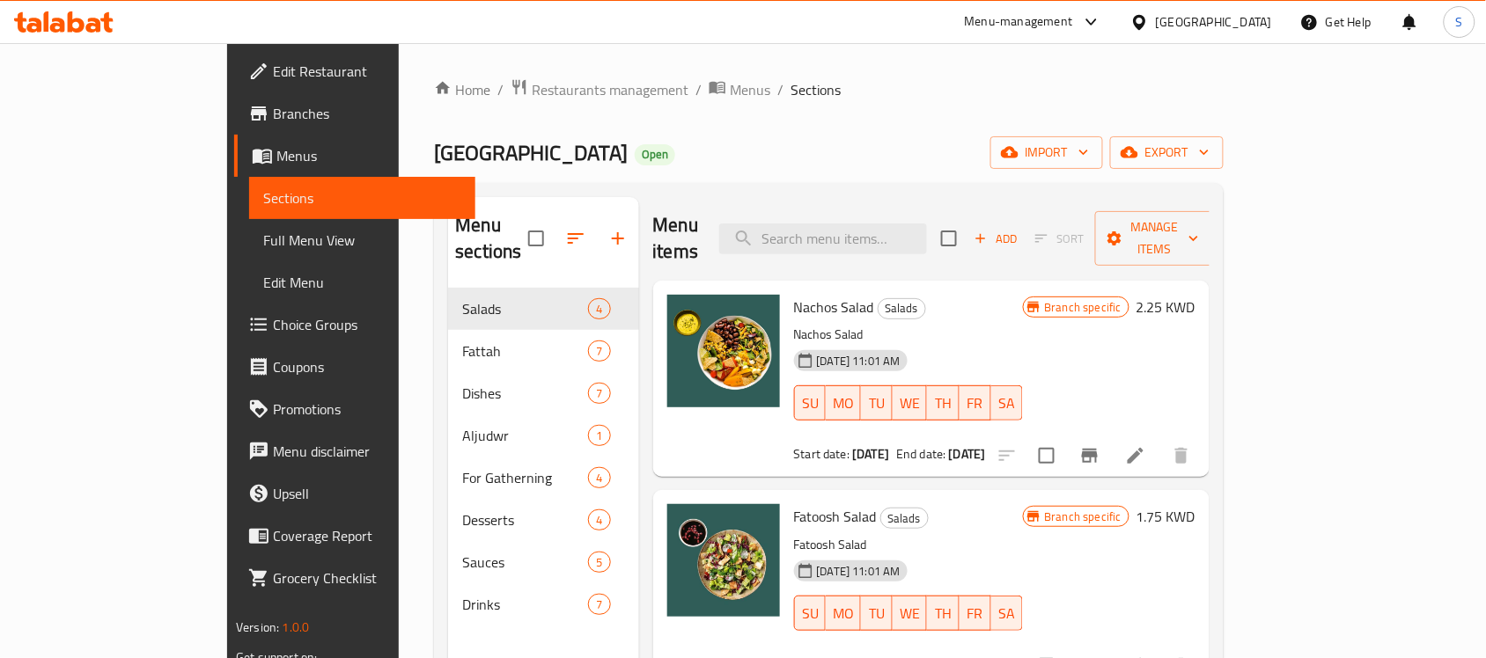
click at [273, 322] on span "Choice Groups" at bounding box center [367, 324] width 188 height 21
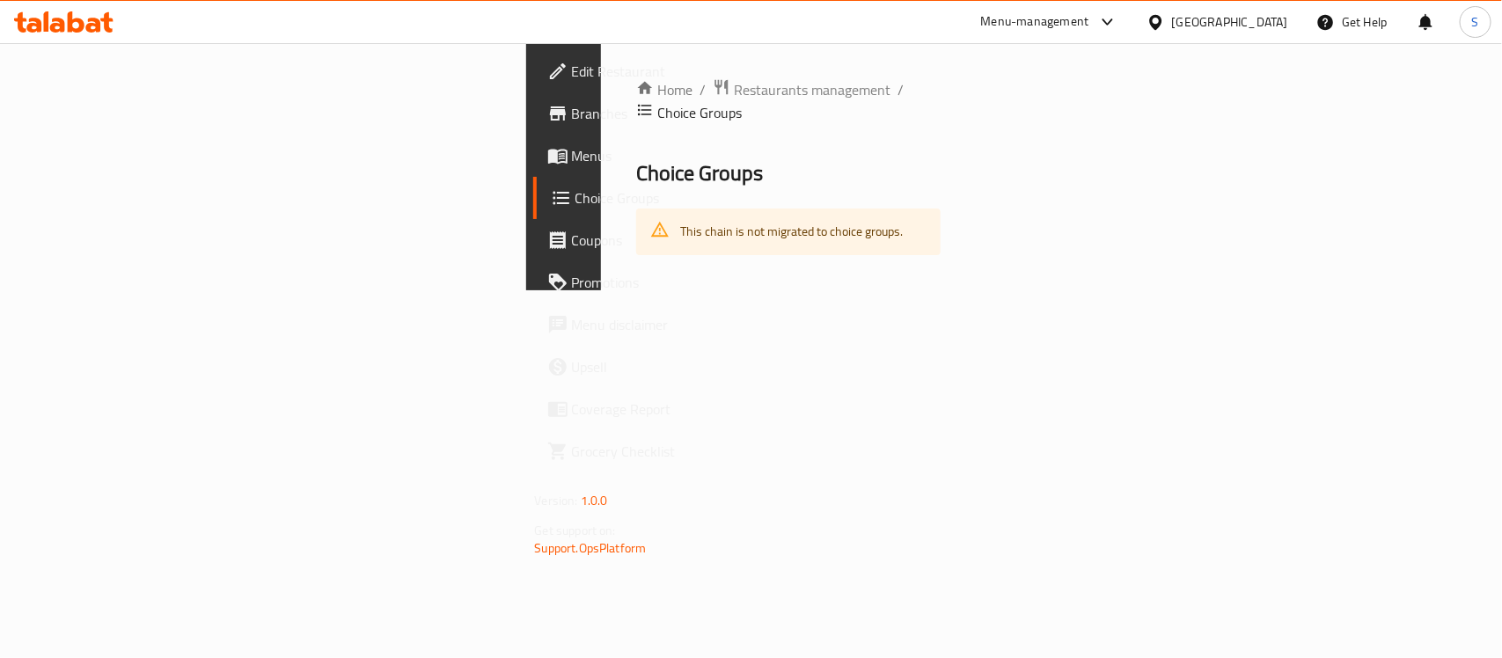
click at [601, 290] on div "Home / Restaurants management / Choice Groups Choice Groups This chain is not m…" at bounding box center [789, 166] width 376 height 247
click at [616, 278] on div "Home / Restaurants management / Choice Groups Choice Groups This chain is not m…" at bounding box center [789, 166] width 376 height 247
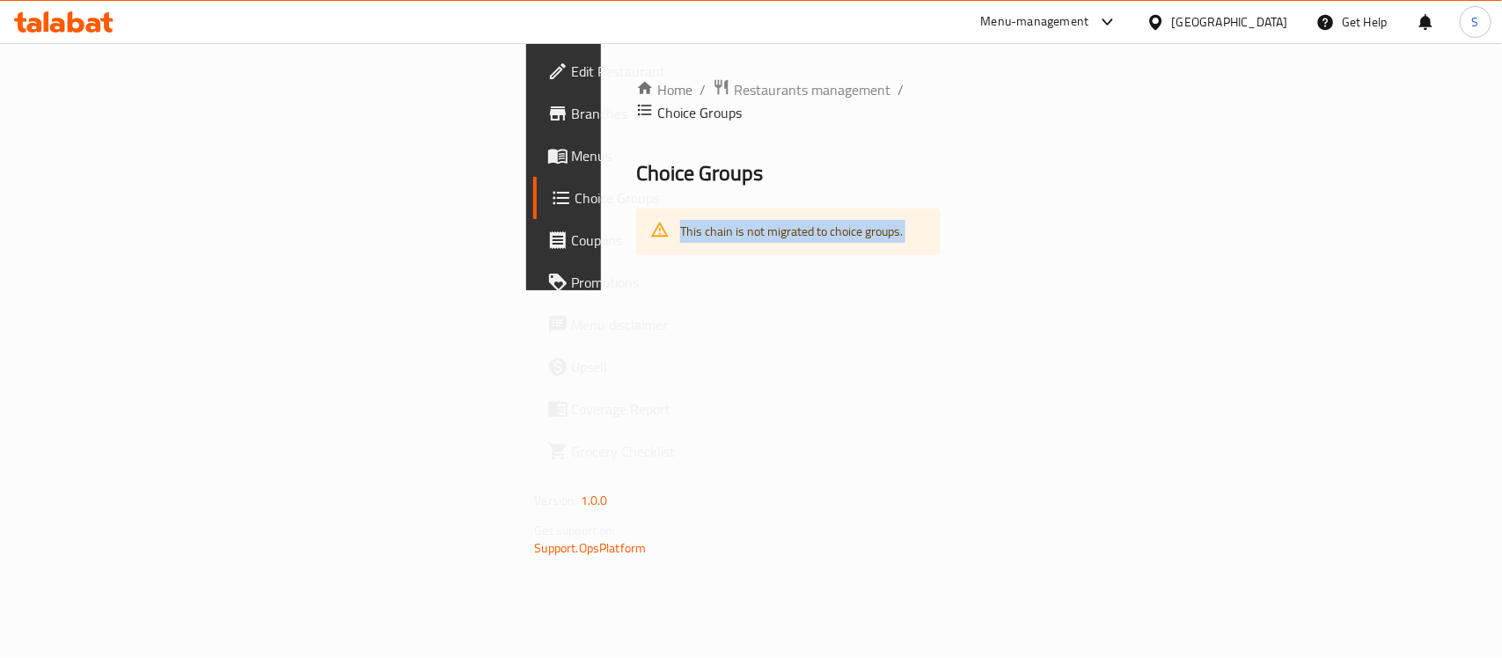
click at [629, 290] on div "Home / Restaurants management / Choice Groups Choice Groups This chain is not m…" at bounding box center [789, 166] width 376 height 247
click at [742, 290] on div "Home / Restaurants management / Choice Groups Choice Groups This chain is not m…" at bounding box center [789, 166] width 376 height 247
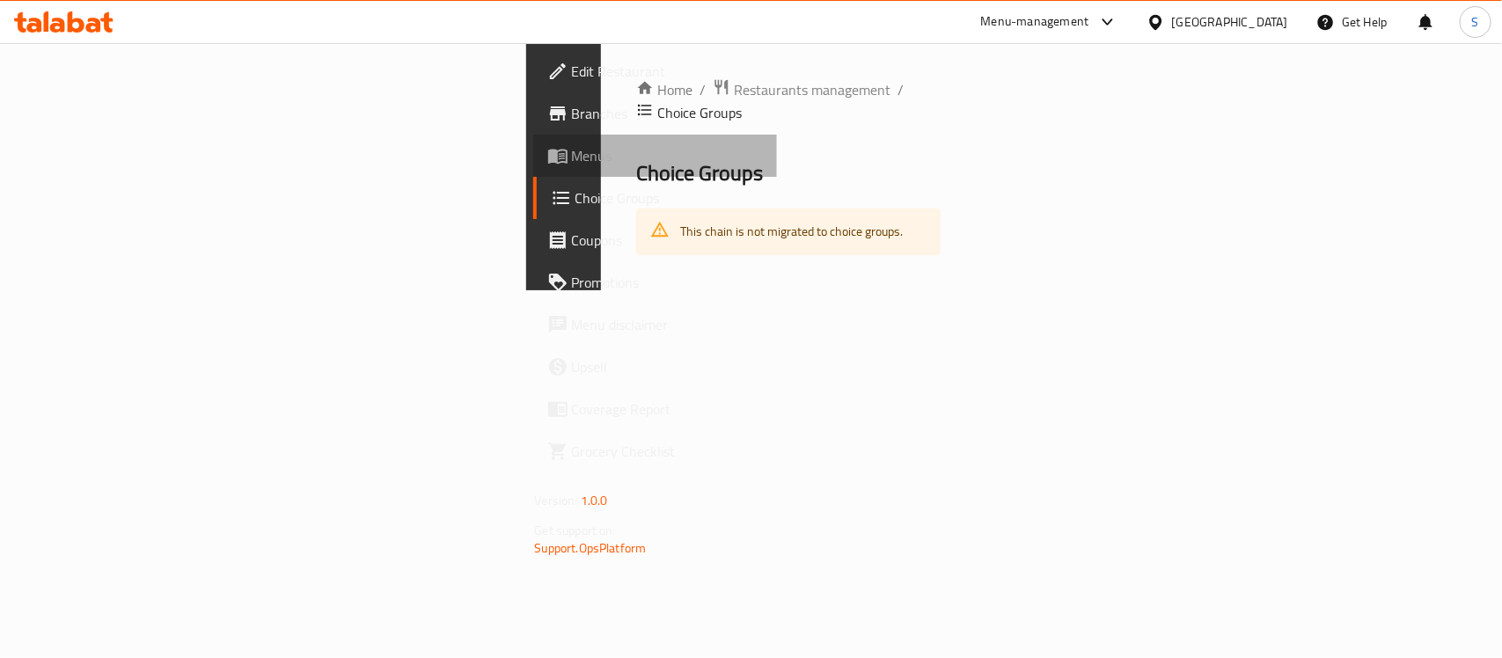
click at [547, 155] on icon at bounding box center [557, 155] width 21 height 21
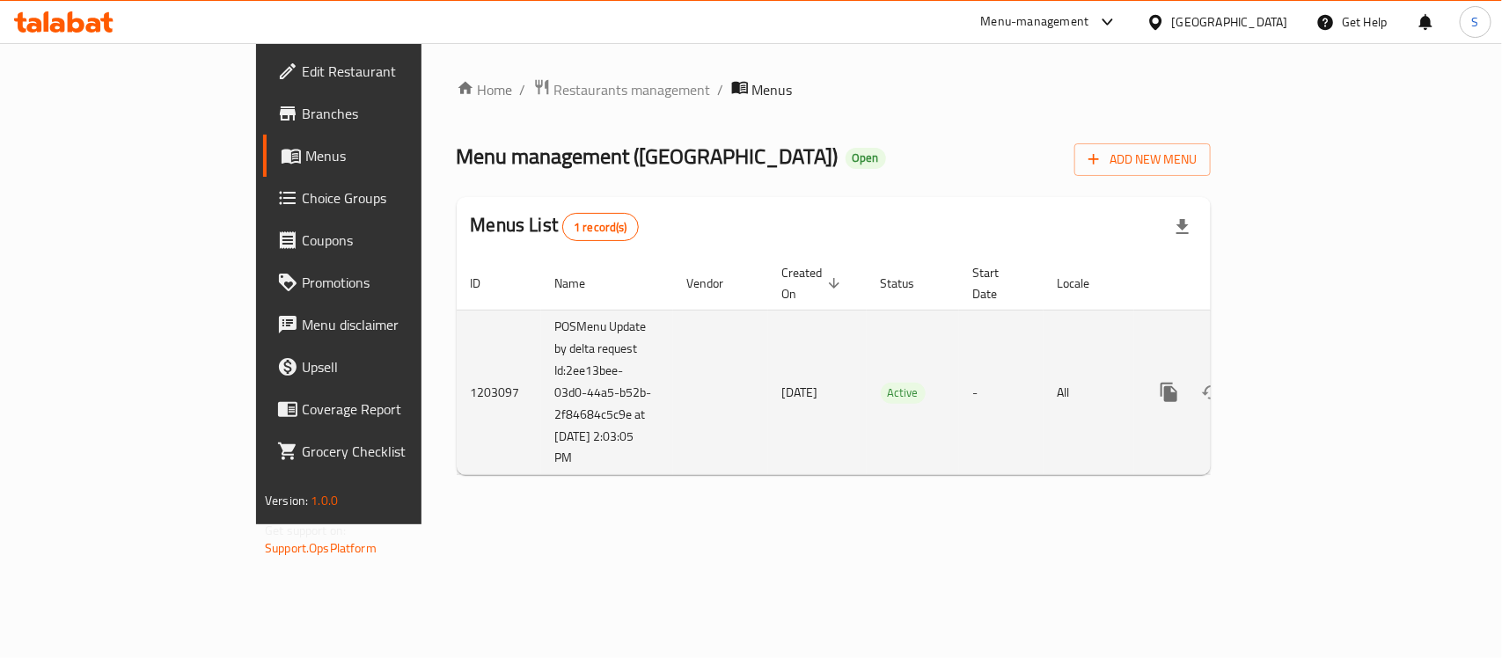
click at [1307, 382] on icon "enhanced table" at bounding box center [1296, 392] width 21 height 21
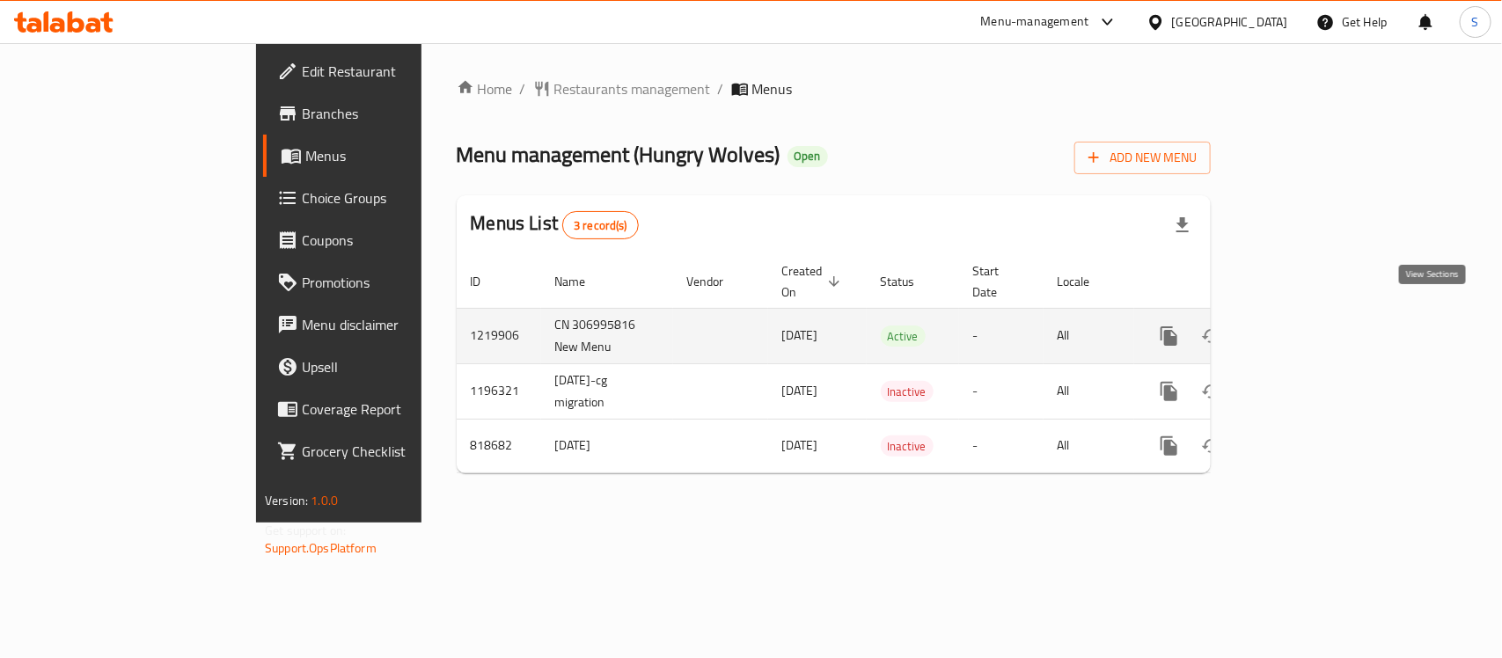
click at [1318, 315] on link "enhanced table" at bounding box center [1296, 336] width 42 height 42
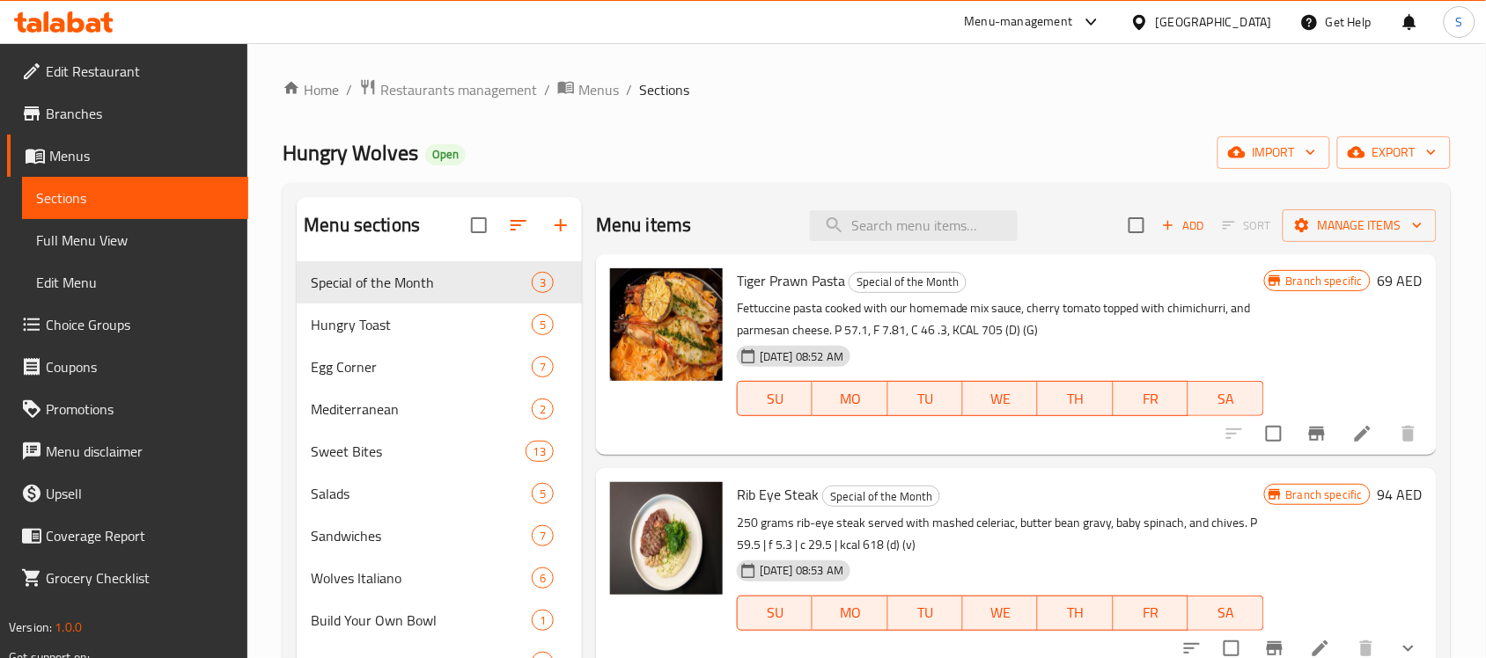
click at [859, 194] on div "Menu sections Special of the Month 3 Hungry Toast 5 Egg Corner 7 Mediterranean …" at bounding box center [867, 592] width 1168 height 818
click at [859, 216] on input "search" at bounding box center [914, 225] width 208 height 31
paste input "Grass-Fed Grilled Beef Tenderloin"
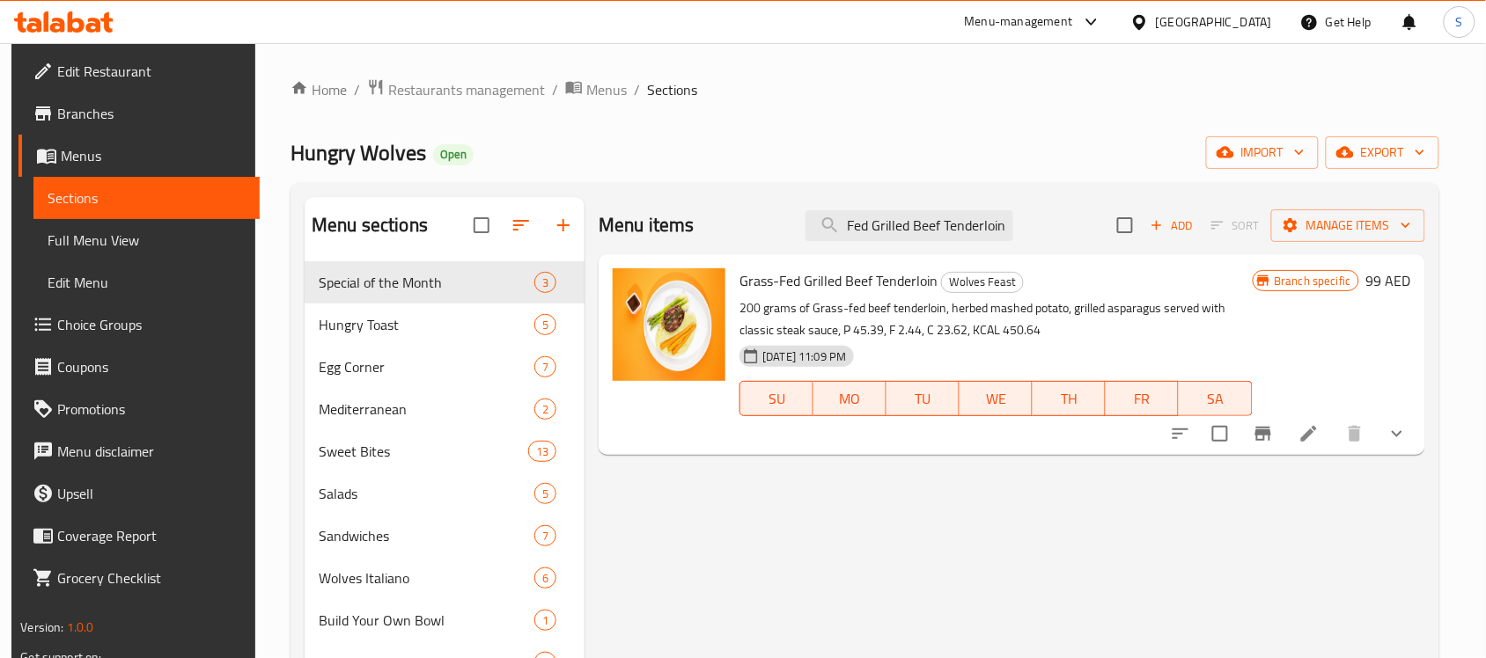
type input "Grass-Fed Grilled Beef Tenderloin"
click at [1243, 537] on div "Menu items Grass-Fed Grilled Beef Tenderloin Add Sort Manage items Grass-Fed Gr…" at bounding box center [1004, 592] width 840 height 790
click at [1332, 445] on li at bounding box center [1308, 434] width 49 height 32
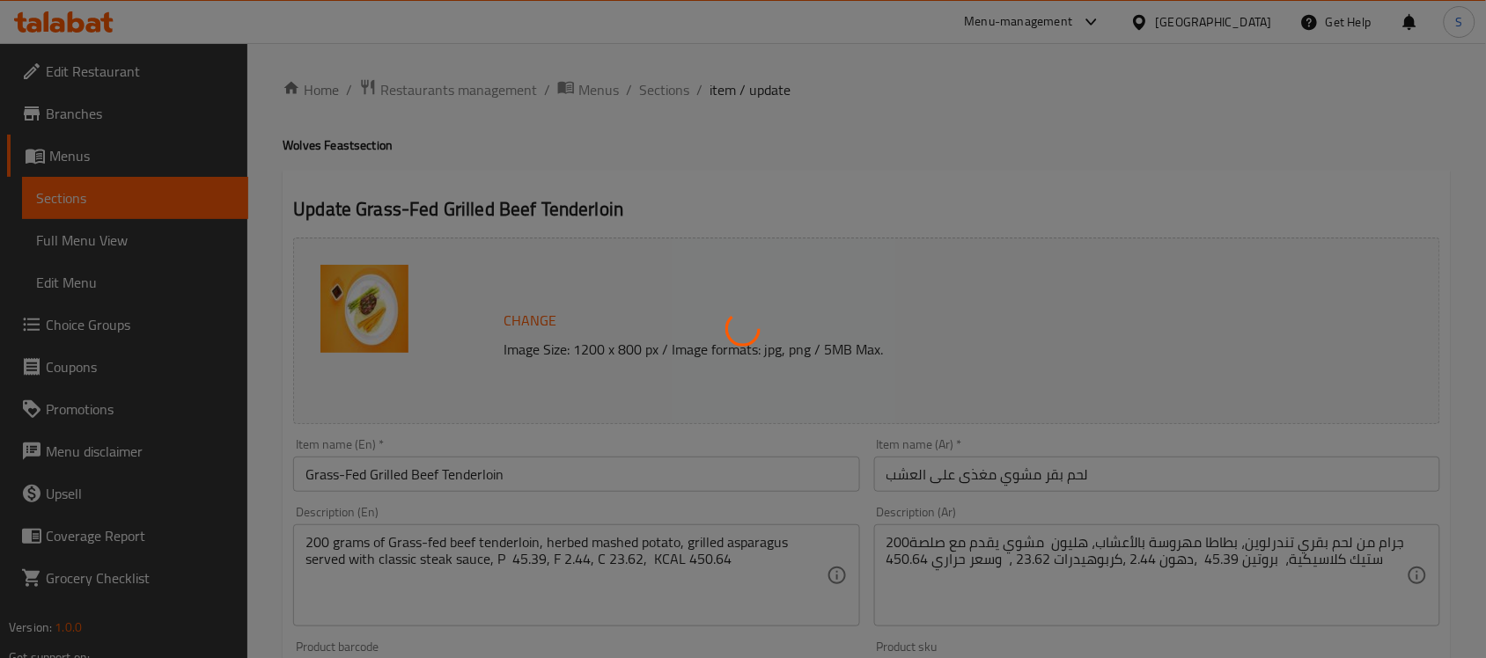
type input "الإضافات:"
type input "0"
type input "8"
type input "درجة الاستواء"
type input "0"
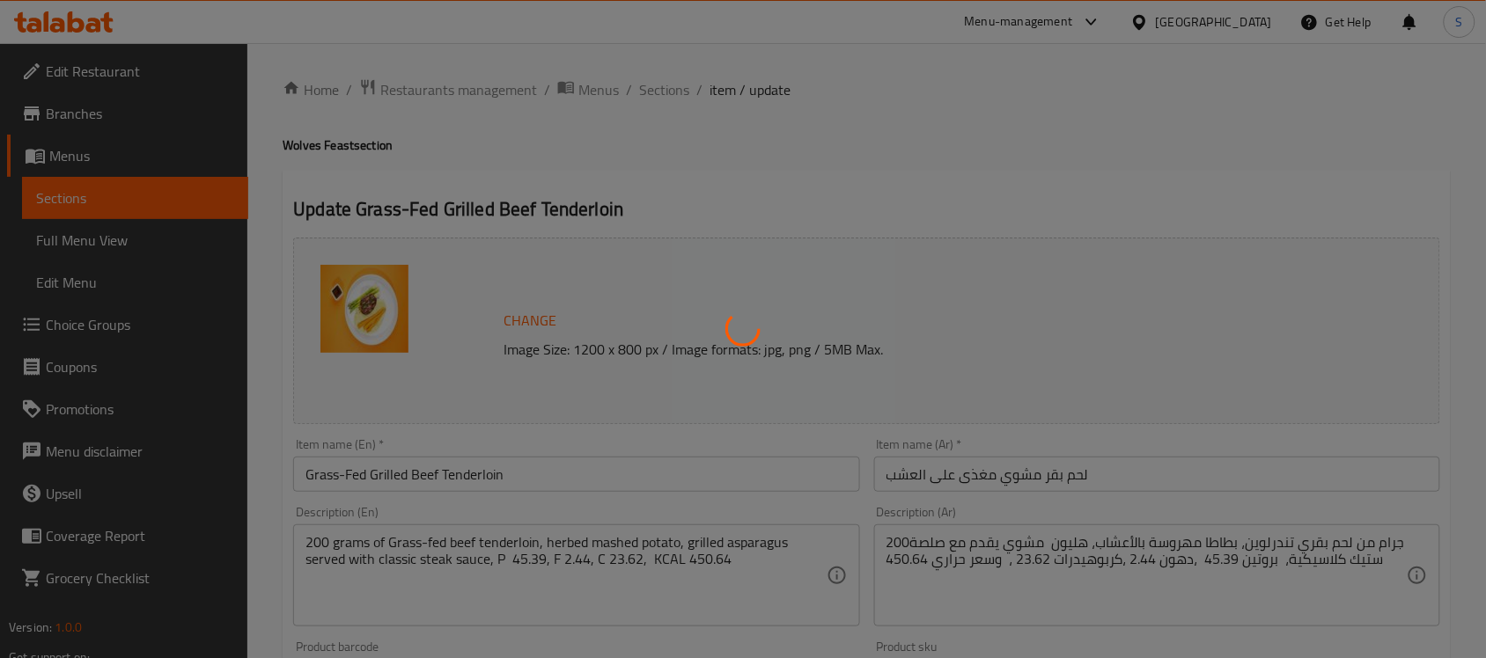
type input "1"
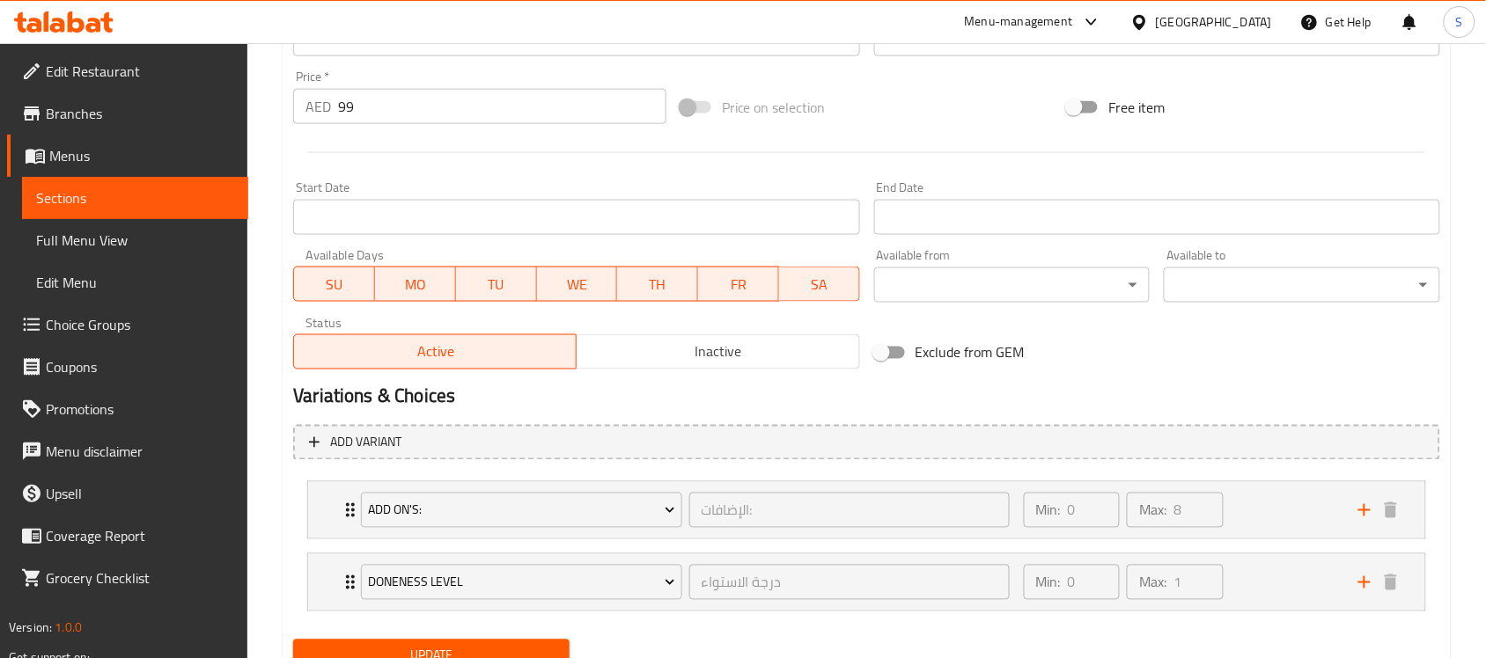
scroll to position [711, 0]
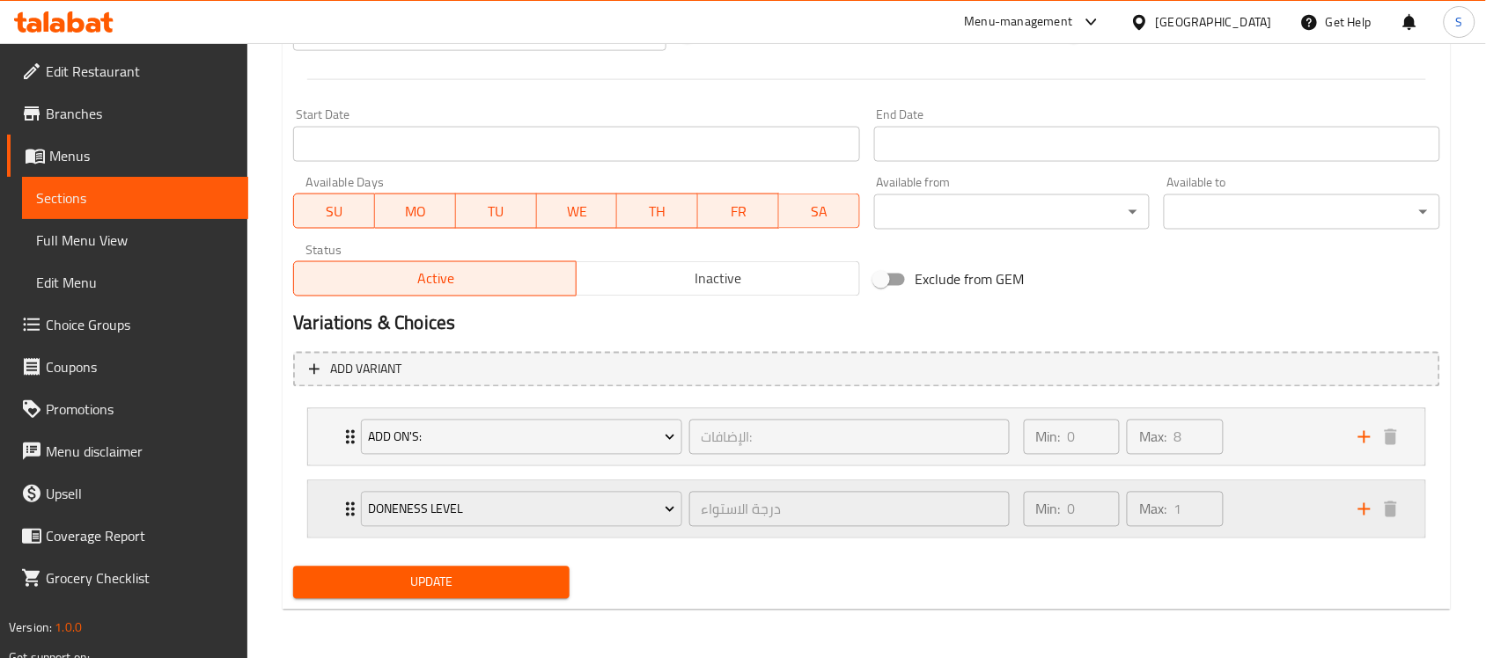
click at [1246, 521] on div "Min: 0 ​ Max: 1 ​" at bounding box center [1180, 509] width 334 height 56
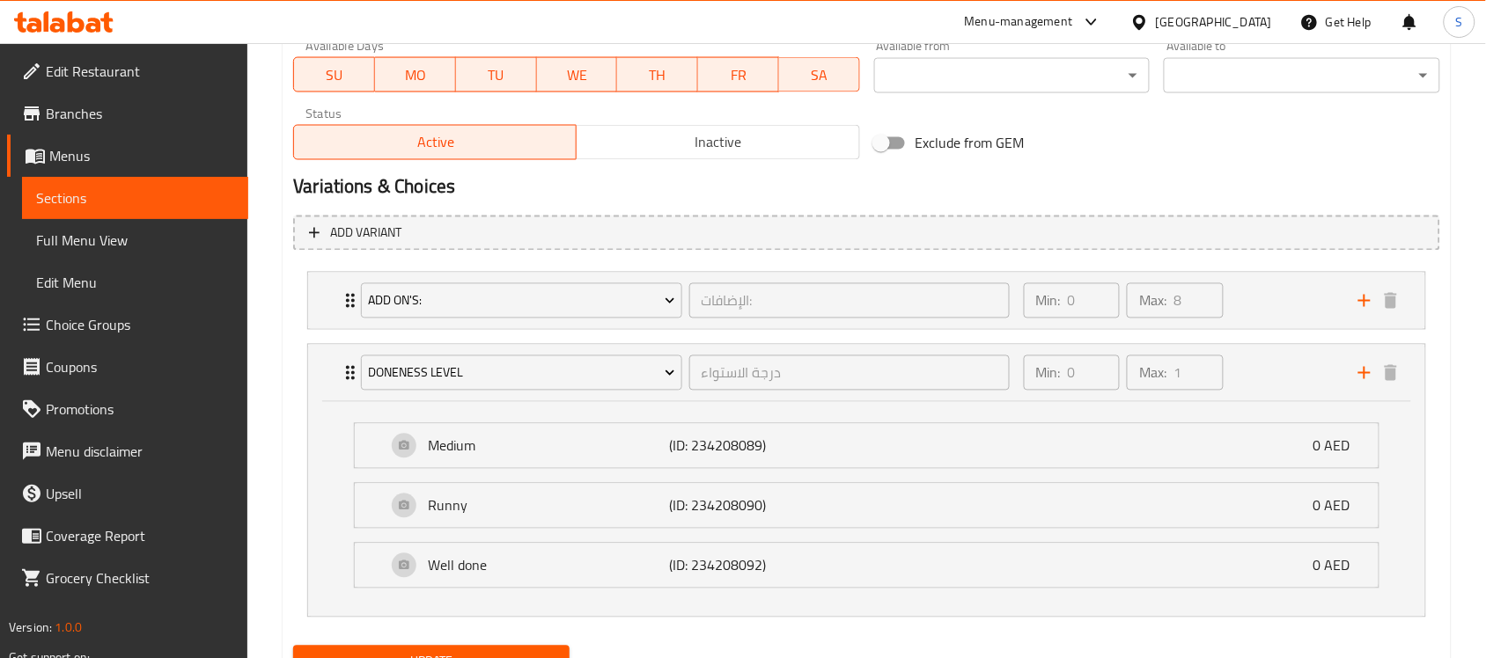
scroll to position [929, 0]
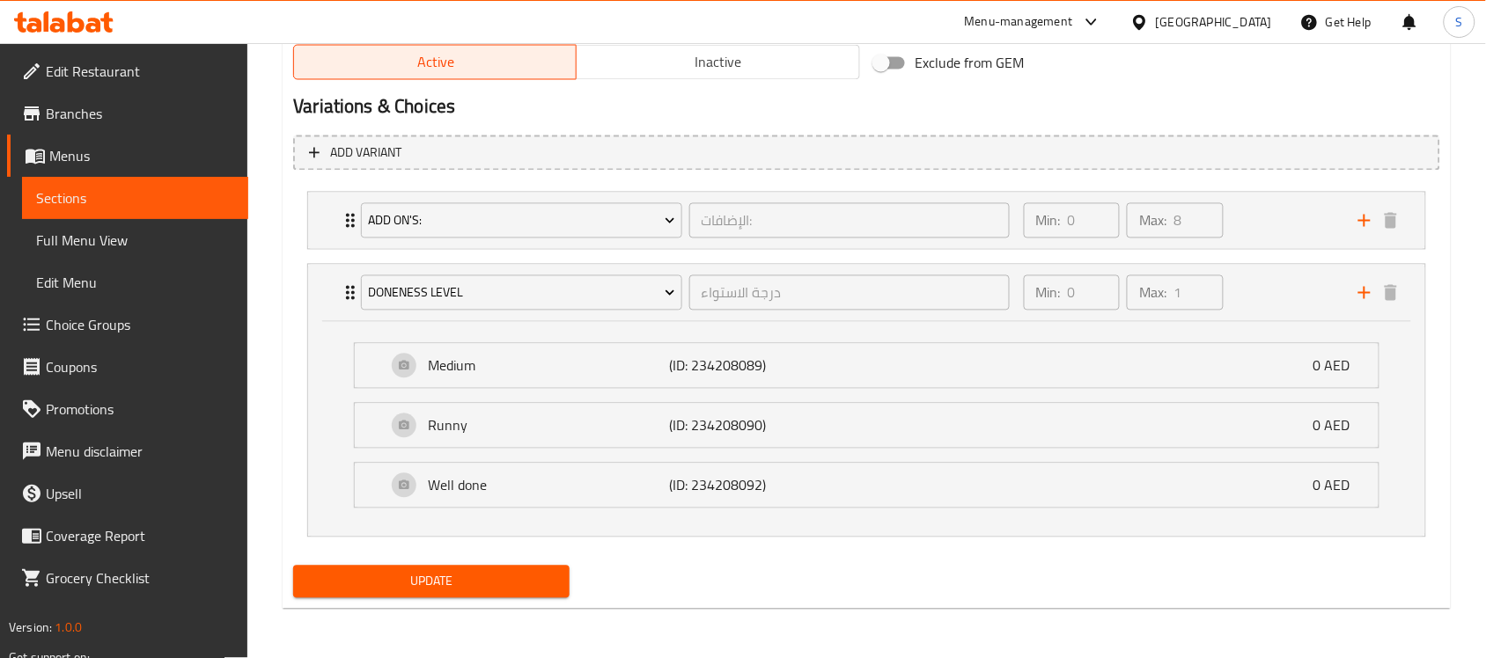
click at [98, 314] on span "Choice Groups" at bounding box center [140, 324] width 188 height 21
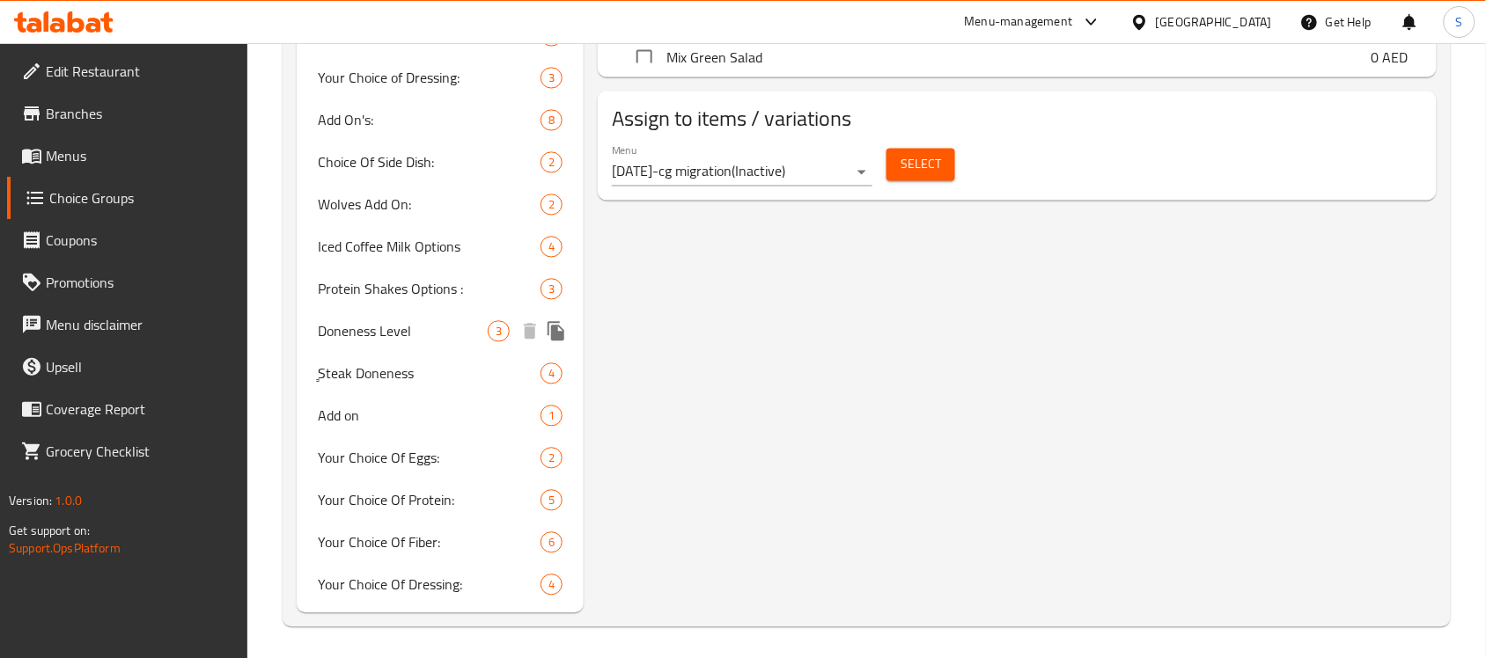
click at [381, 322] on span "Doneness Level" at bounding box center [403, 331] width 170 height 21
type input "Doneness Level"
type input "درجة الاستواء"
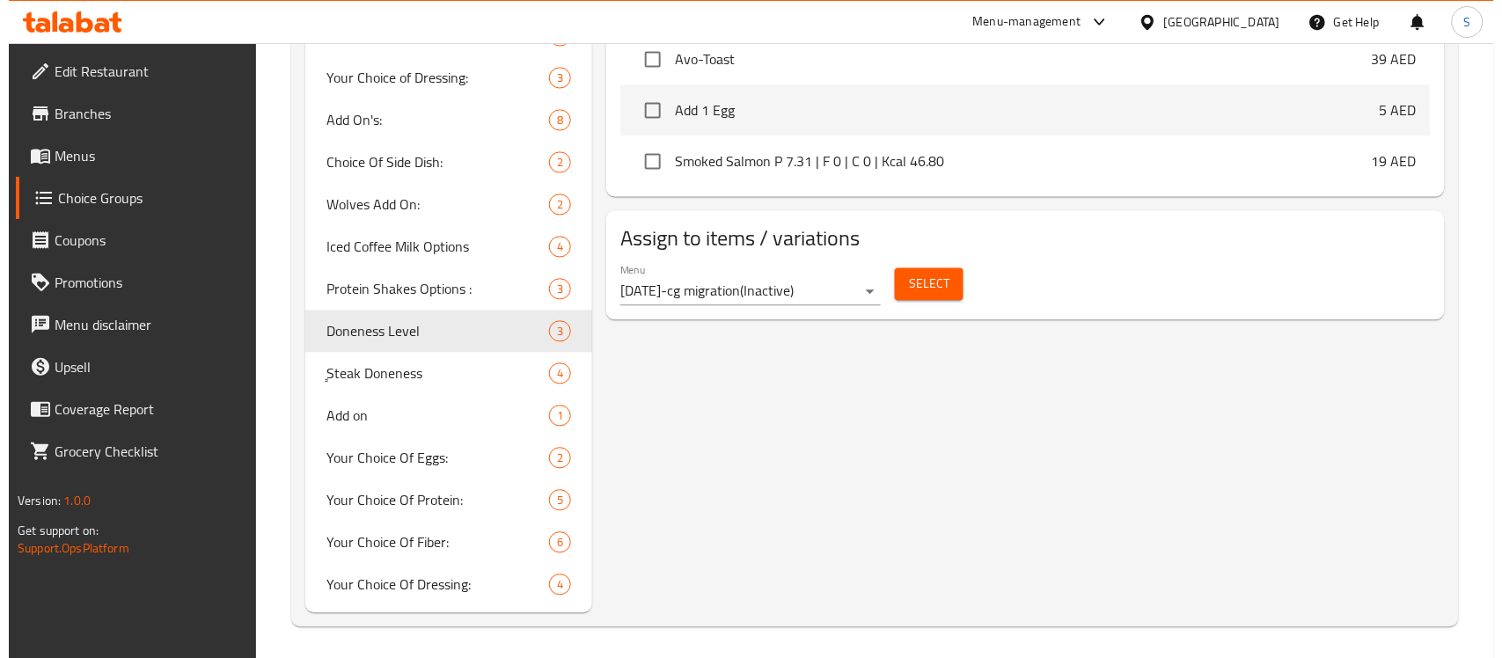
scroll to position [973, 0]
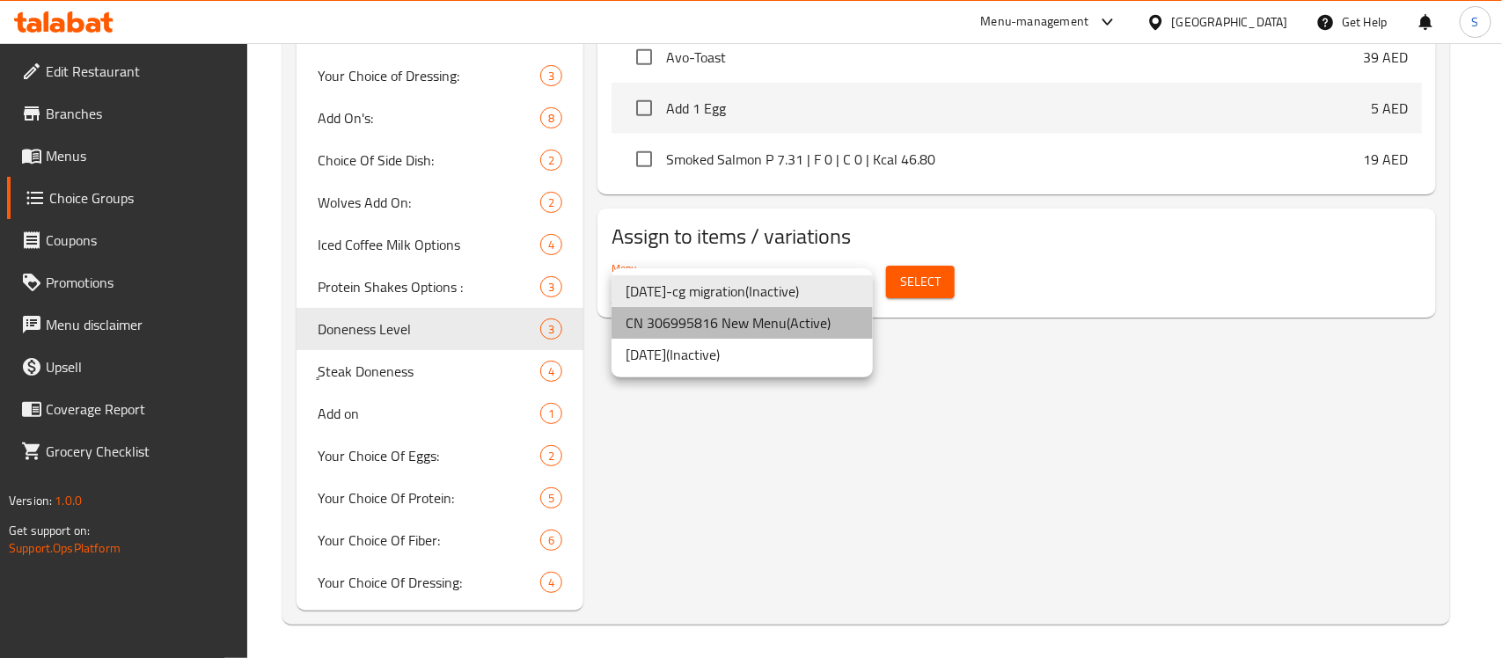
click at [761, 310] on li "CN 306995816 New Menu ( Active )" at bounding box center [742, 323] width 261 height 32
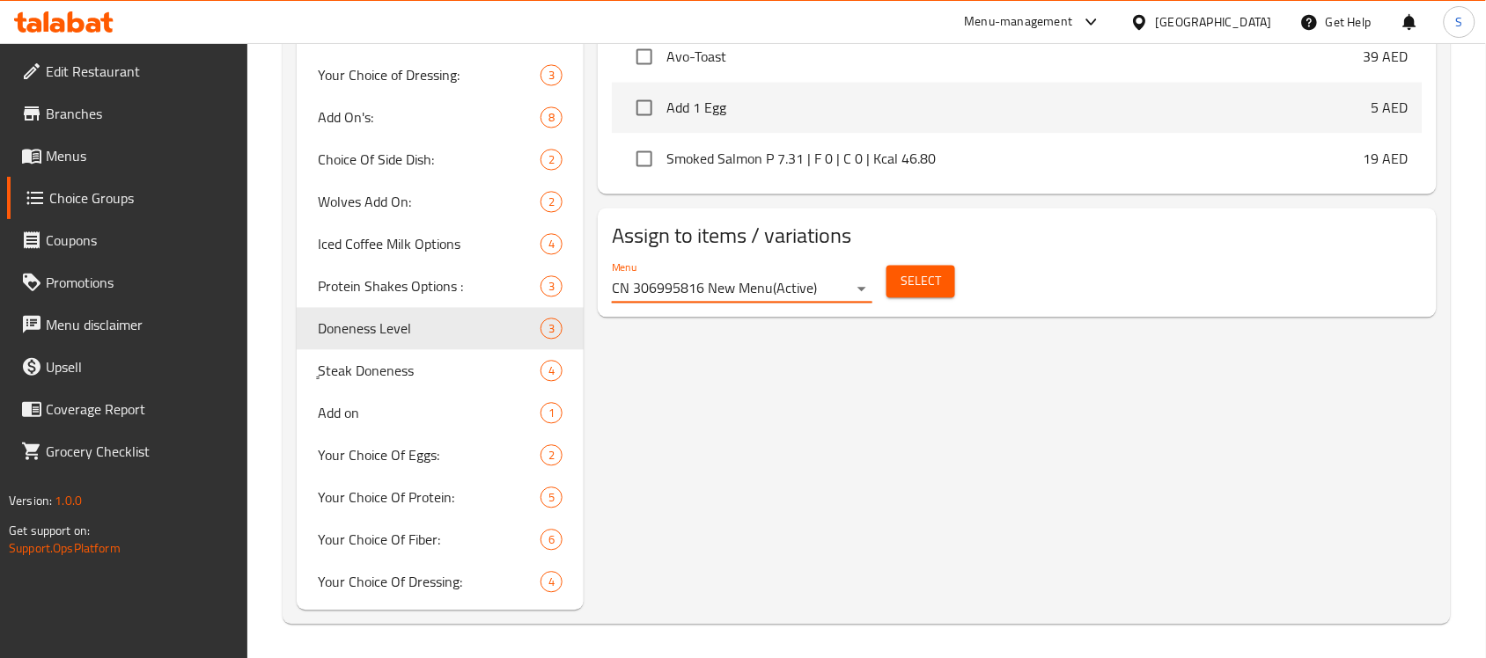
click at [942, 288] on button "Select" at bounding box center [920, 282] width 69 height 33
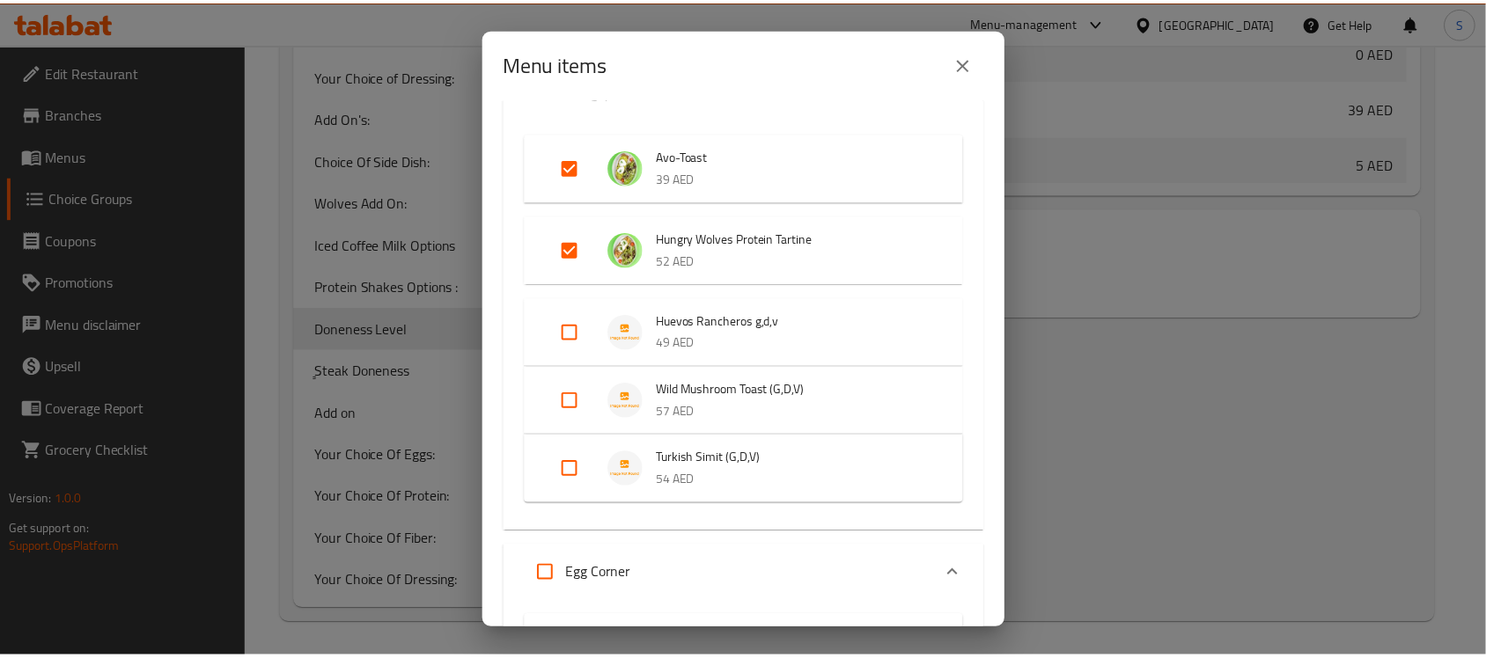
scroll to position [0, 0]
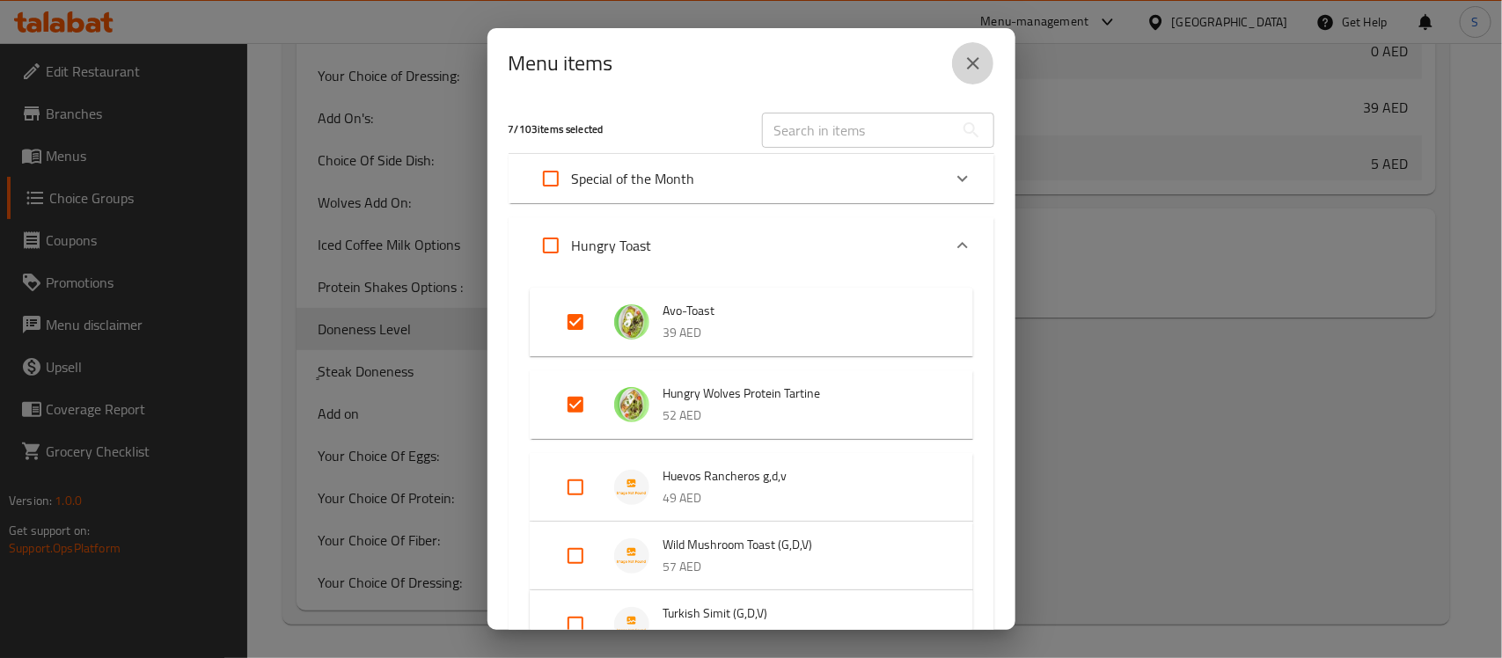
click at [961, 63] on button "close" at bounding box center [973, 63] width 42 height 42
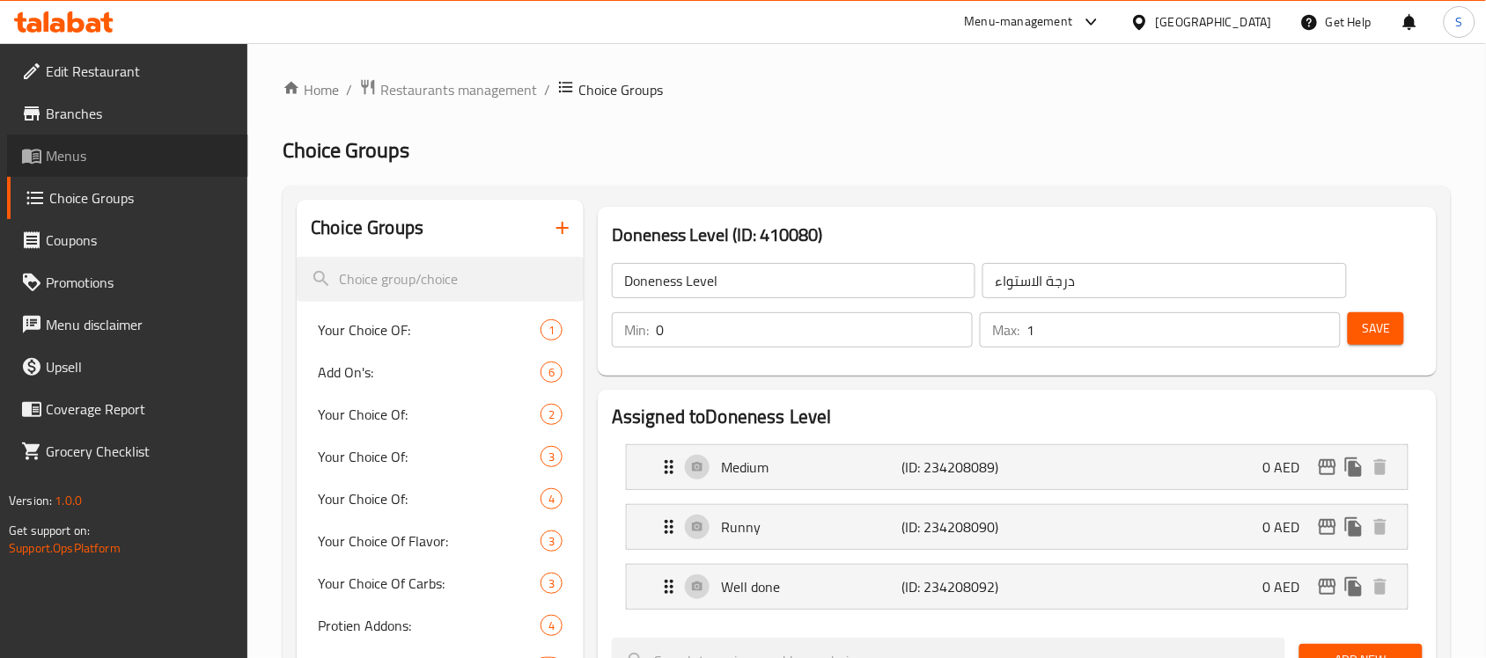
click at [64, 148] on span "Menus" at bounding box center [140, 155] width 188 height 21
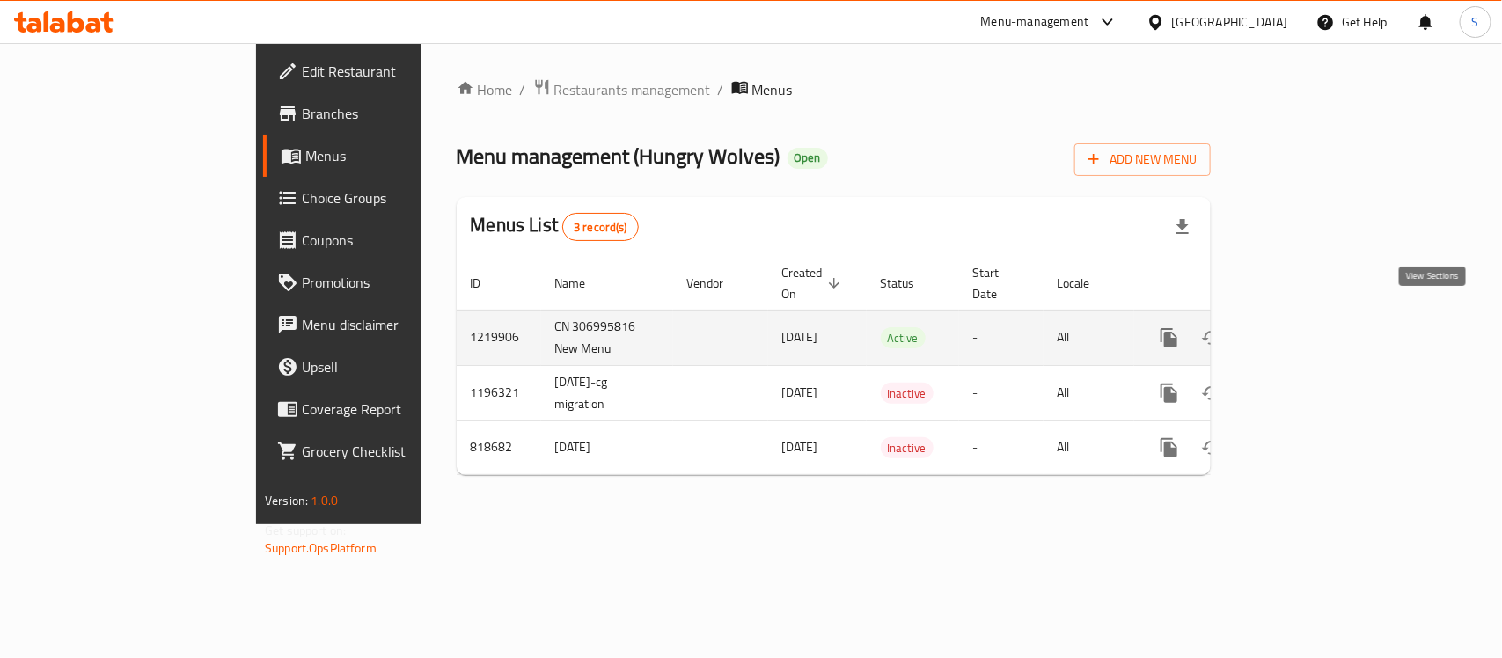
click at [1307, 327] on icon "enhanced table" at bounding box center [1296, 337] width 21 height 21
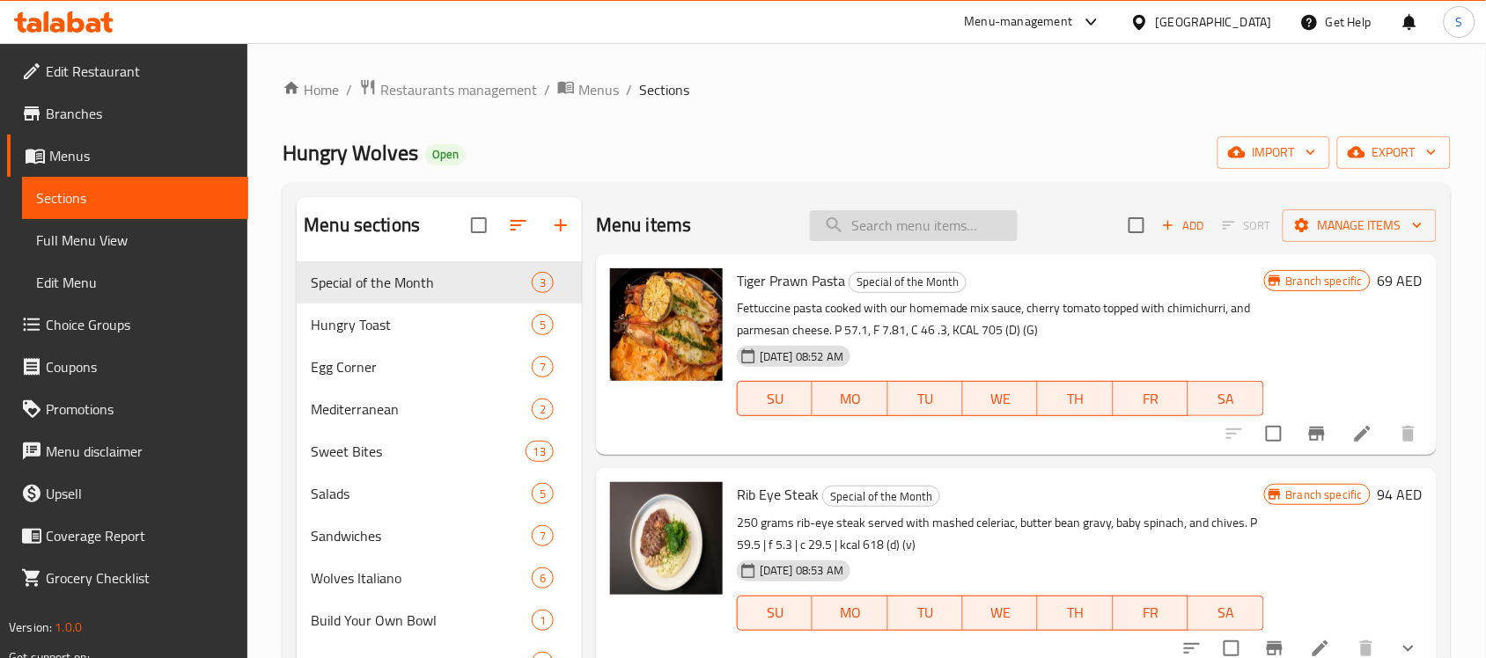
click at [823, 213] on input "search" at bounding box center [914, 225] width 208 height 31
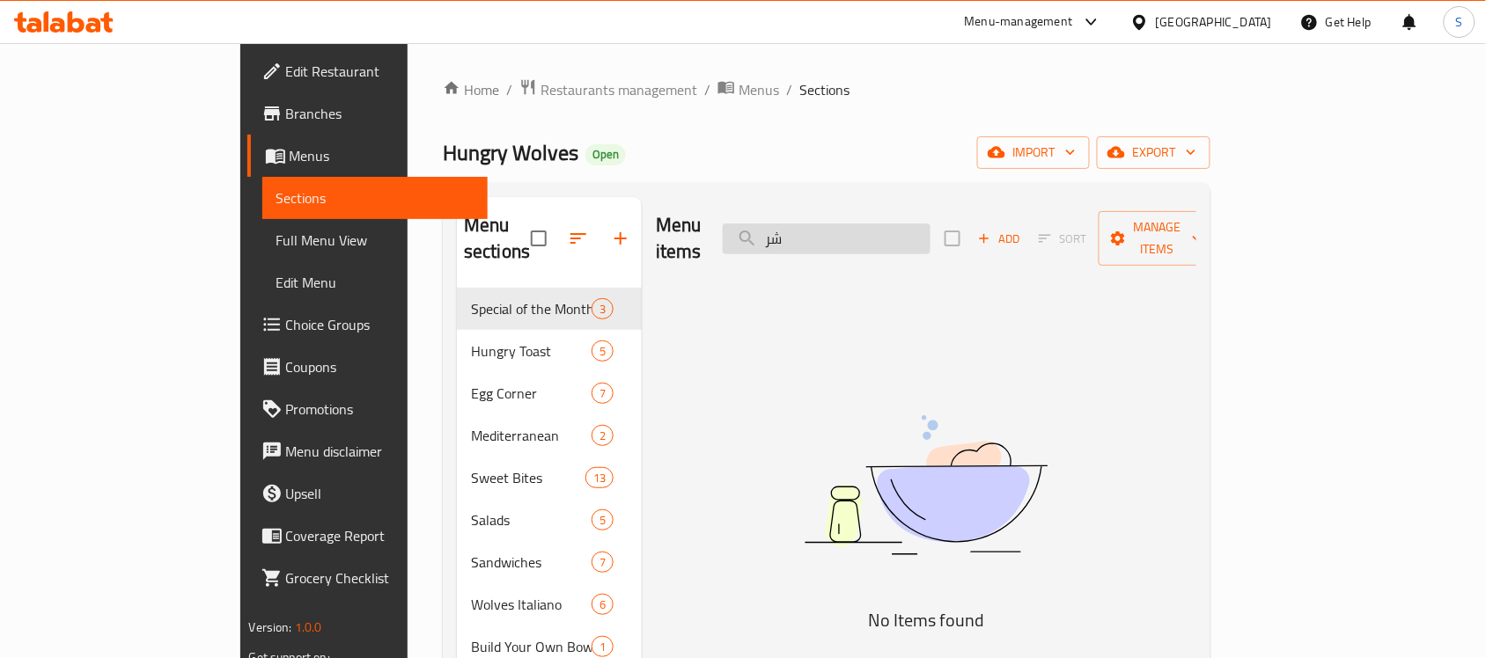
type input "ش"
click at [930, 230] on input "AVO" at bounding box center [827, 239] width 208 height 31
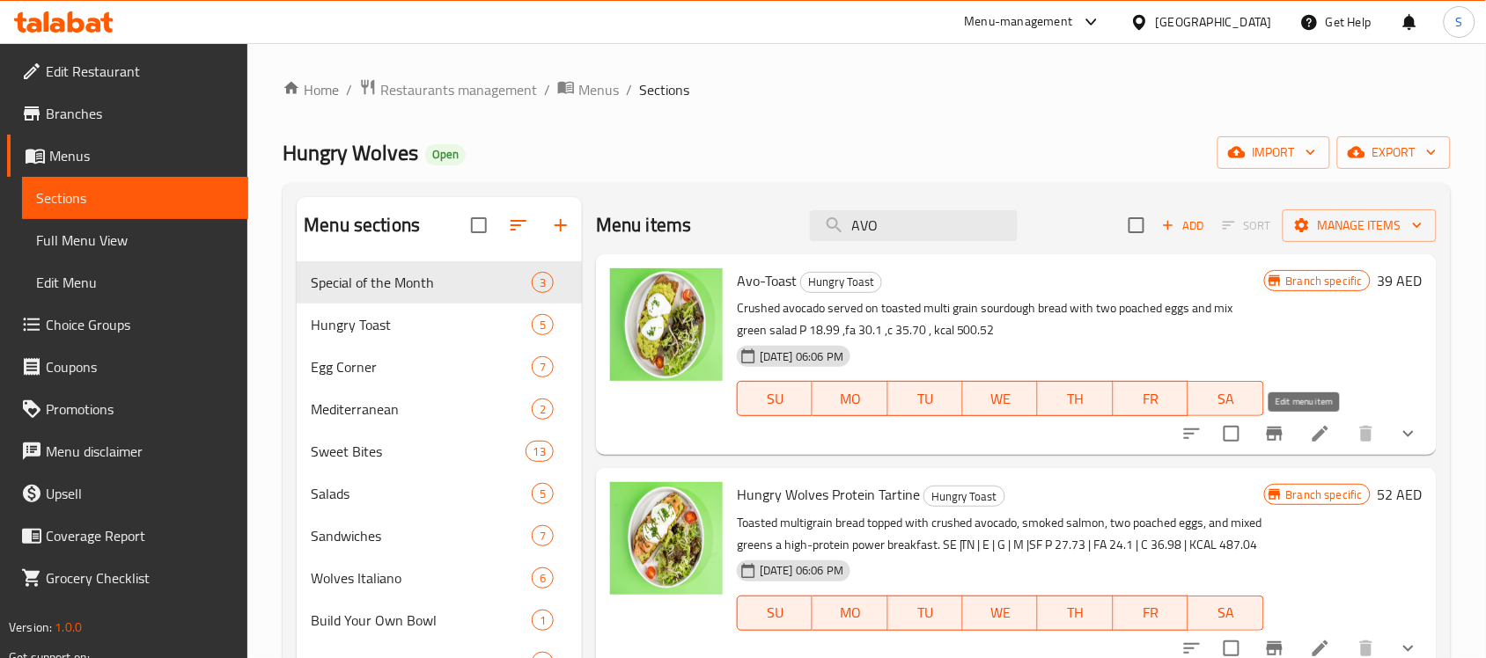
type input "AVO"
click at [1311, 437] on icon at bounding box center [1320, 433] width 21 height 21
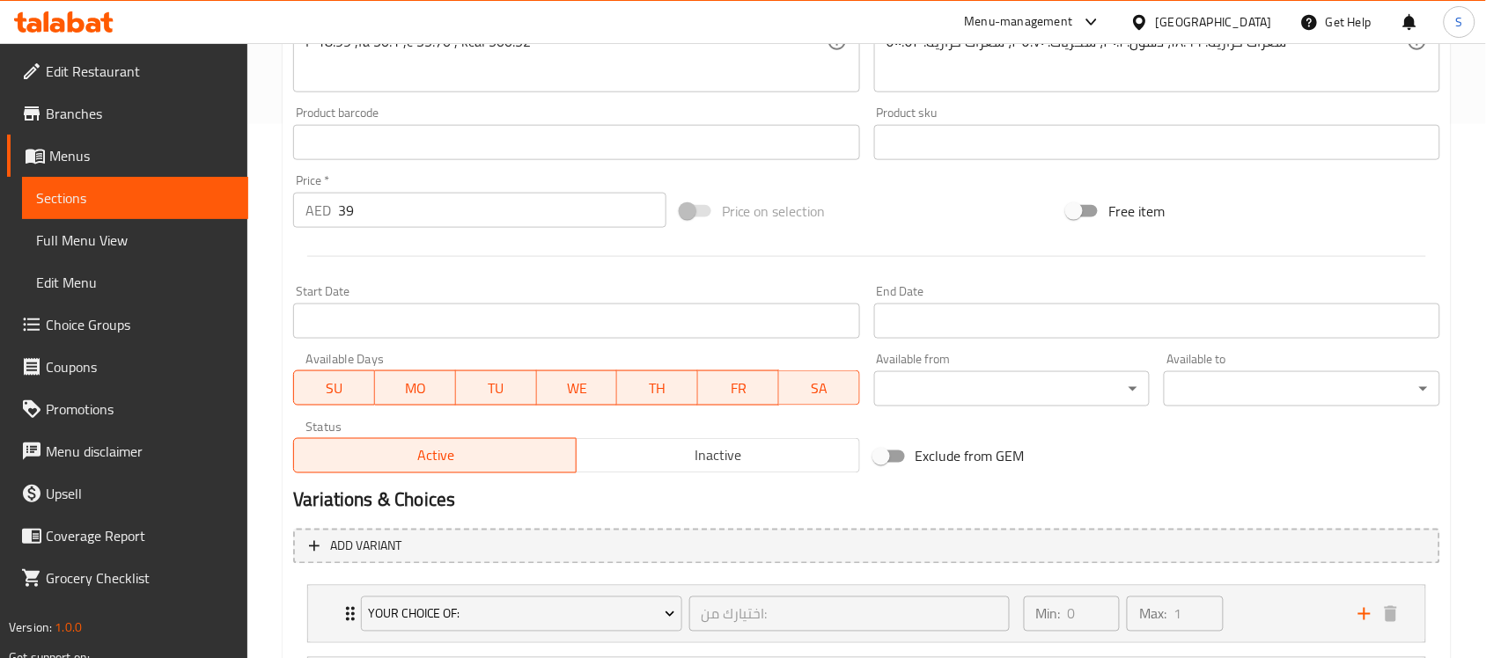
scroll to position [308, 0]
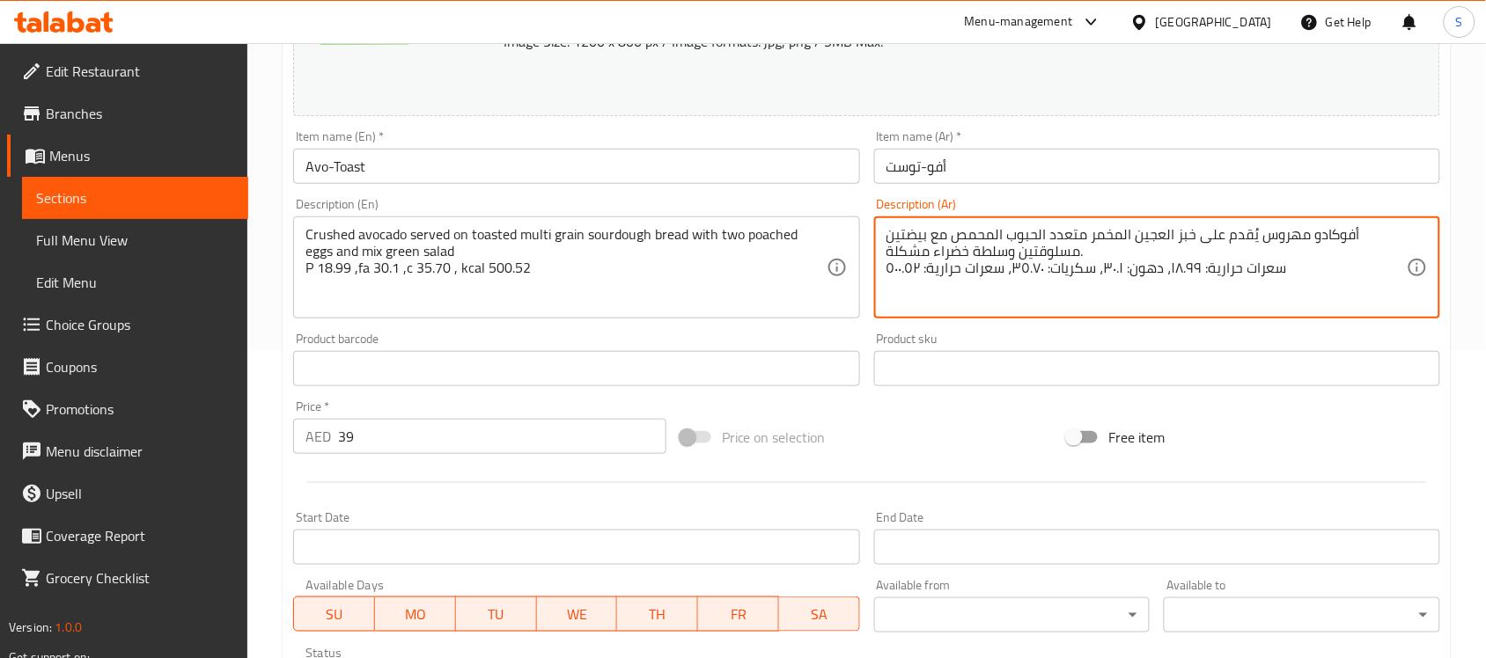
drag, startPoint x: 1357, startPoint y: 240, endPoint x: 1087, endPoint y: 255, distance: 270.6
click at [979, 297] on textarea "أفوكادو مهروس يُقدم على خبز العجين المخمر متعدد الحبوب المحمص مع بيضتين مسلوقتي…" at bounding box center [1146, 268] width 520 height 84
drag, startPoint x: 1085, startPoint y: 252, endPoint x: 921, endPoint y: 253, distance: 164.6
click at [921, 253] on textarea "أفوكادو مهروس يُقدم على خبز العجين المخمر متعدد الحبوب المحمص مع بيضتين مسلوقتي…" at bounding box center [1146, 268] width 520 height 84
click at [1018, 258] on textarea "أفوكادو مهروس يُقدم على خبز العجين المخمر متعدد الحبوب المحمص مع بيضتين مسلوقتي…" at bounding box center [1146, 268] width 520 height 84
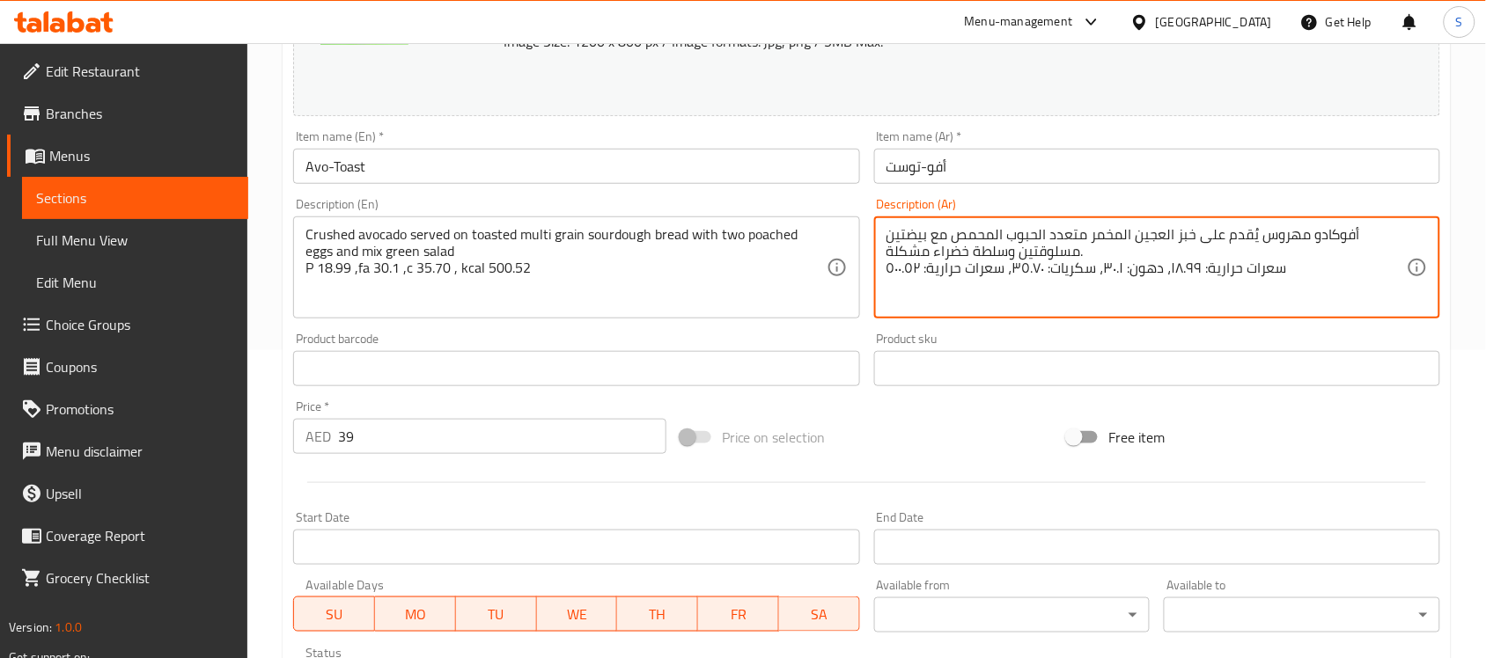
click at [1018, 258] on textarea "أفوكادو مهروس يُقدم على خبز العجين المخمر متعدد الحبوب المحمص مع بيضتين مسلوقتي…" at bounding box center [1146, 268] width 520 height 84
click at [1113, 289] on textarea "أفوكادو مهروس يُقدم على خبز العجين المخمر متعدد الحبوب المحمص مع بيضتين مسلوقتي…" at bounding box center [1146, 268] width 520 height 84
drag, startPoint x: 1141, startPoint y: 247, endPoint x: 1389, endPoint y: 227, distance: 249.0
click at [1389, 227] on textarea "أفوكادو مهروس يُقدم على خبز العجين المخمر متعدد الحبوب المحمص مع بيضتين مسلوقتي…" at bounding box center [1146, 268] width 520 height 84
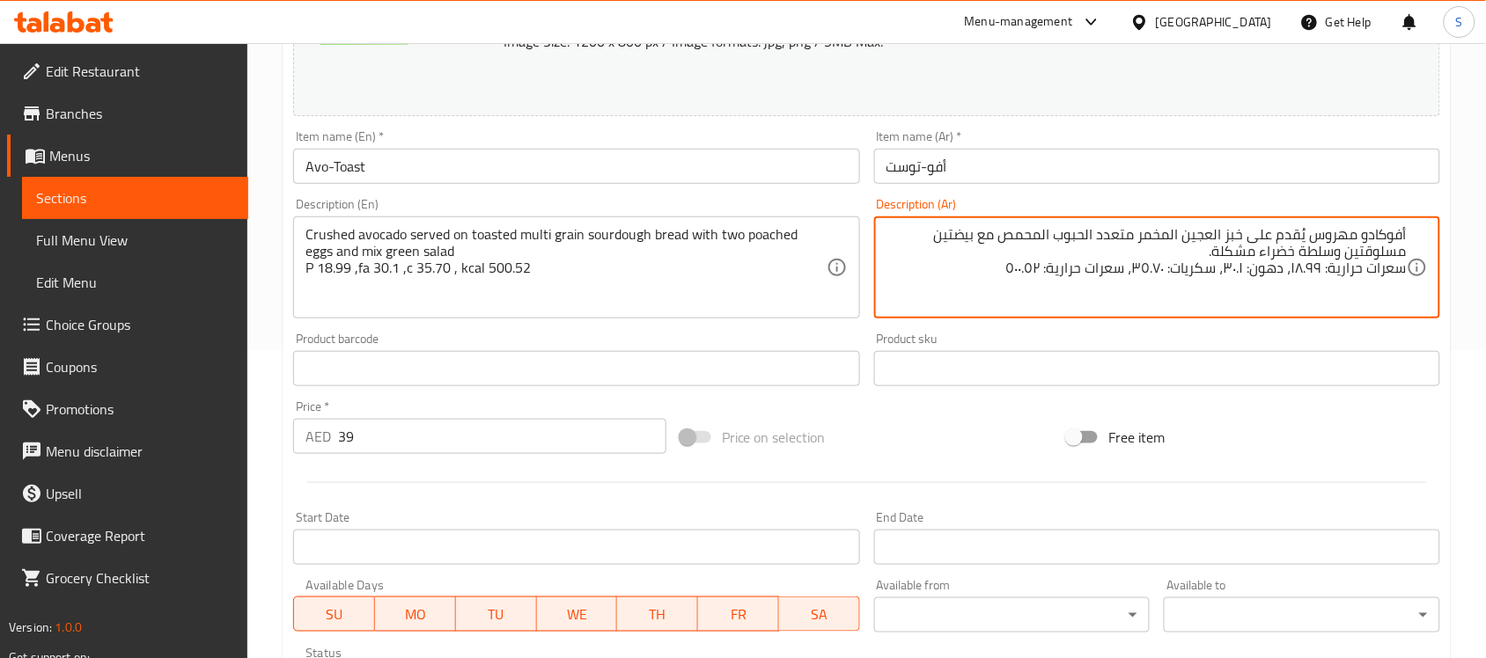
click at [1296, 290] on textarea "أفوكادو مهروس يُقدم على خبز العجين المخمر متعدد الحبوب المحمص مع بيضتين مسلوقتي…" at bounding box center [1146, 268] width 520 height 84
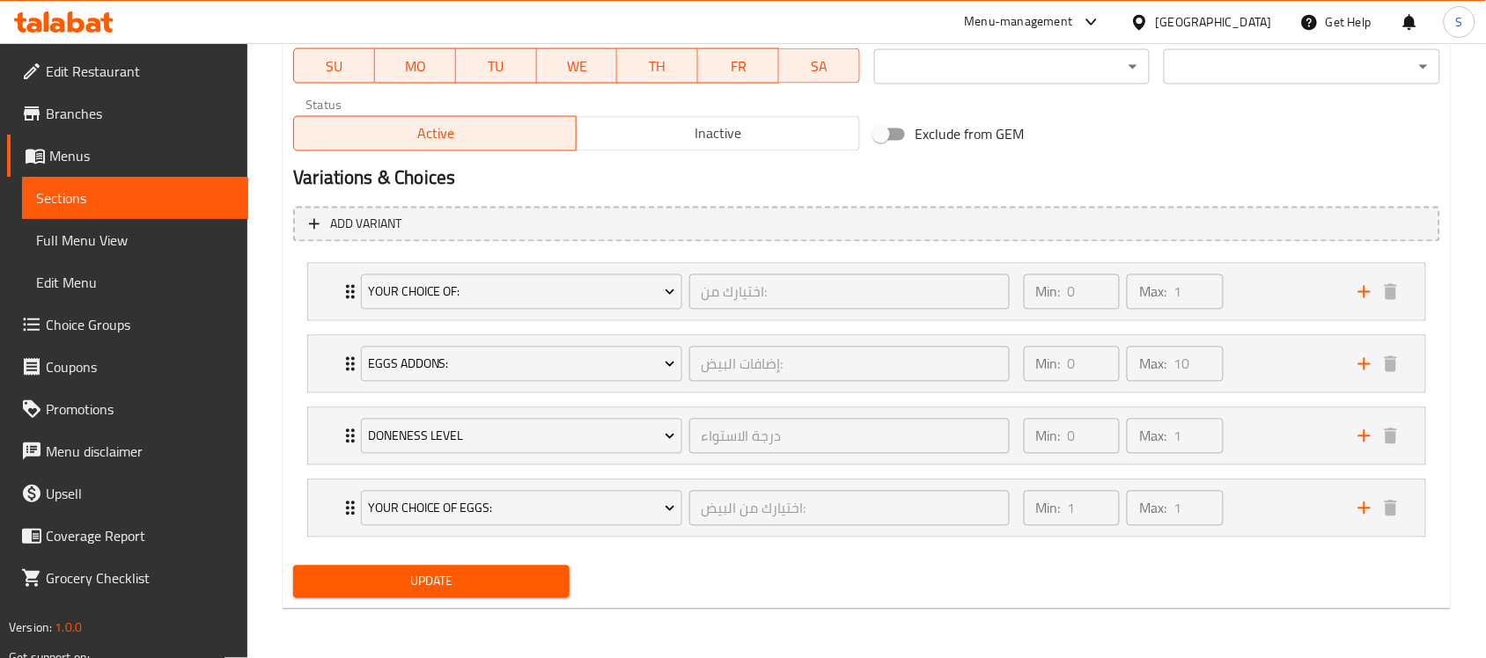
click at [62, 190] on span "Sections" at bounding box center [135, 197] width 198 height 21
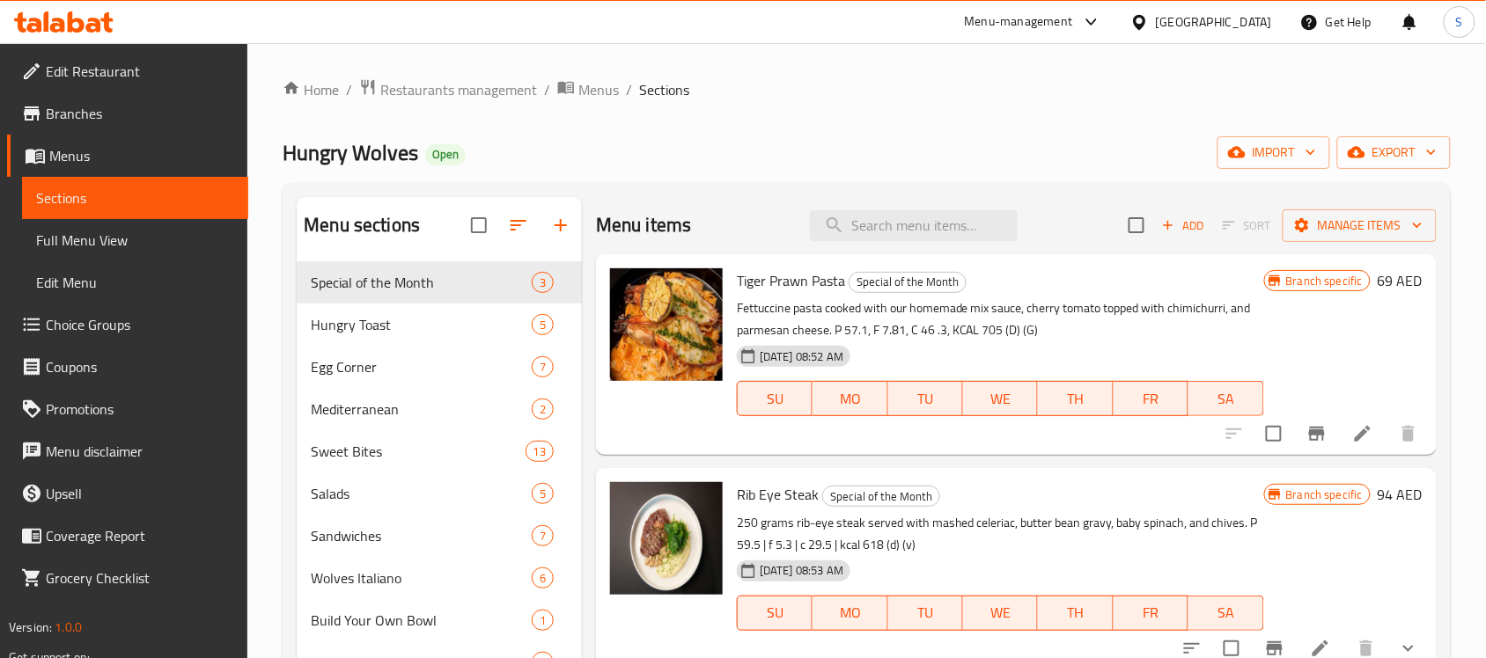
click at [929, 252] on div "Menu items Add Sort Manage items" at bounding box center [1016, 225] width 841 height 57
click at [944, 230] on input "search" at bounding box center [914, 225] width 208 height 31
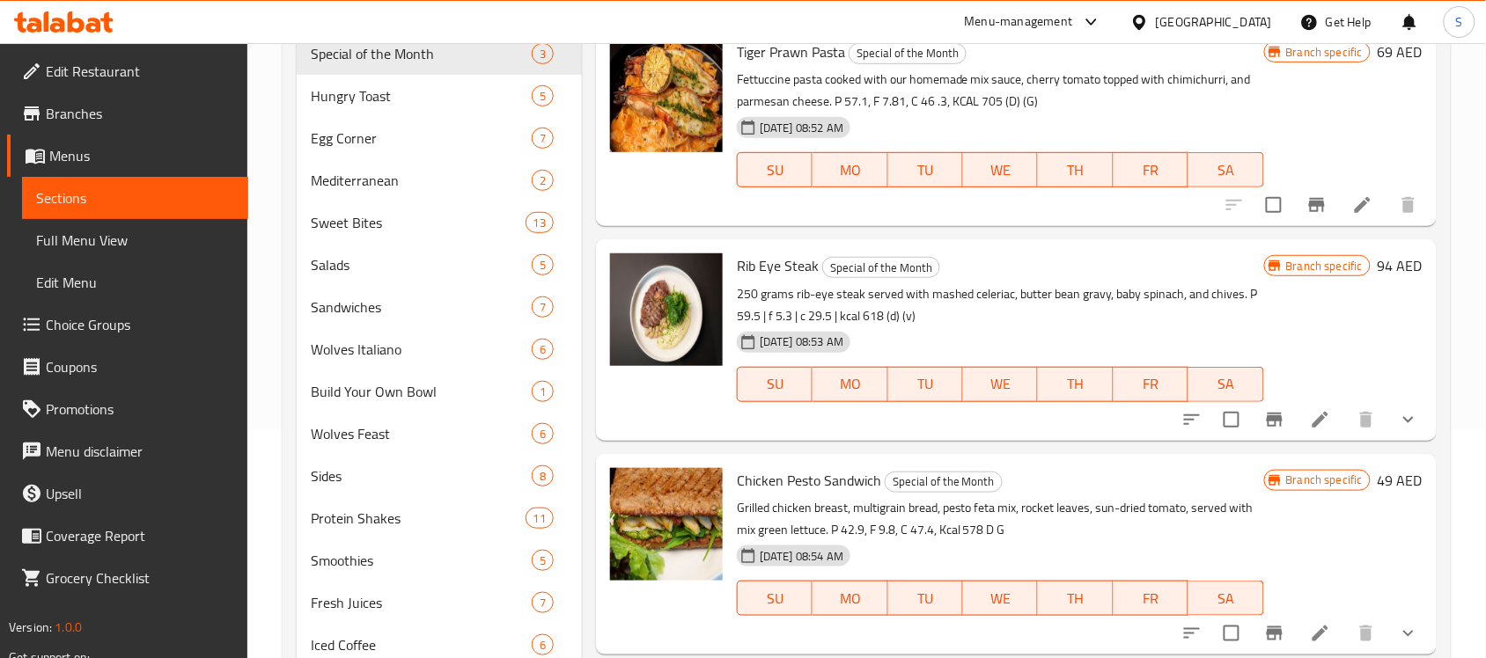
scroll to position [376, 0]
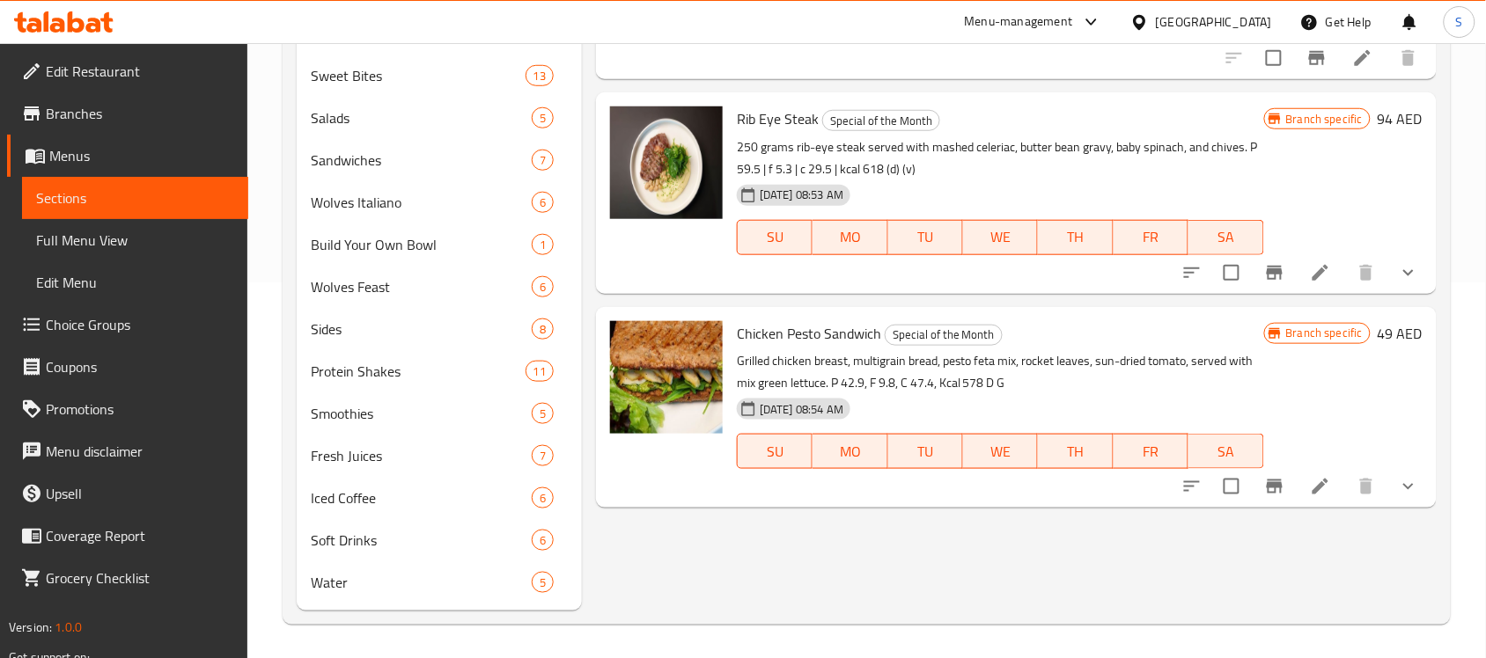
click at [49, 331] on span "Choice Groups" at bounding box center [140, 324] width 188 height 21
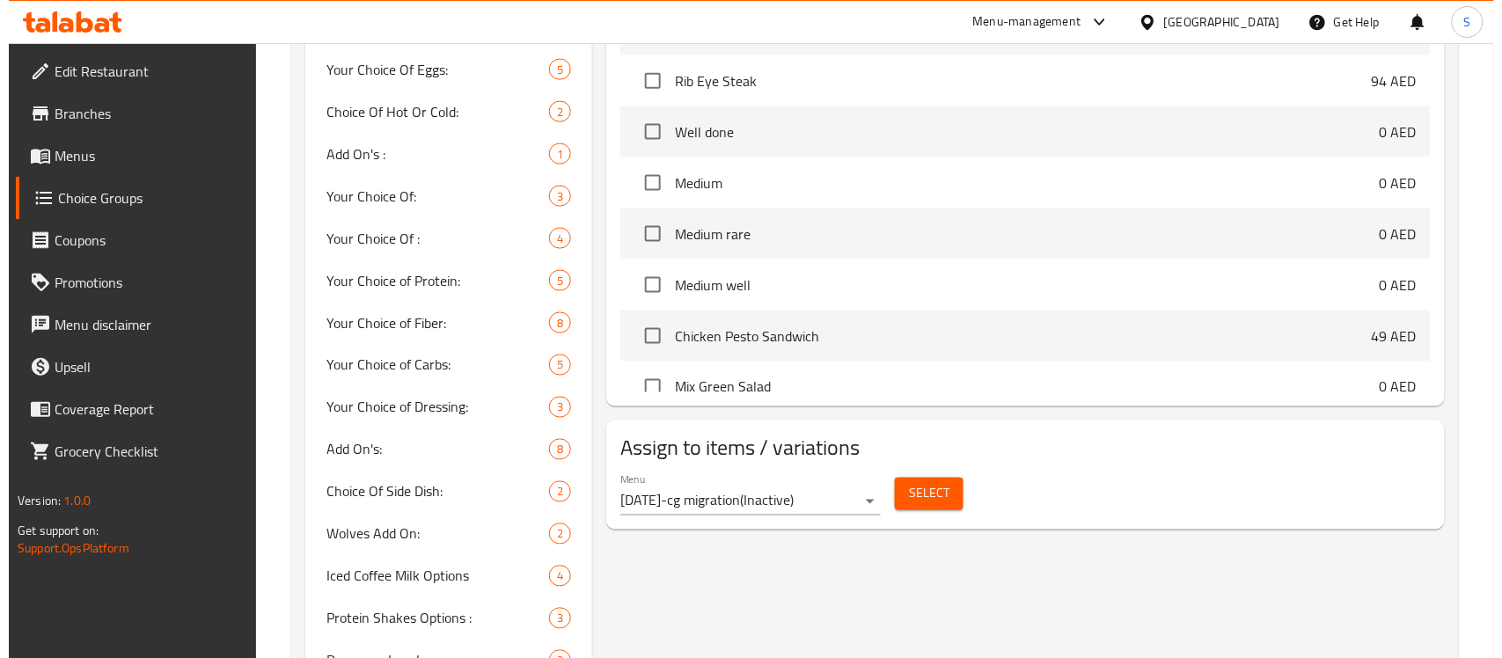
scroll to position [860, 0]
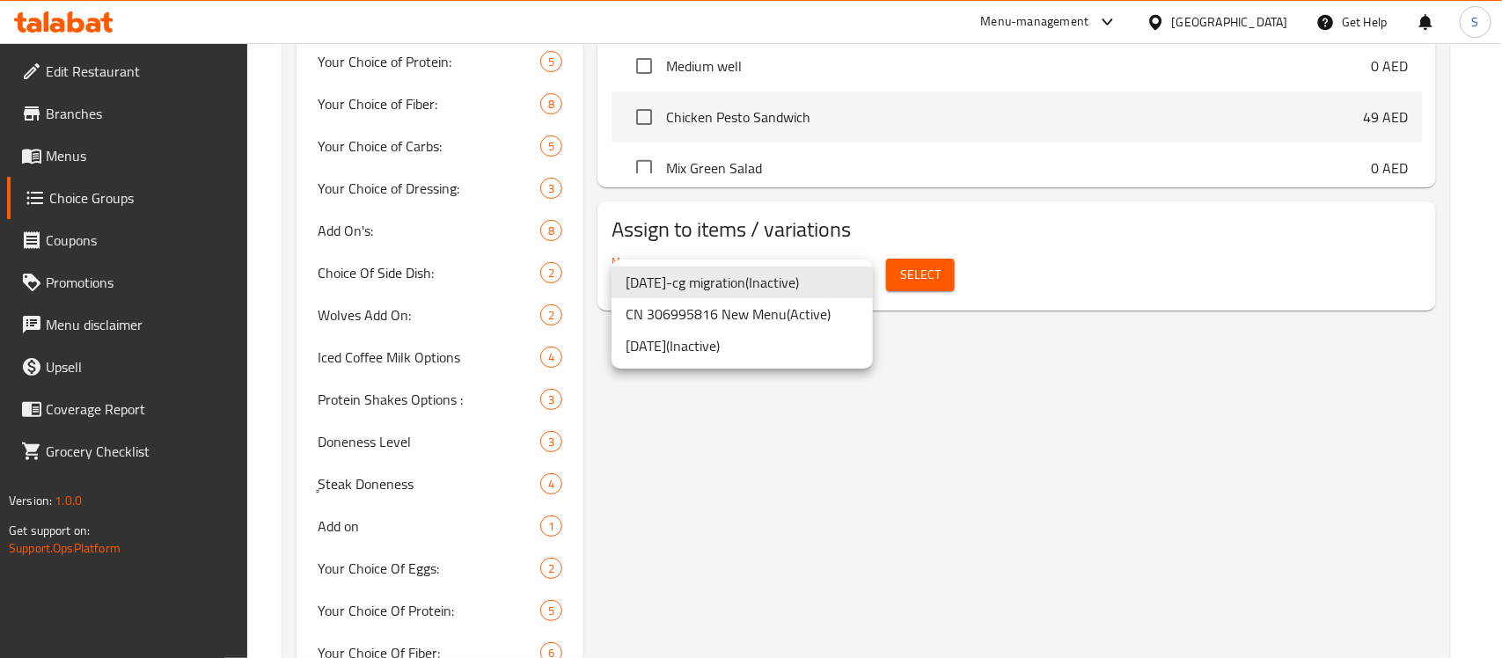
click at [719, 320] on li "CN 306995816 New Menu ( Active )" at bounding box center [742, 314] width 261 height 32
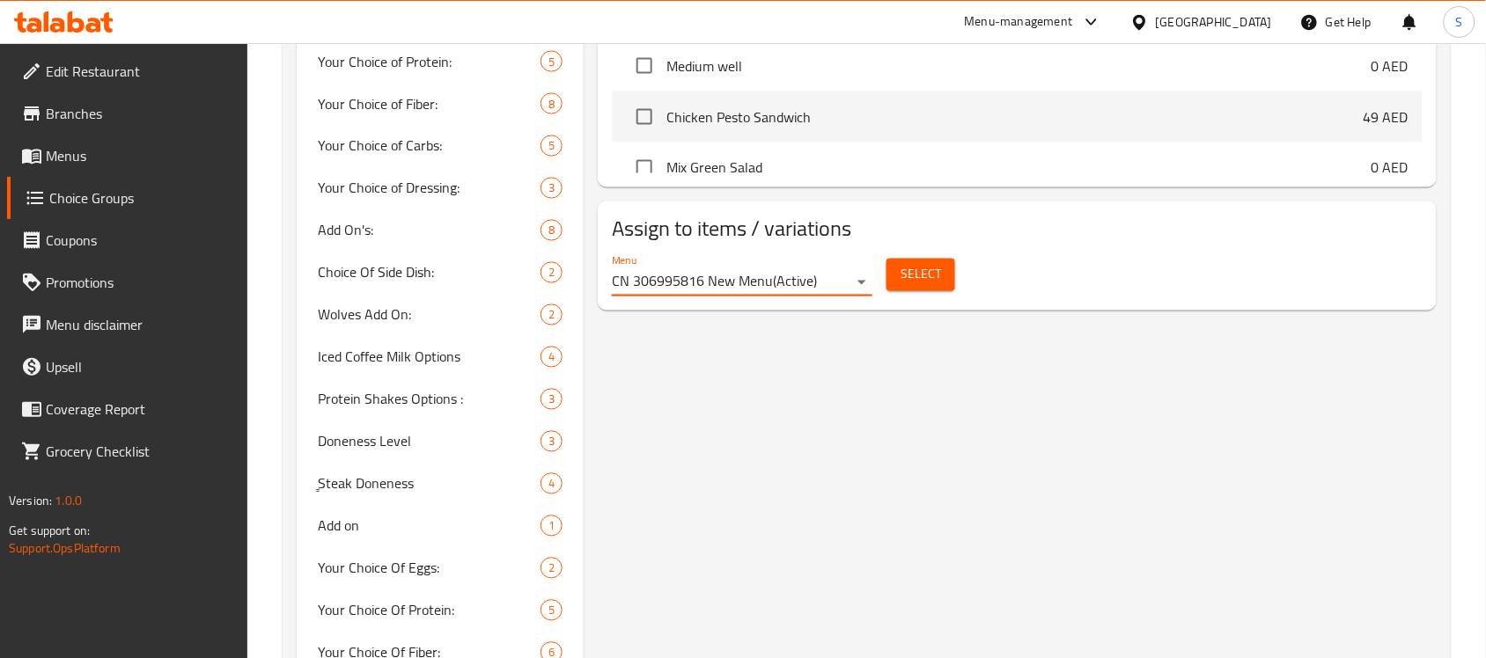
click at [924, 278] on span "Select" at bounding box center [920, 275] width 40 height 22
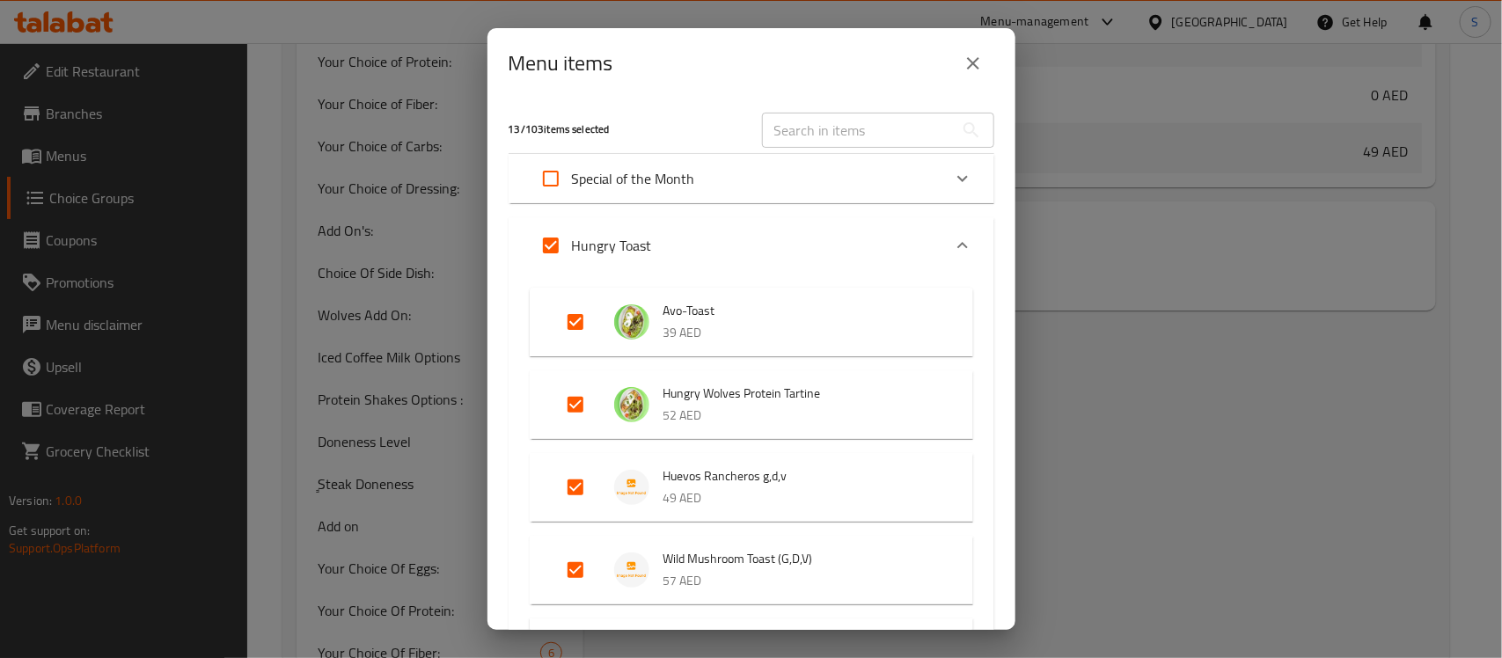
click at [1378, 282] on div "Menu items 13 / 103 items selected ​ Special of the Month Tiger Prawn Pasta 69 …" at bounding box center [751, 329] width 1502 height 658
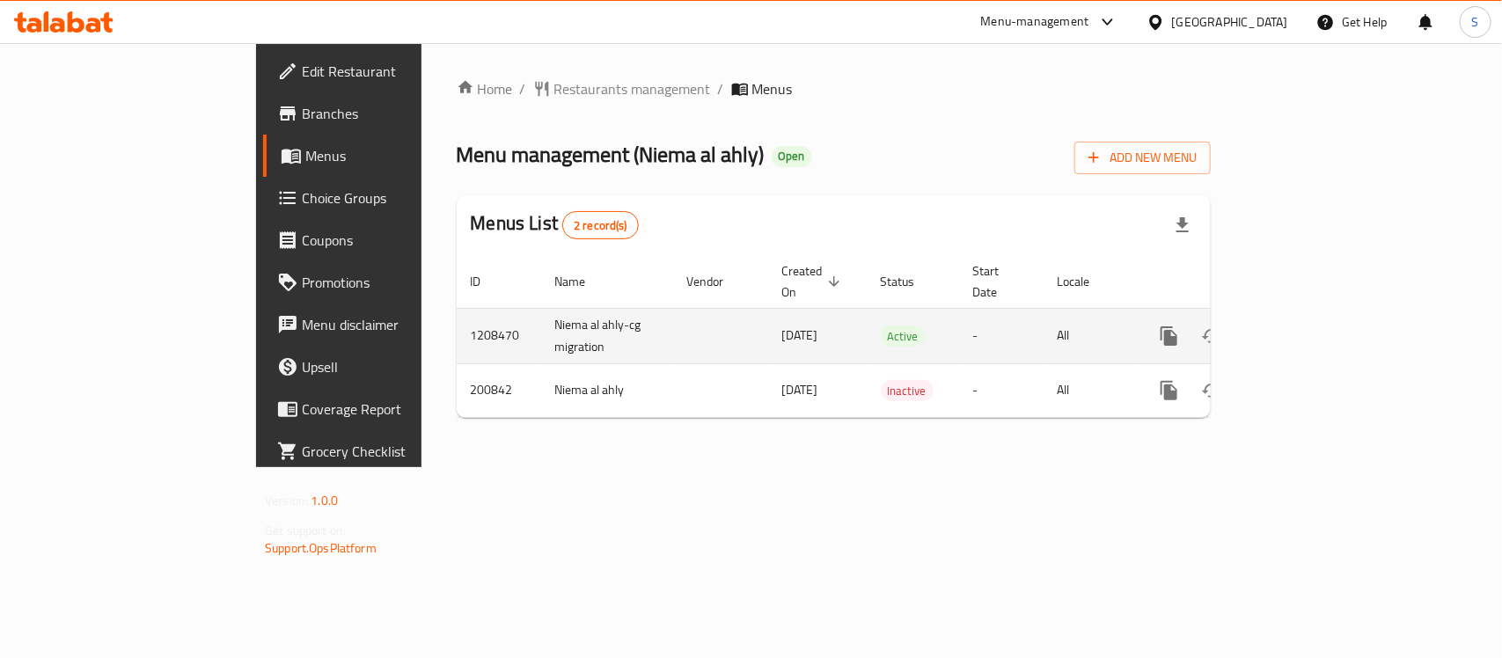
click at [1307, 326] on icon "enhanced table" at bounding box center [1296, 336] width 21 height 21
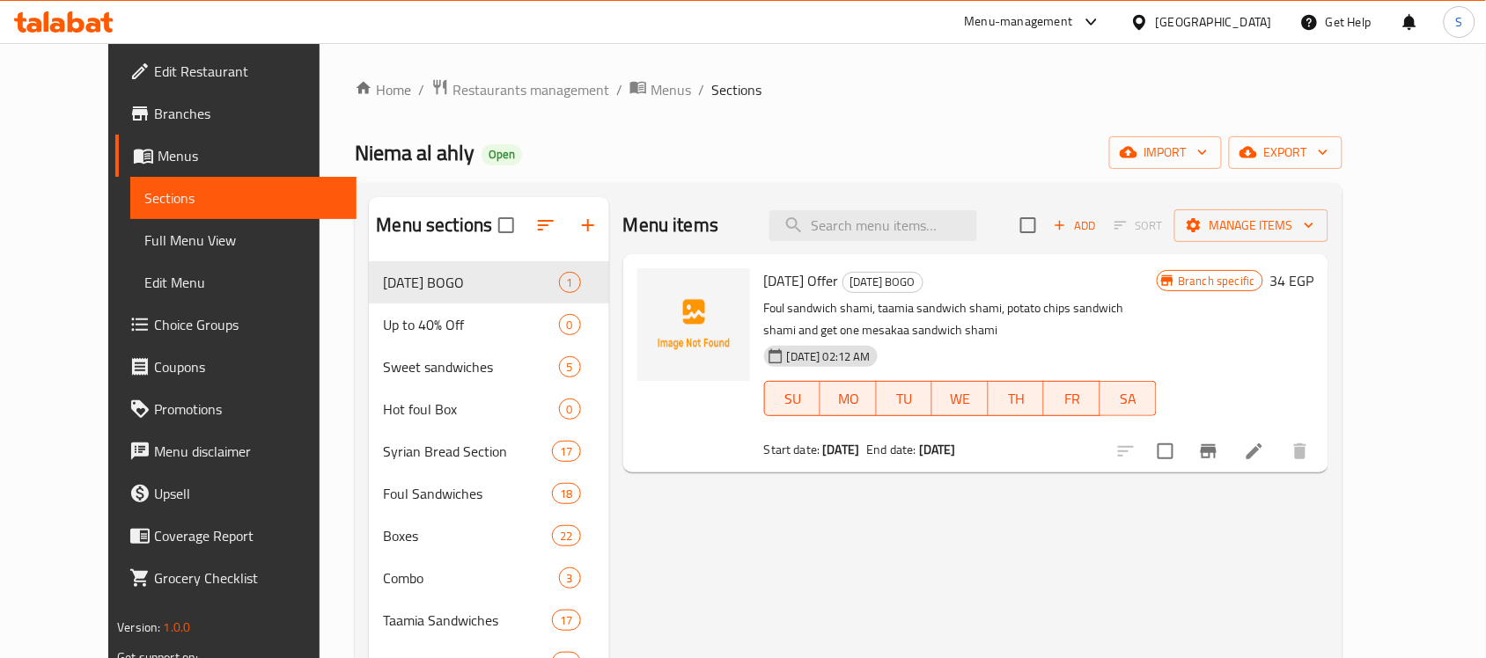
click at [873, 247] on div "Menu items Add Sort Manage items" at bounding box center [975, 225] width 705 height 57
click at [920, 211] on input "search" at bounding box center [873, 225] width 208 height 31
paste input "634917"
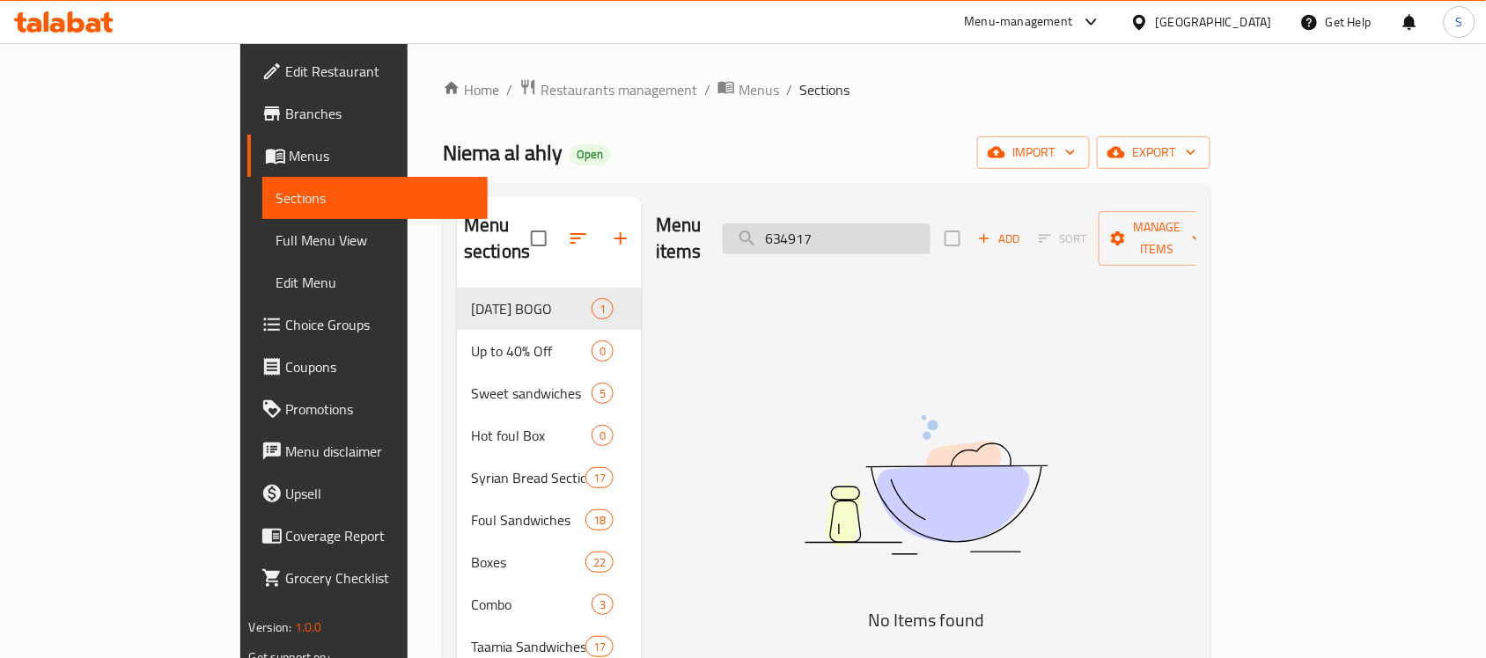
click at [916, 230] on input "634917" at bounding box center [827, 239] width 208 height 31
paste input "Omelette Apache Sandwich"
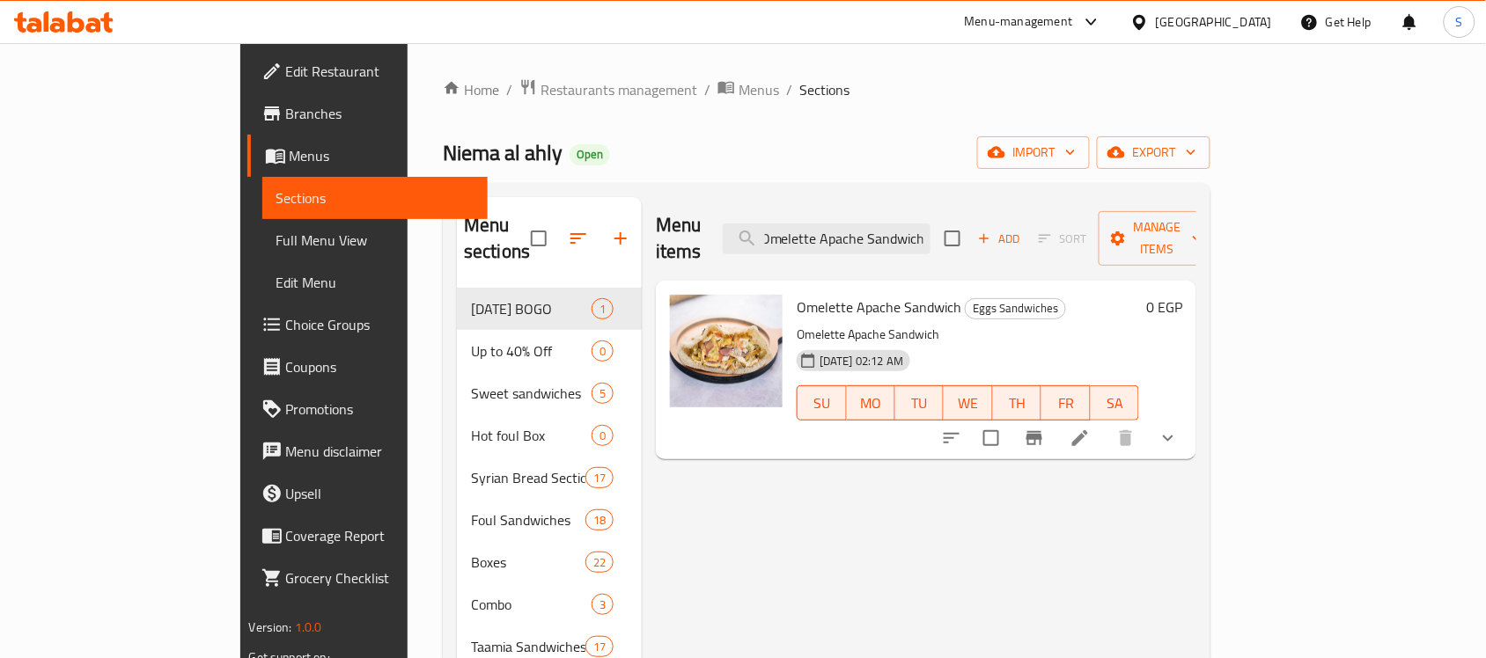
type input "Omelette Apache Sandwich"
click at [1115, 552] on div "Menu items Omelette Apache Sandwich Add Sort Manage items Omelette Apache Sandw…" at bounding box center [919, 584] width 555 height 774
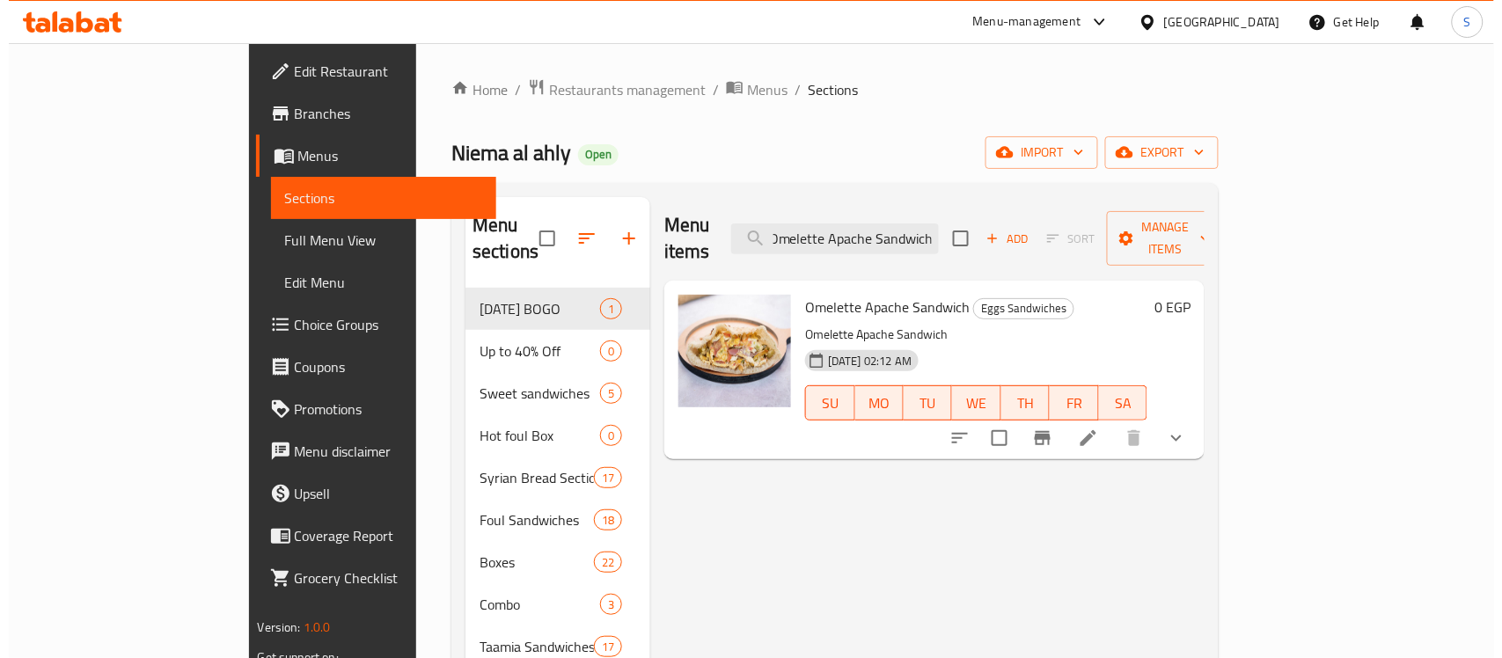
scroll to position [0, 0]
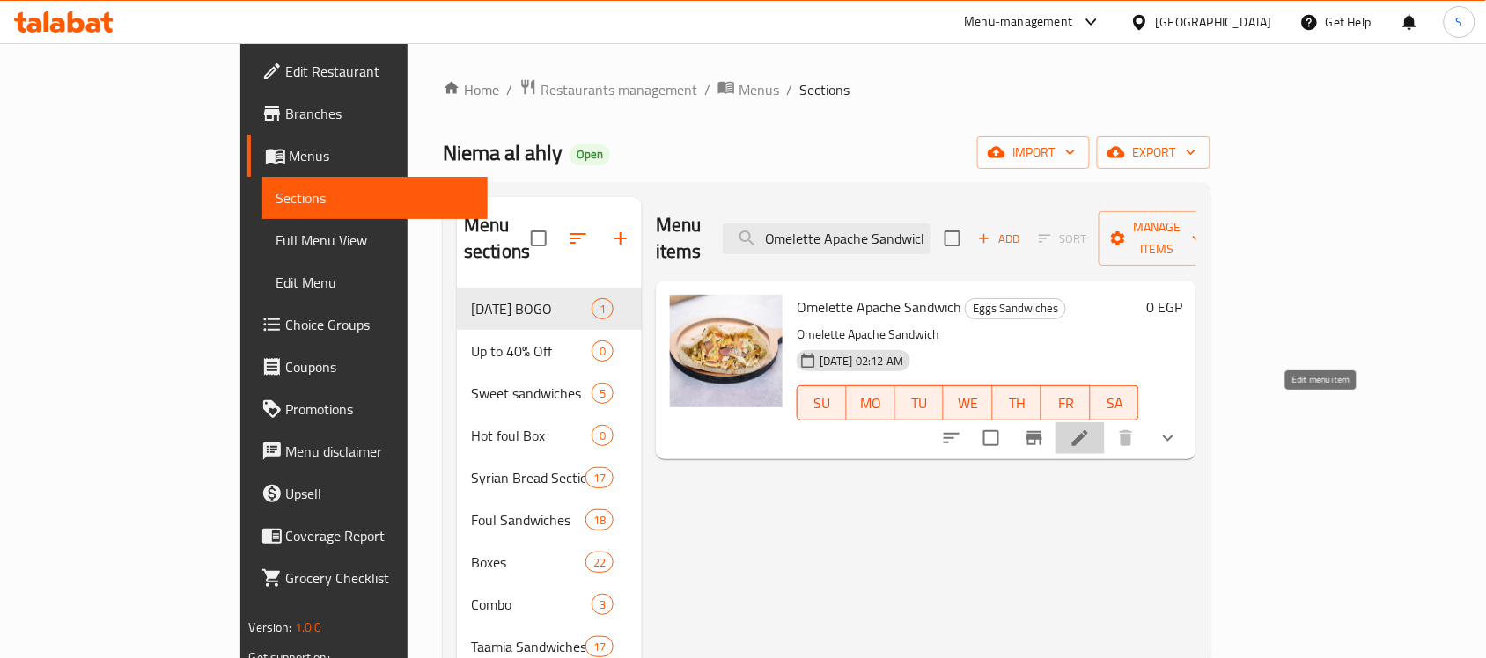
click at [1091, 428] on icon at bounding box center [1079, 438] width 21 height 21
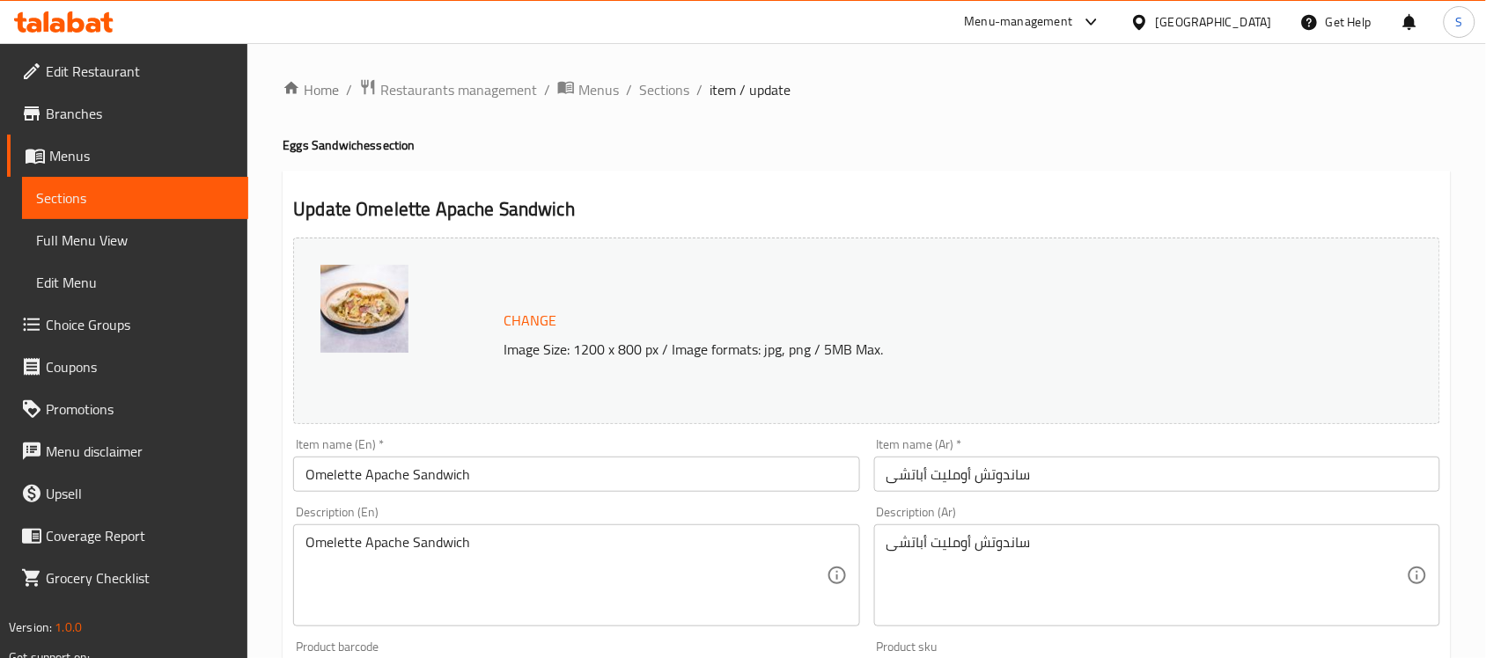
click at [1213, 99] on ol "Home / Restaurants management / Menus / Sections / item / update" at bounding box center [867, 89] width 1168 height 23
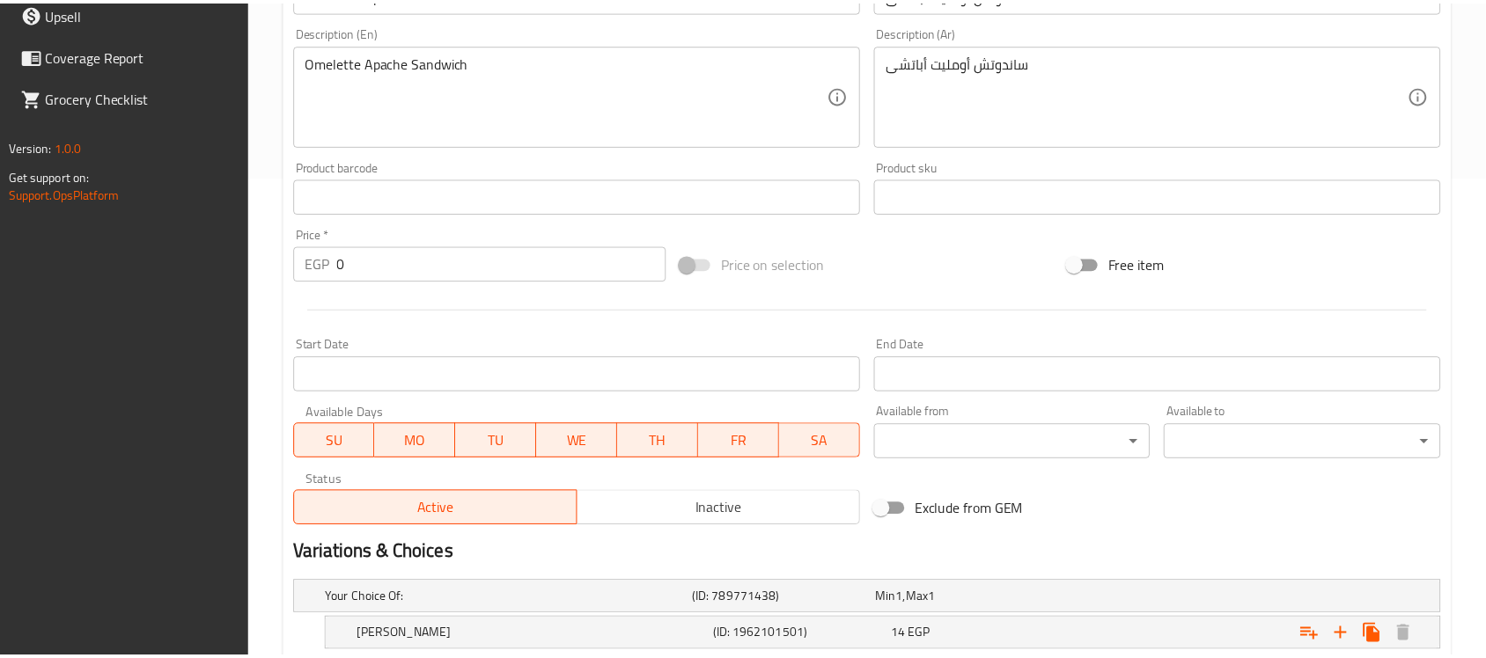
scroll to position [702, 0]
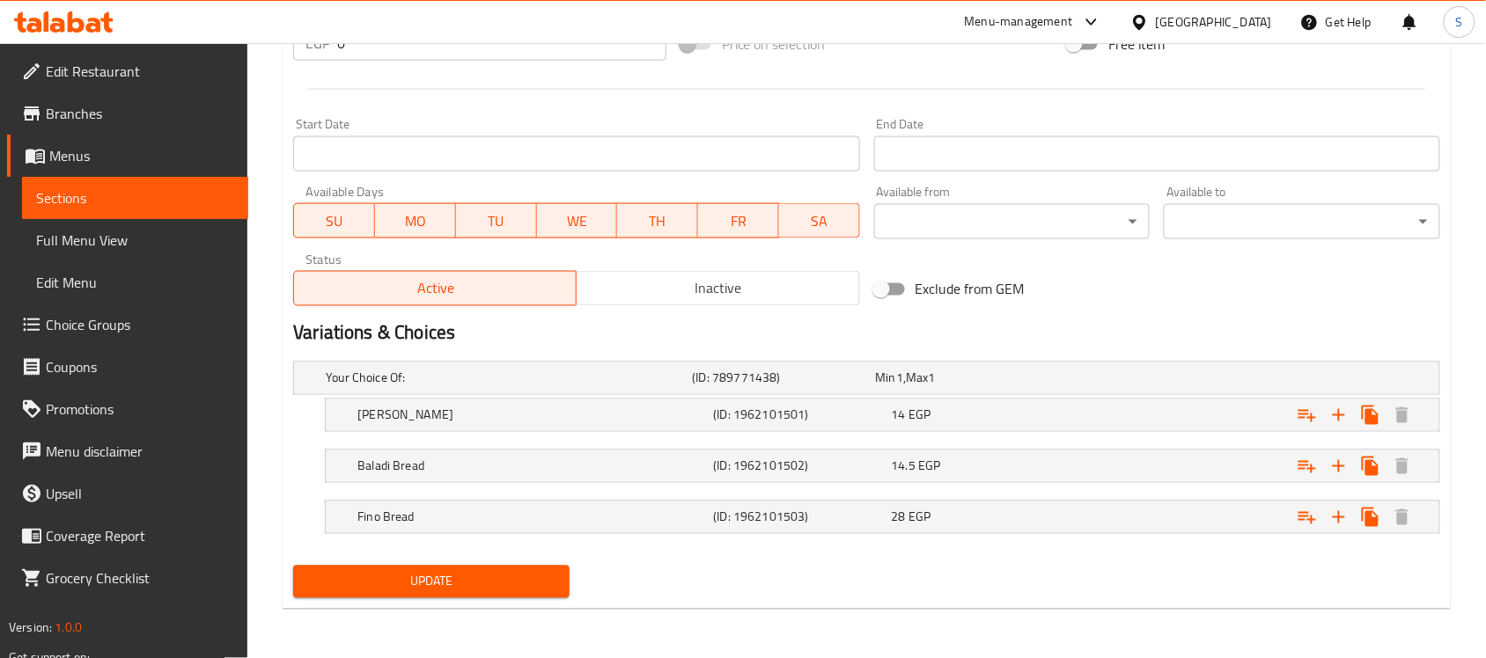
click at [878, 564] on div "Update" at bounding box center [866, 582] width 1161 height 47
click at [903, 506] on span "28" at bounding box center [899, 517] width 14 height 23
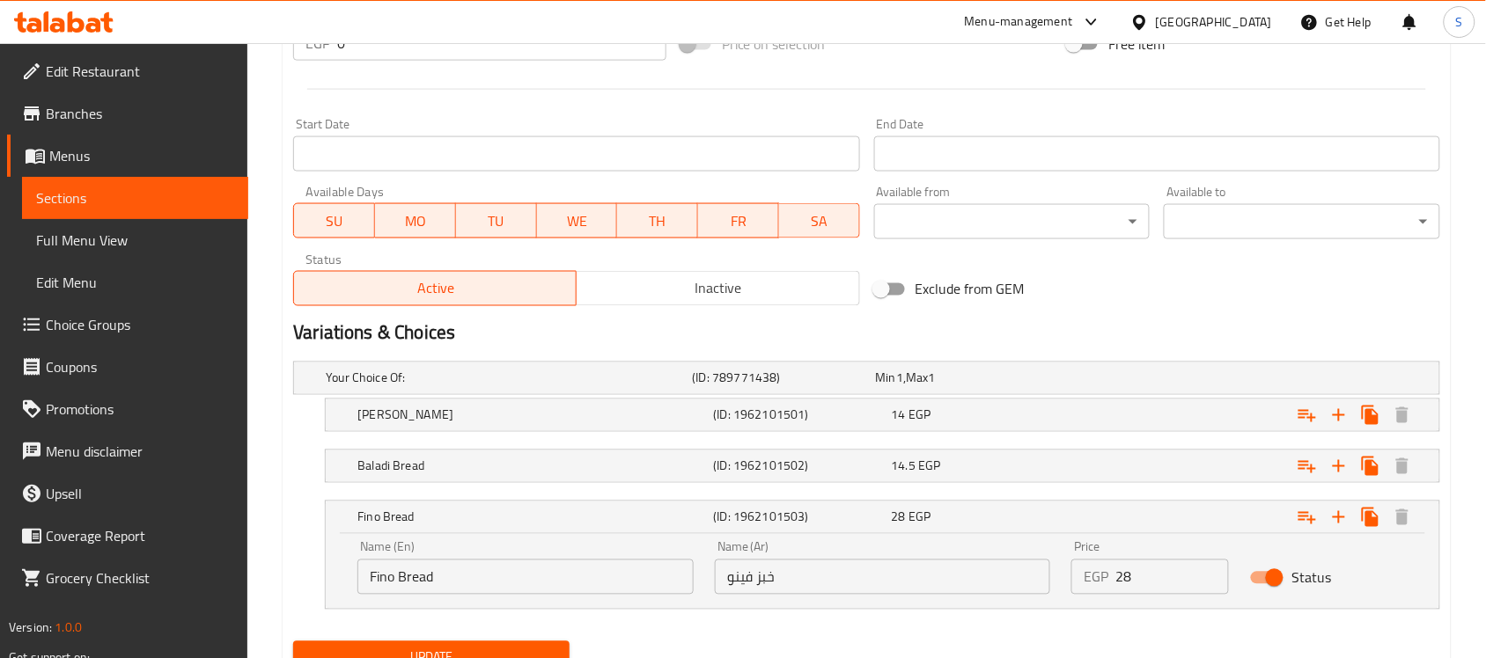
click at [437, 577] on input "Fino Bread" at bounding box center [525, 577] width 336 height 35
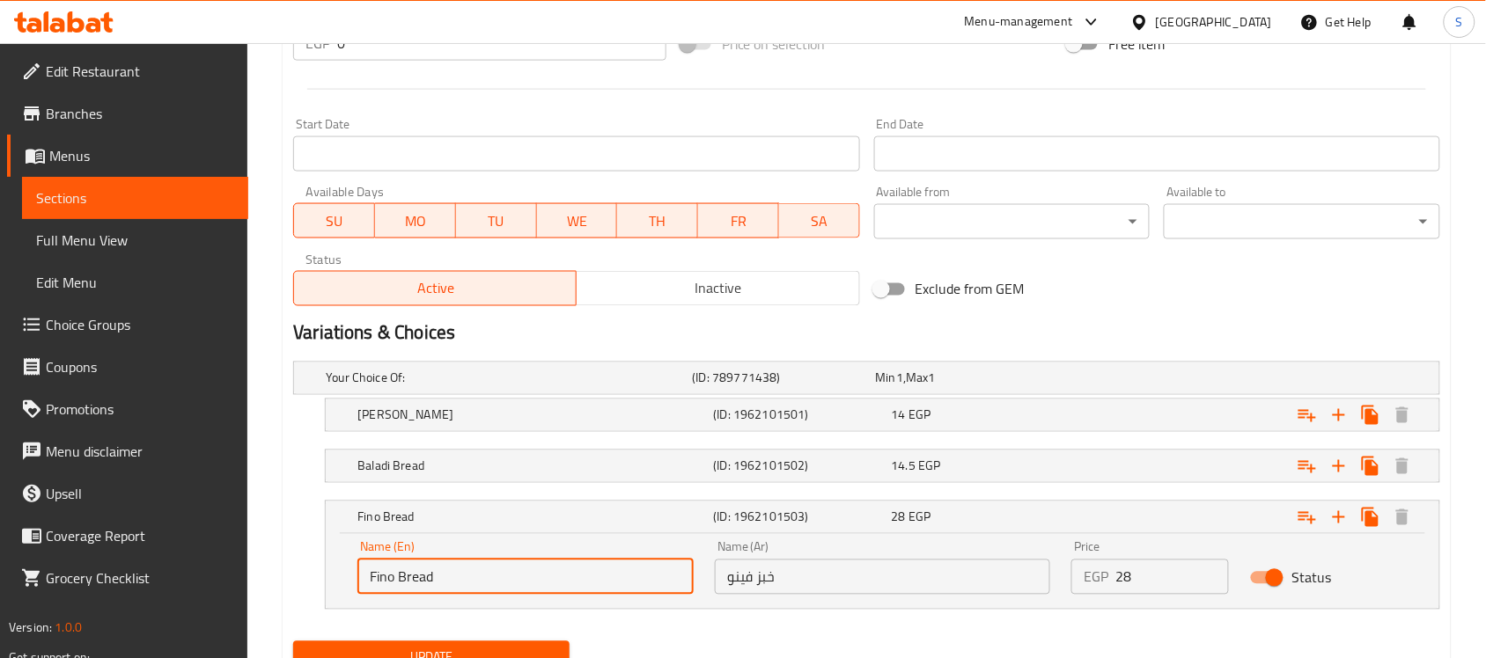
click at [438, 577] on input "Fino Bread" at bounding box center [525, 577] width 336 height 35
click at [507, 577] on input "Fino Bread" at bounding box center [525, 577] width 336 height 35
click at [362, 581] on input "Fino Bread" at bounding box center [525, 577] width 336 height 35
paste input "French"
type input "French Fino Bread"
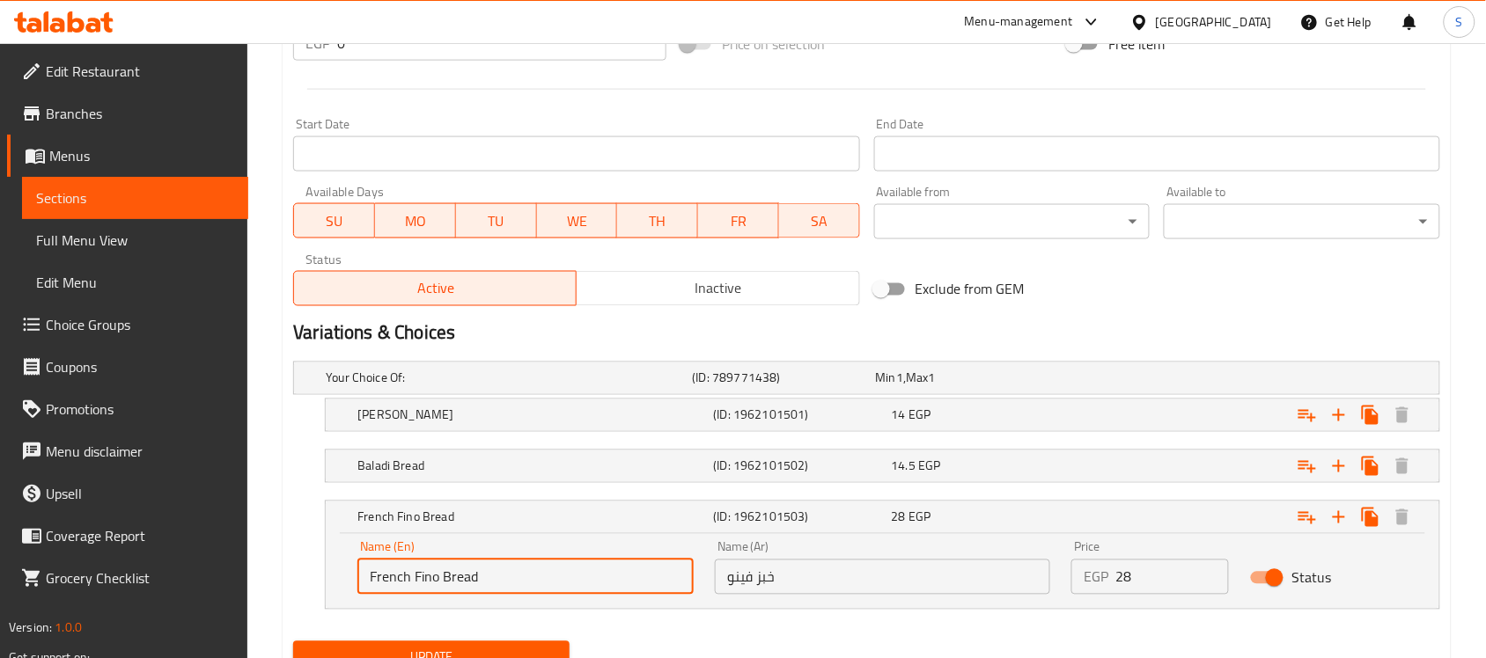
click at [856, 574] on input "خبز فينو" at bounding box center [883, 577] width 336 height 35
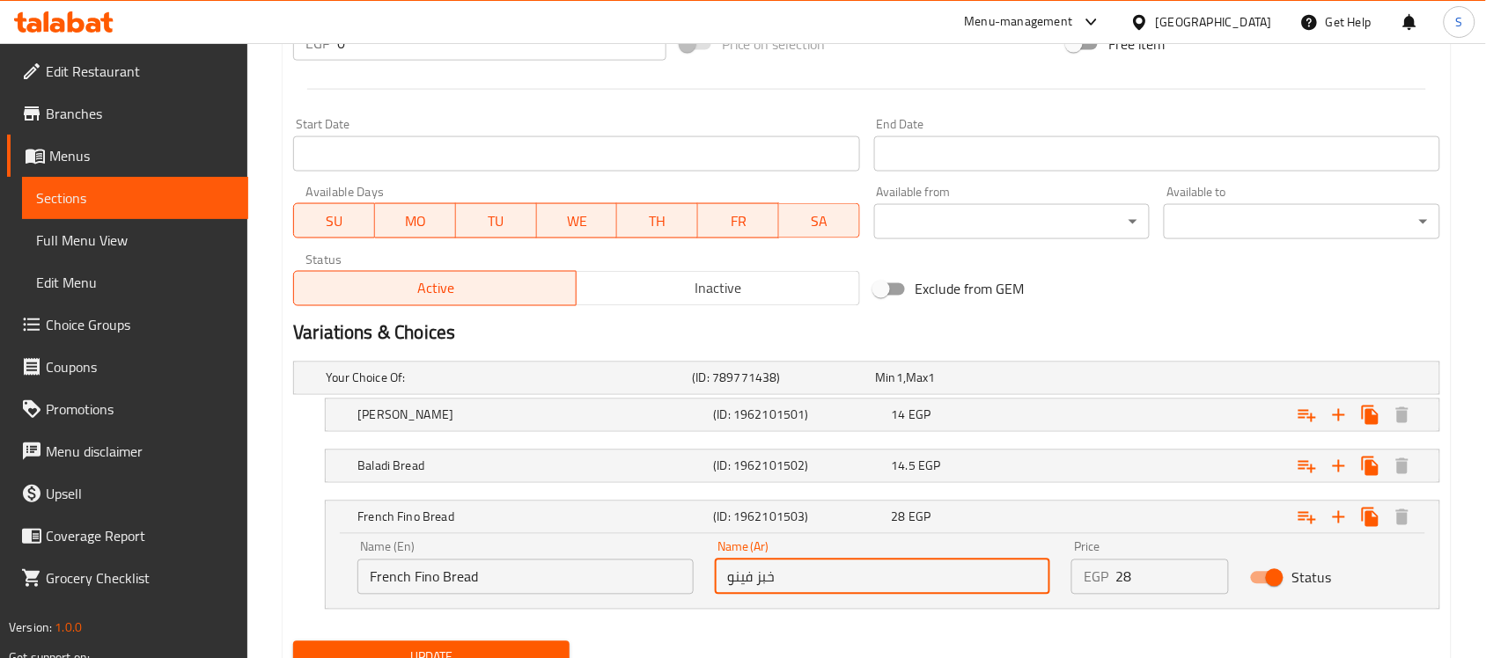
type input "خبز فينو فرنساوي"
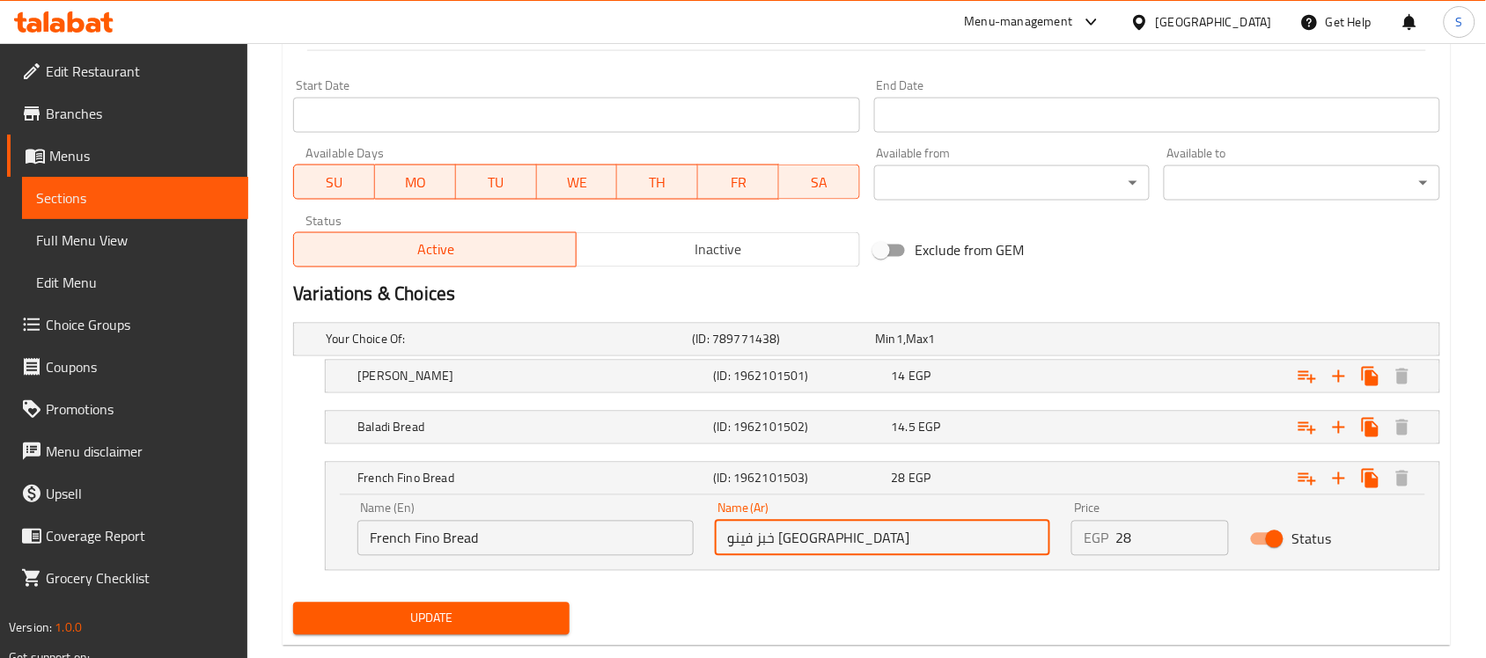
scroll to position [777, 0]
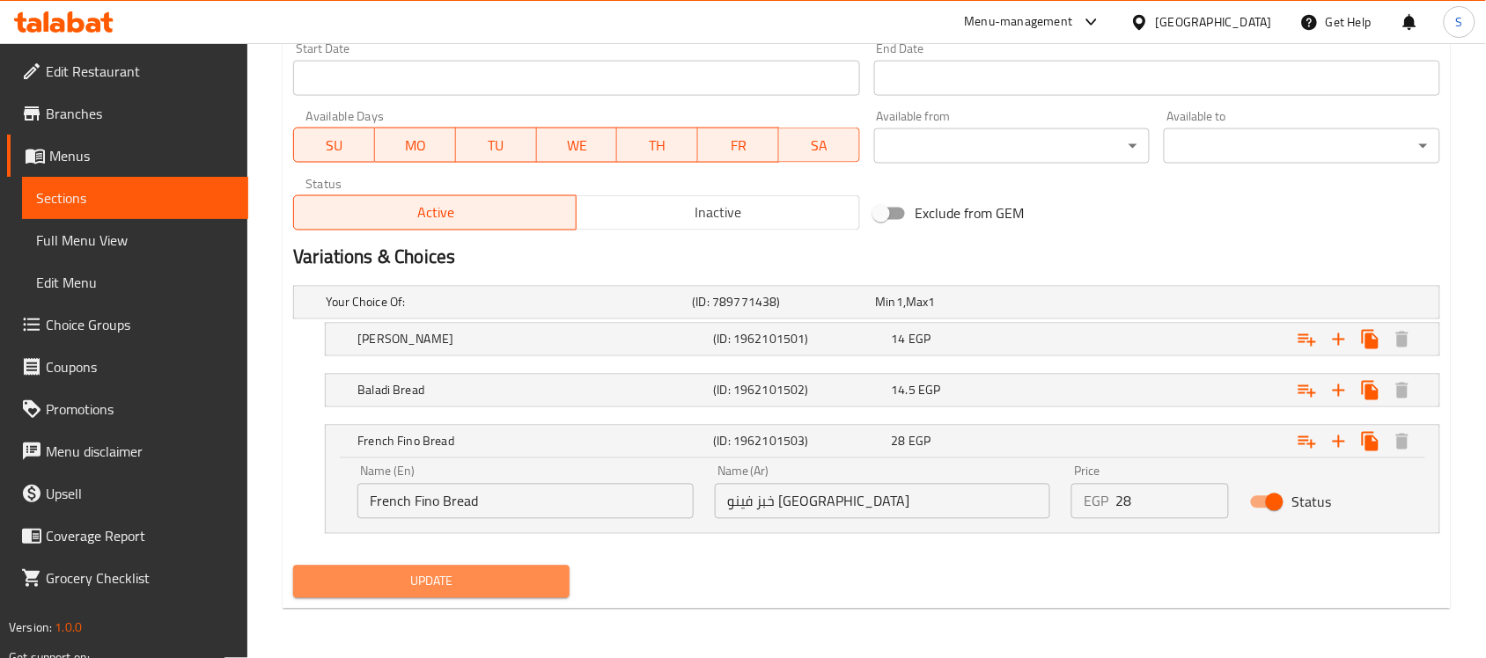
drag, startPoint x: 419, startPoint y: 587, endPoint x: 746, endPoint y: 568, distance: 328.0
click at [746, 568] on div "Update" at bounding box center [866, 582] width 1161 height 47
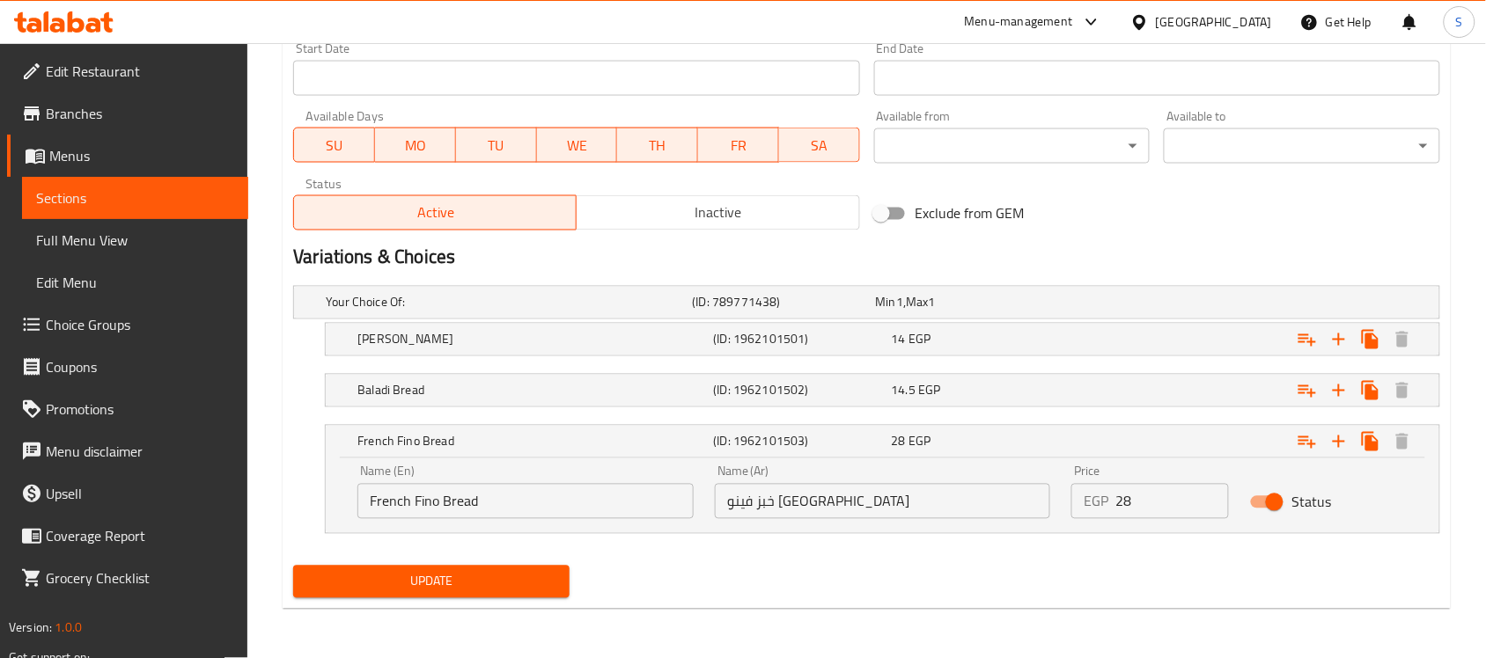
drag, startPoint x: 786, startPoint y: 561, endPoint x: 804, endPoint y: 555, distance: 18.7
click at [793, 561] on div "Update" at bounding box center [866, 582] width 1161 height 47
click at [816, 599] on div "Update" at bounding box center [866, 582] width 1161 height 47
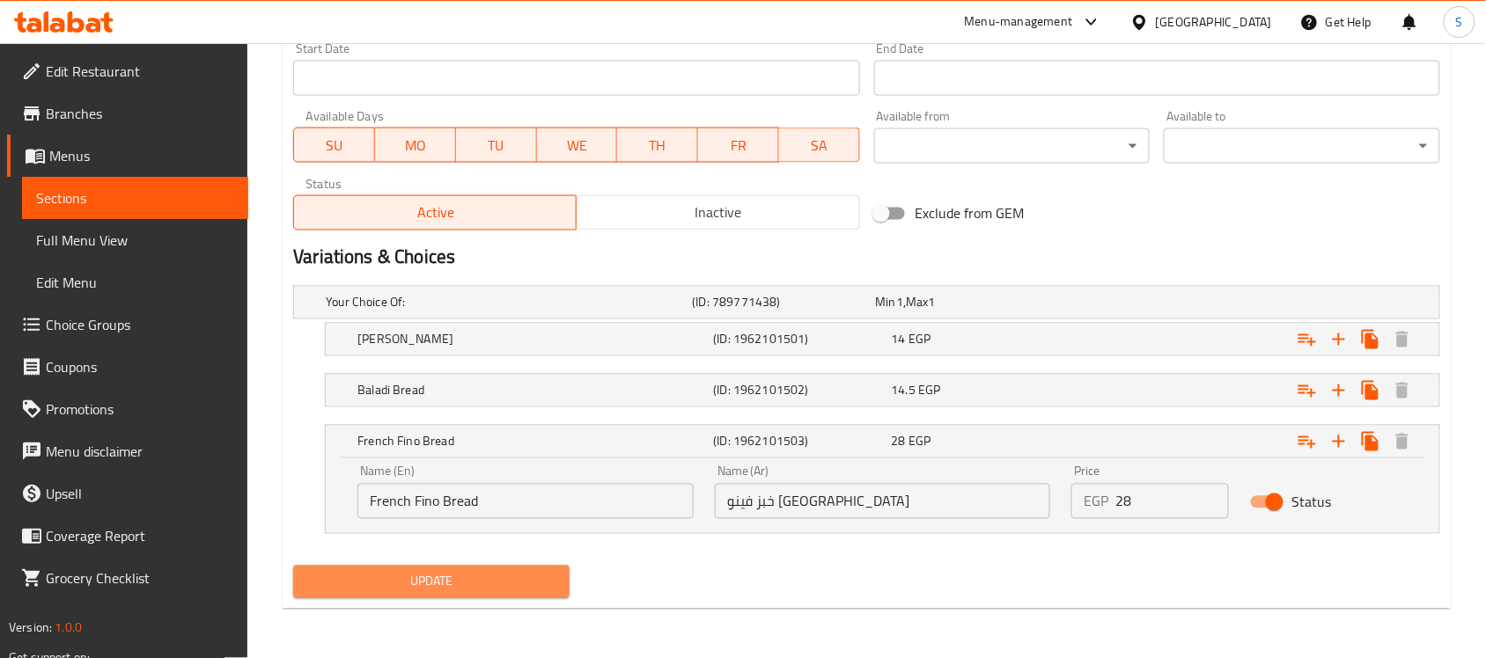
click at [482, 594] on button "Update" at bounding box center [431, 582] width 276 height 33
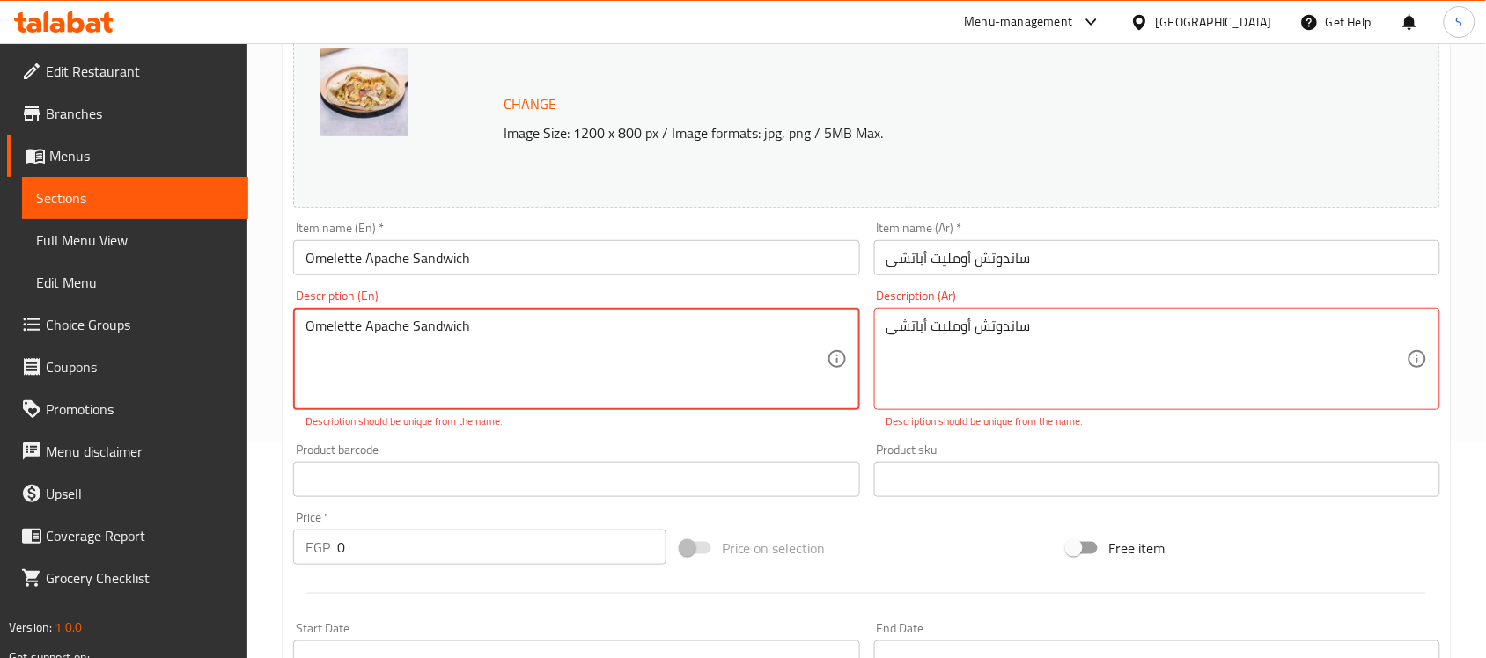
click at [517, 339] on textarea "Omelette Apache Sandwich" at bounding box center [565, 360] width 520 height 84
type textarea "Omelette Apache Sandwich."
click at [1118, 318] on textarea "ساندوتش أومليت أباتشى" at bounding box center [1146, 360] width 520 height 84
type textarea "ساندوتش أومليت أباتشى.."
click at [585, 313] on div "Omelette Apache Sandwich. Description (En)" at bounding box center [576, 359] width 566 height 102
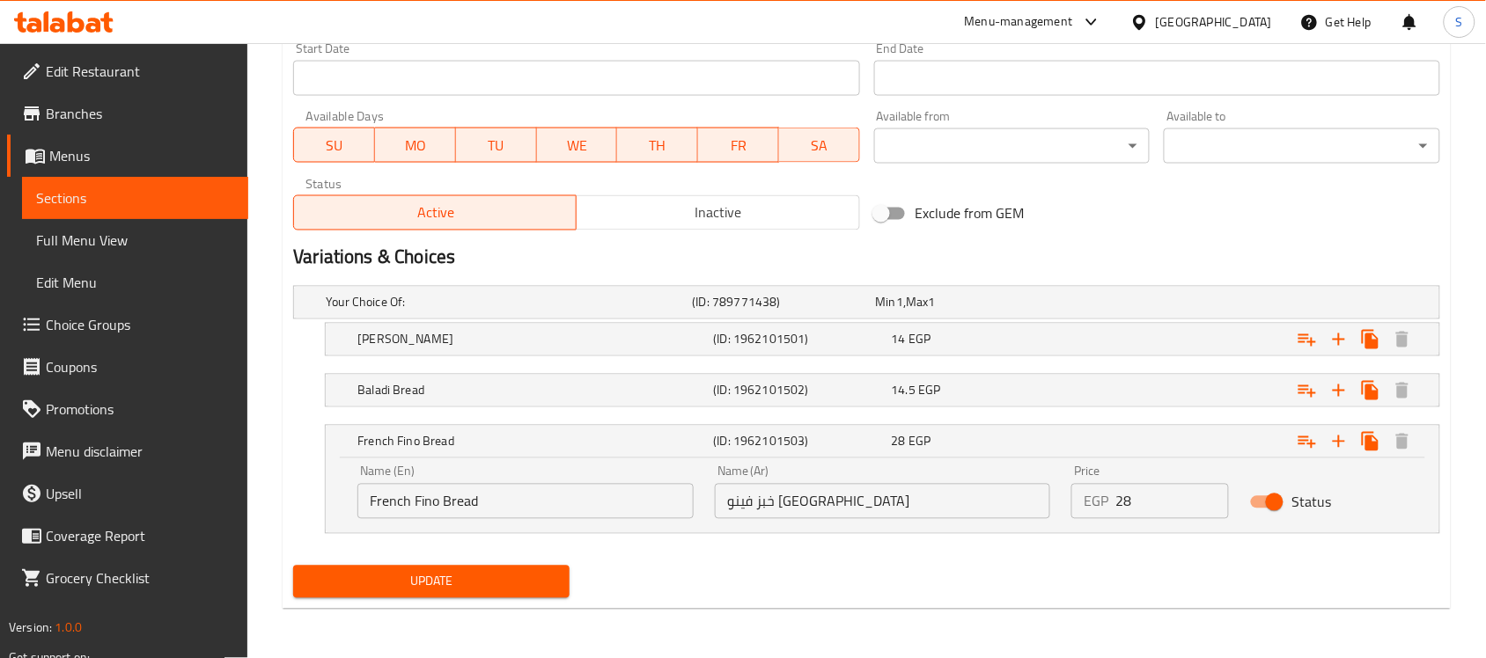
type textarea "Omelette Apache Sandwich.."
click at [384, 575] on span "Update" at bounding box center [431, 582] width 248 height 22
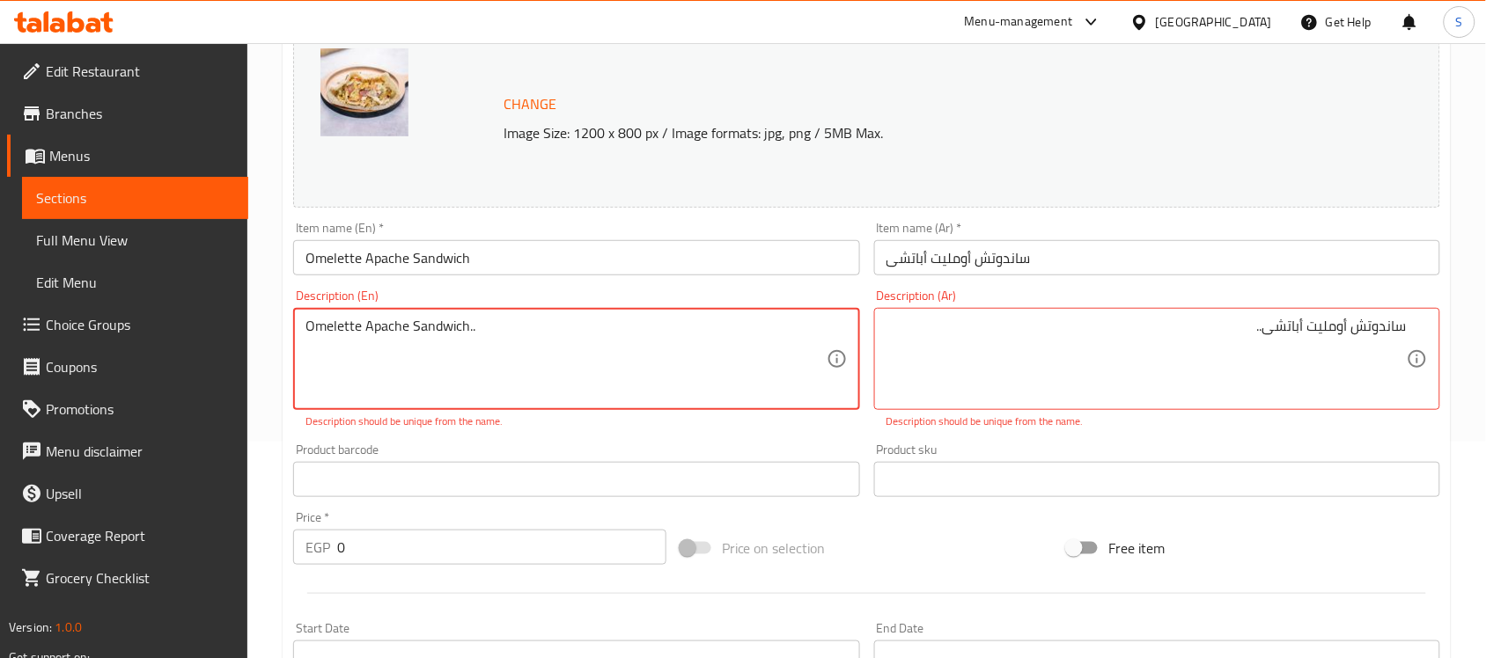
click at [601, 341] on textarea "Omelette Apache Sandwich.." at bounding box center [565, 360] width 520 height 84
click at [1232, 354] on textarea "ساندوتش أومليت أباتشى.." at bounding box center [1146, 360] width 520 height 84
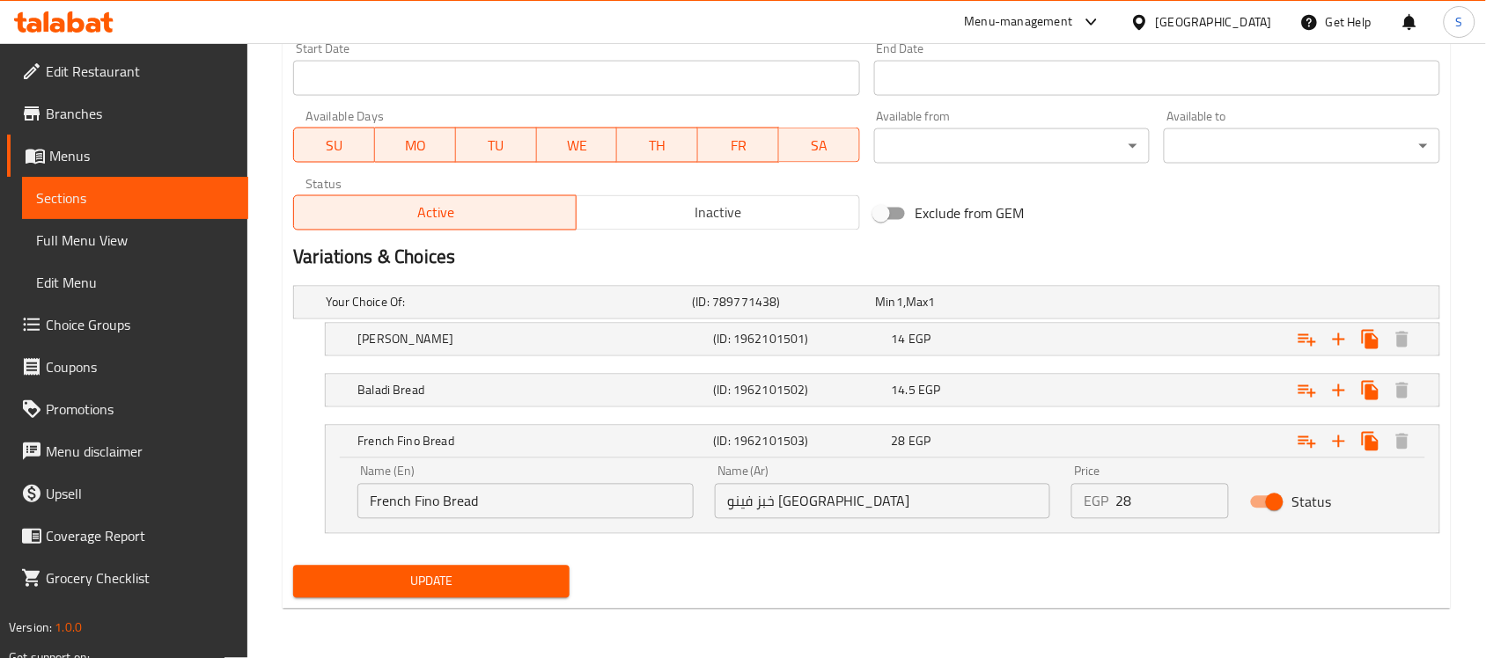
click at [443, 587] on span "Update" at bounding box center [431, 582] width 248 height 22
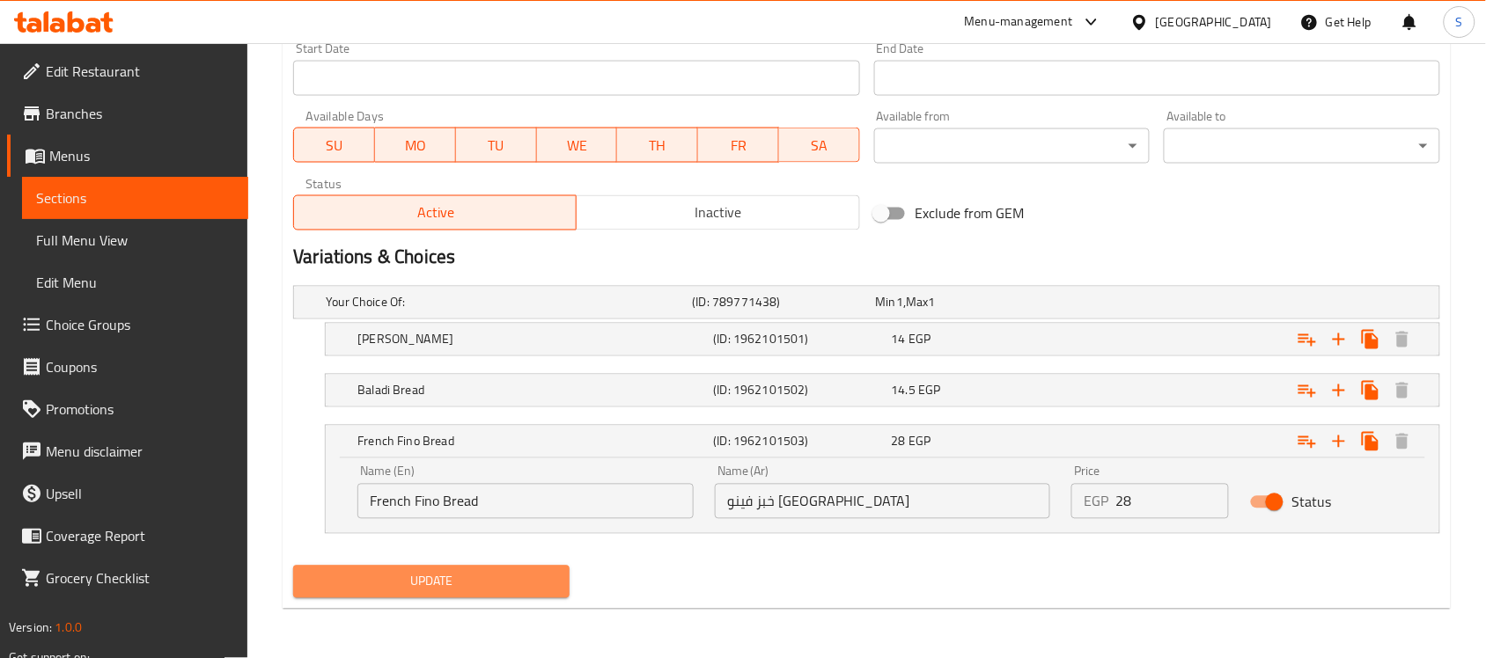
click at [440, 592] on span "Update" at bounding box center [431, 582] width 248 height 22
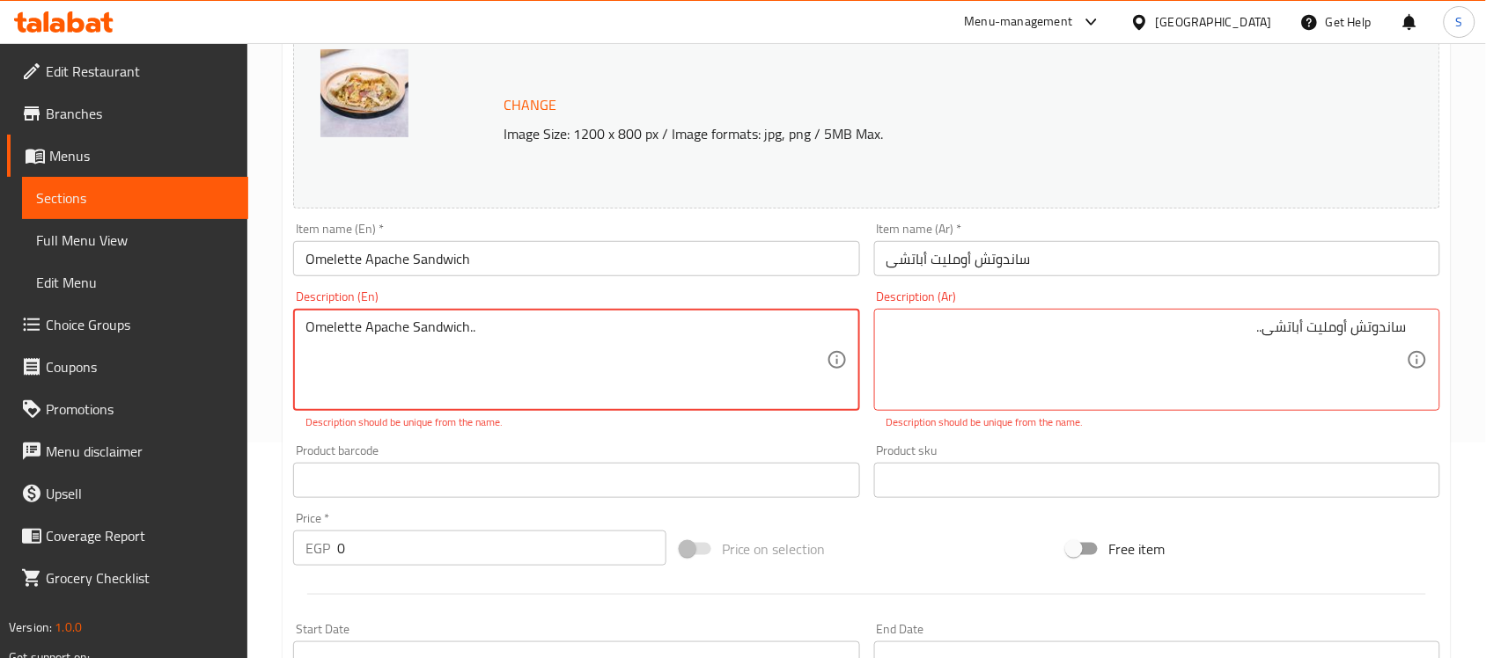
drag, startPoint x: 1076, startPoint y: 345, endPoint x: 841, endPoint y: 370, distance: 237.2
click at [334, 334] on textarea "Omelette Apache Sandwich.." at bounding box center [565, 361] width 520 height 84
click at [449, 323] on textarea "Omelette Apache Sandwich.." at bounding box center [565, 361] width 520 height 84
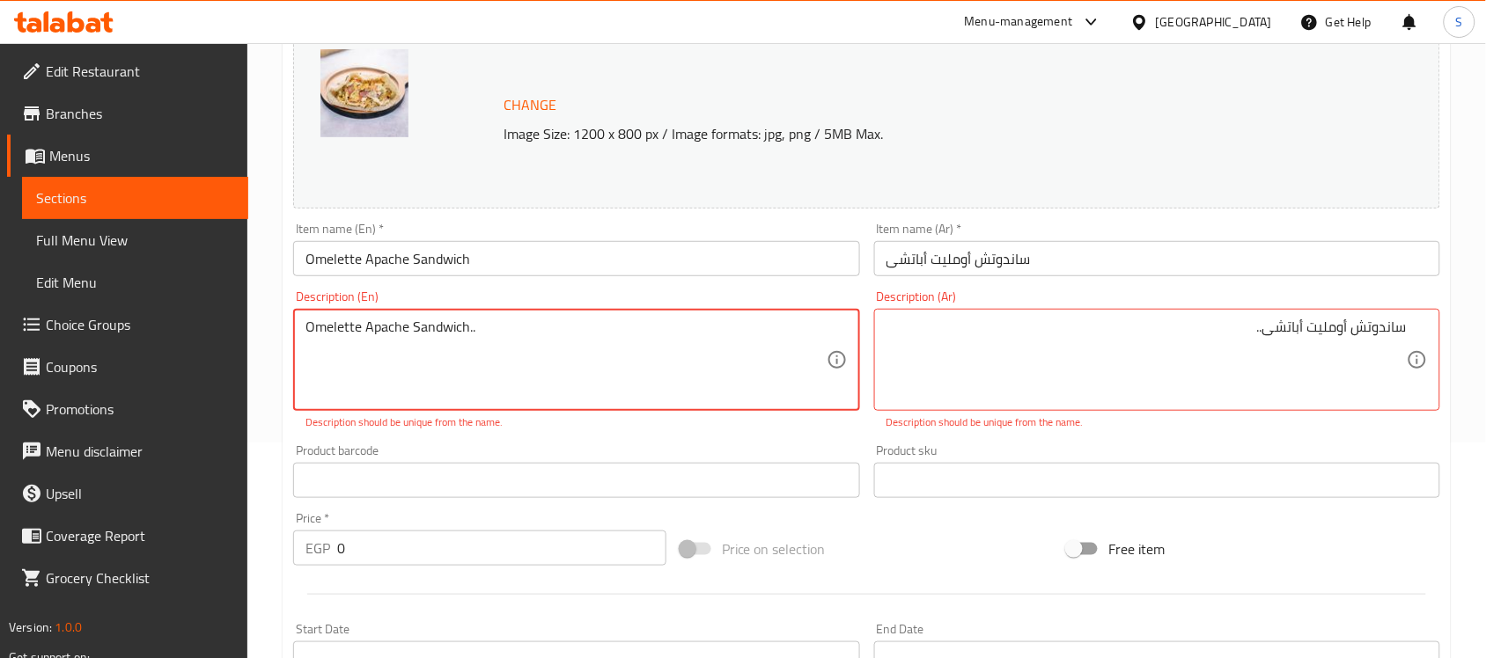
click at [449, 323] on textarea "Omelette Apache Sandwich.." at bounding box center [565, 361] width 520 height 84
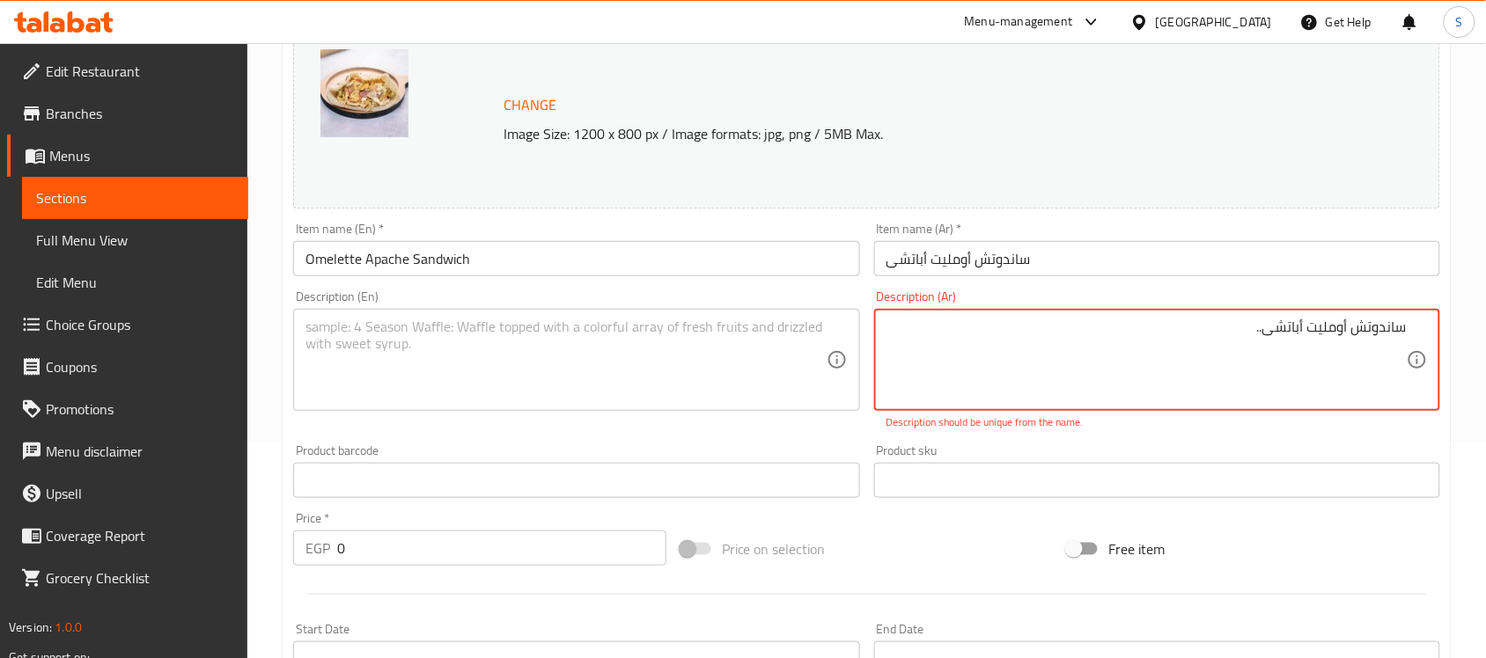
click at [1232, 333] on textarea "ساندوتش أومليت أباتشى.." at bounding box center [1146, 361] width 520 height 84
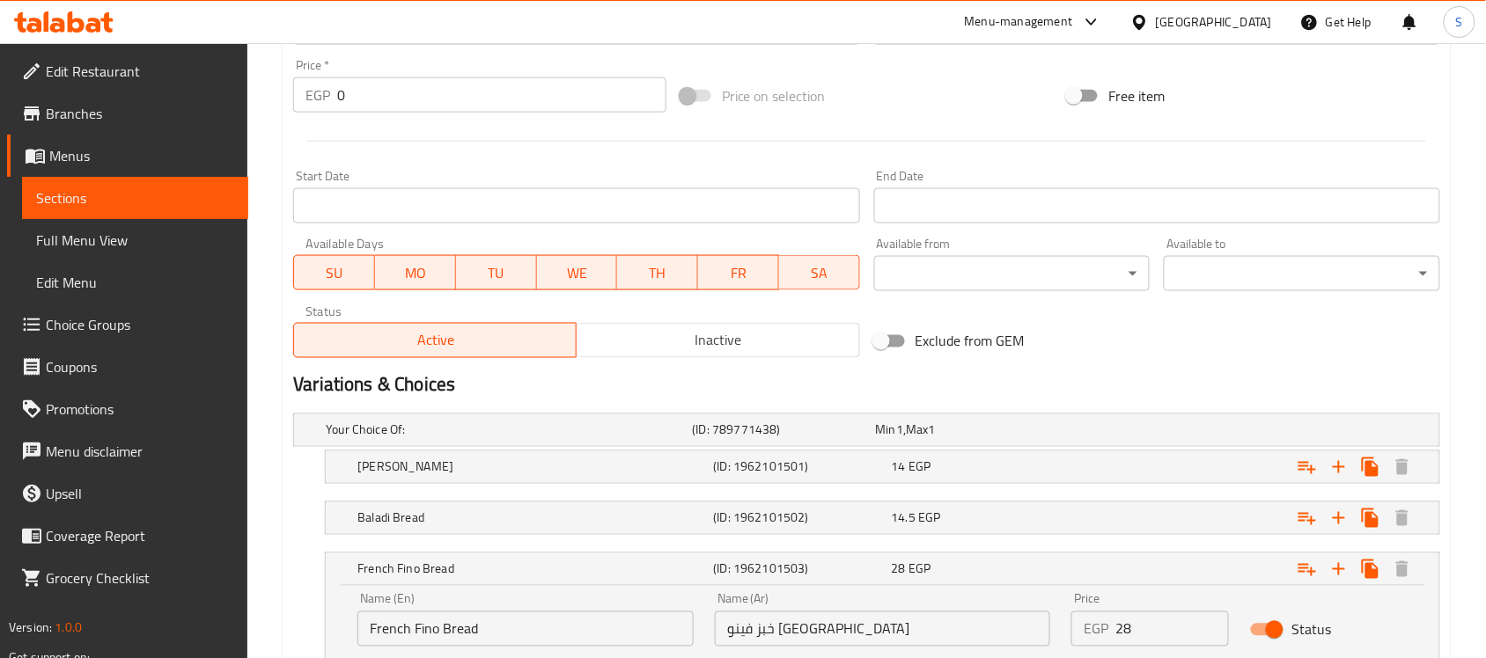
scroll to position [777, 0]
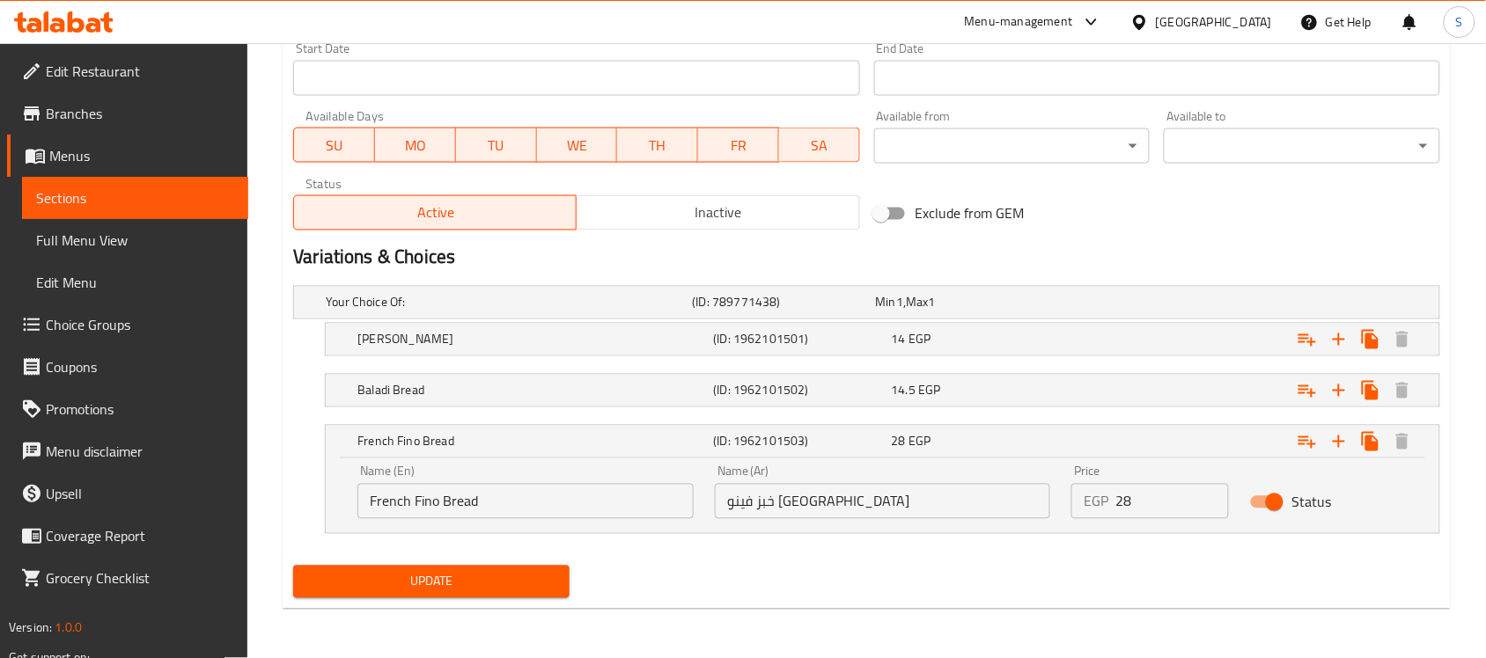
click at [447, 591] on span "Update" at bounding box center [431, 582] width 248 height 22
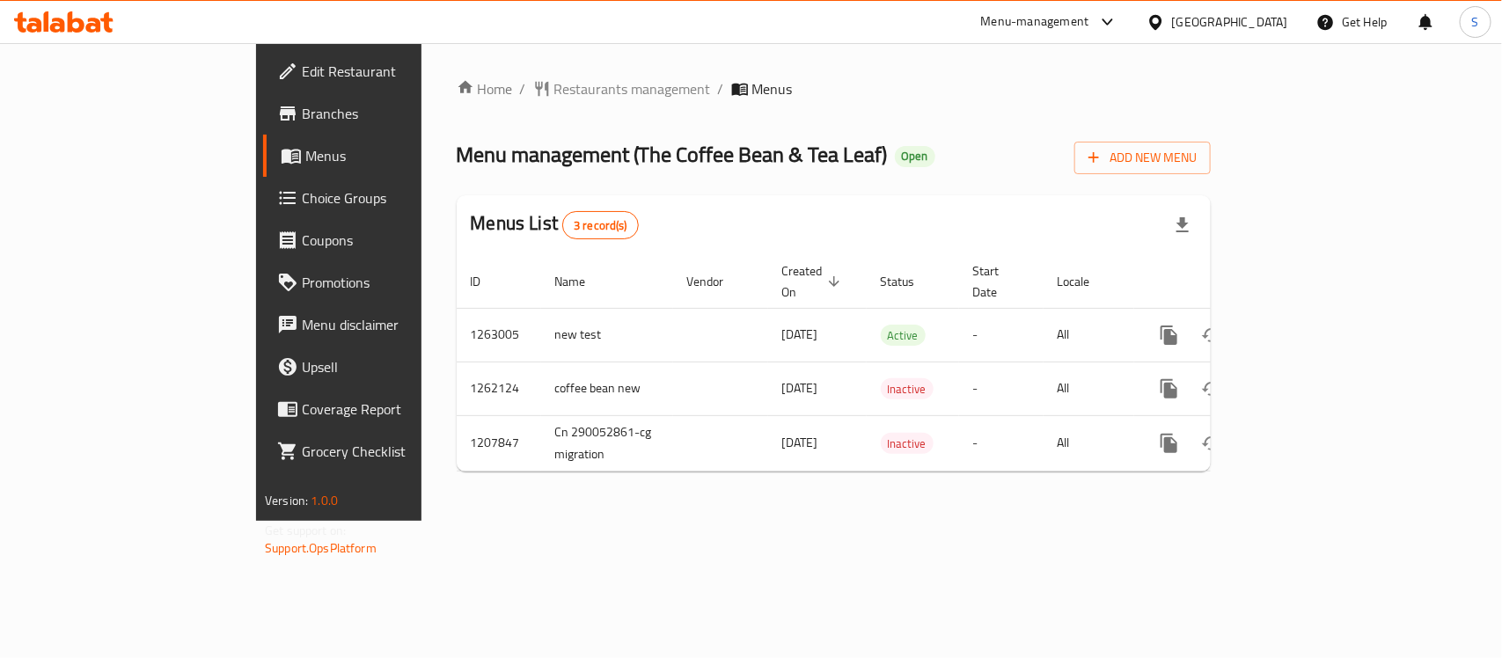
click at [263, 209] on link "Choice Groups" at bounding box center [385, 198] width 244 height 42
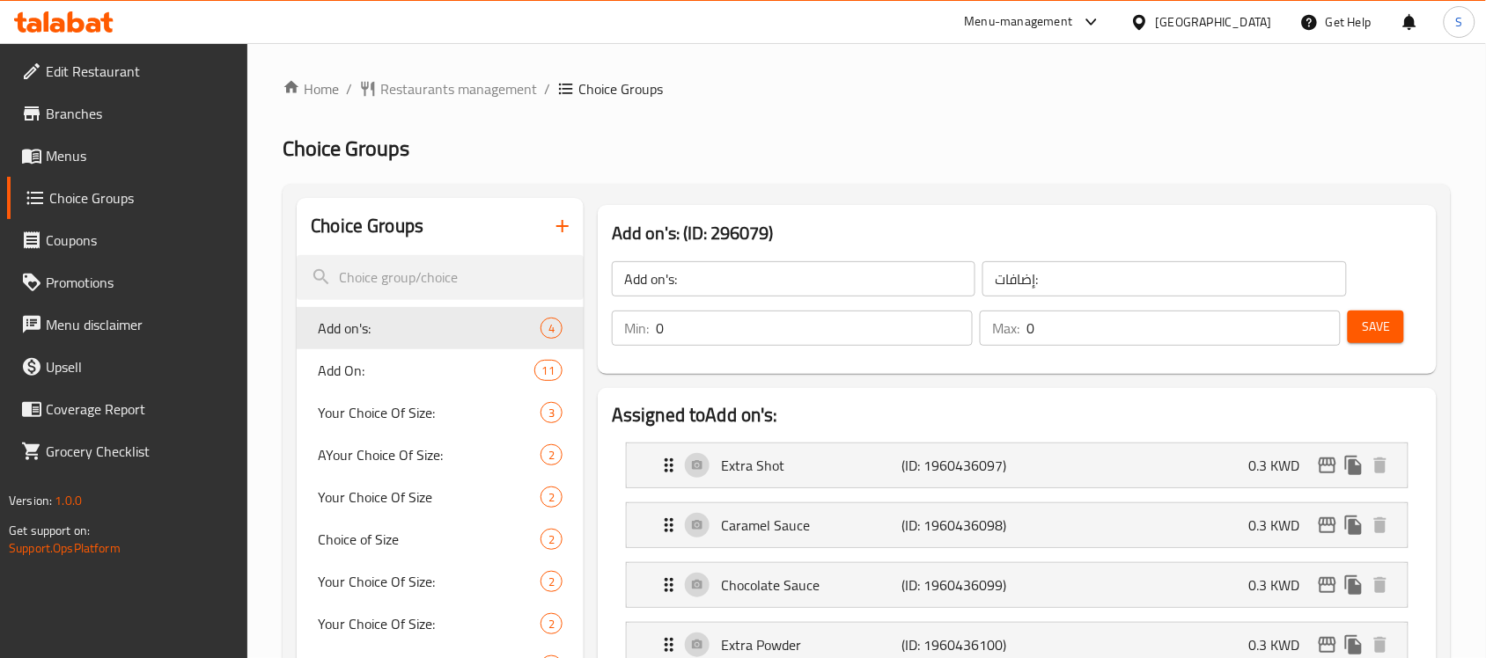
click at [794, 135] on h2 "Choice Groups" at bounding box center [867, 149] width 1168 height 28
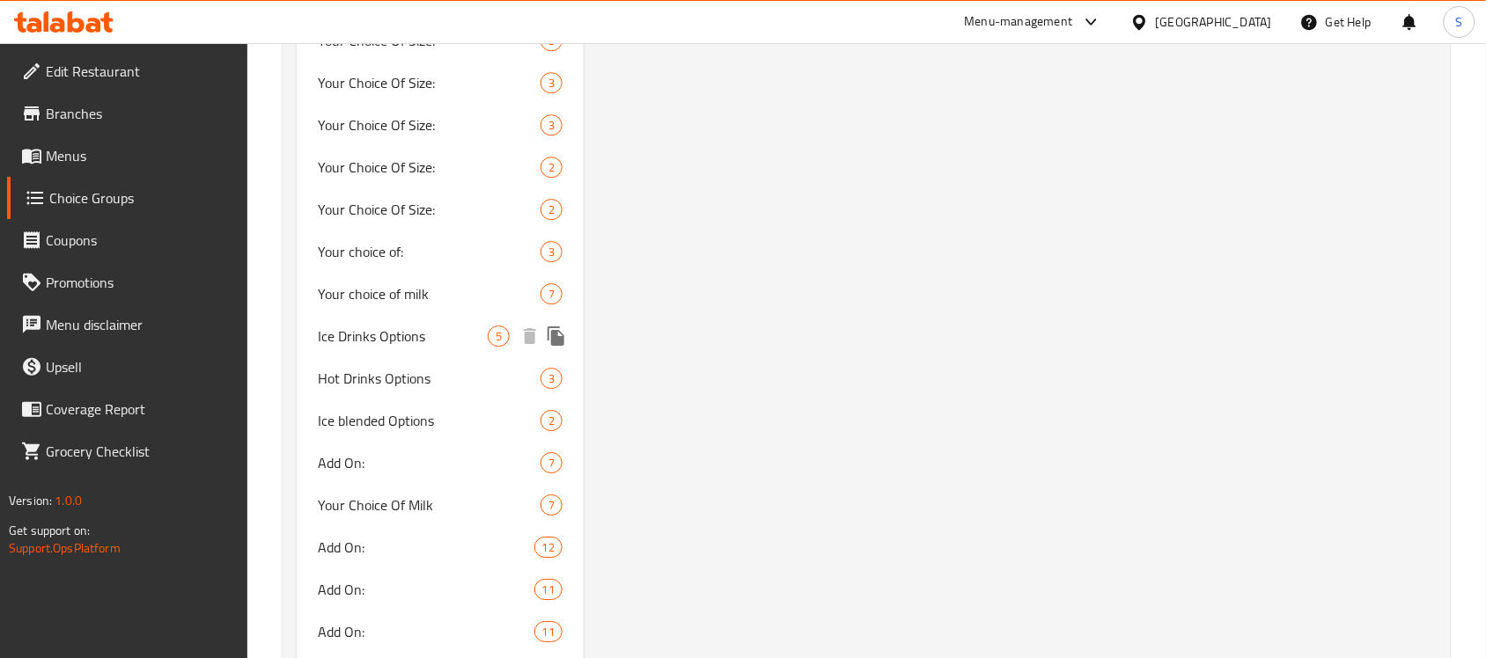
click at [428, 333] on span "Ice Drinks Options" at bounding box center [403, 336] width 170 height 21
type input "Ice Drinks Options"
type input "اختبارك من"
type input "1"
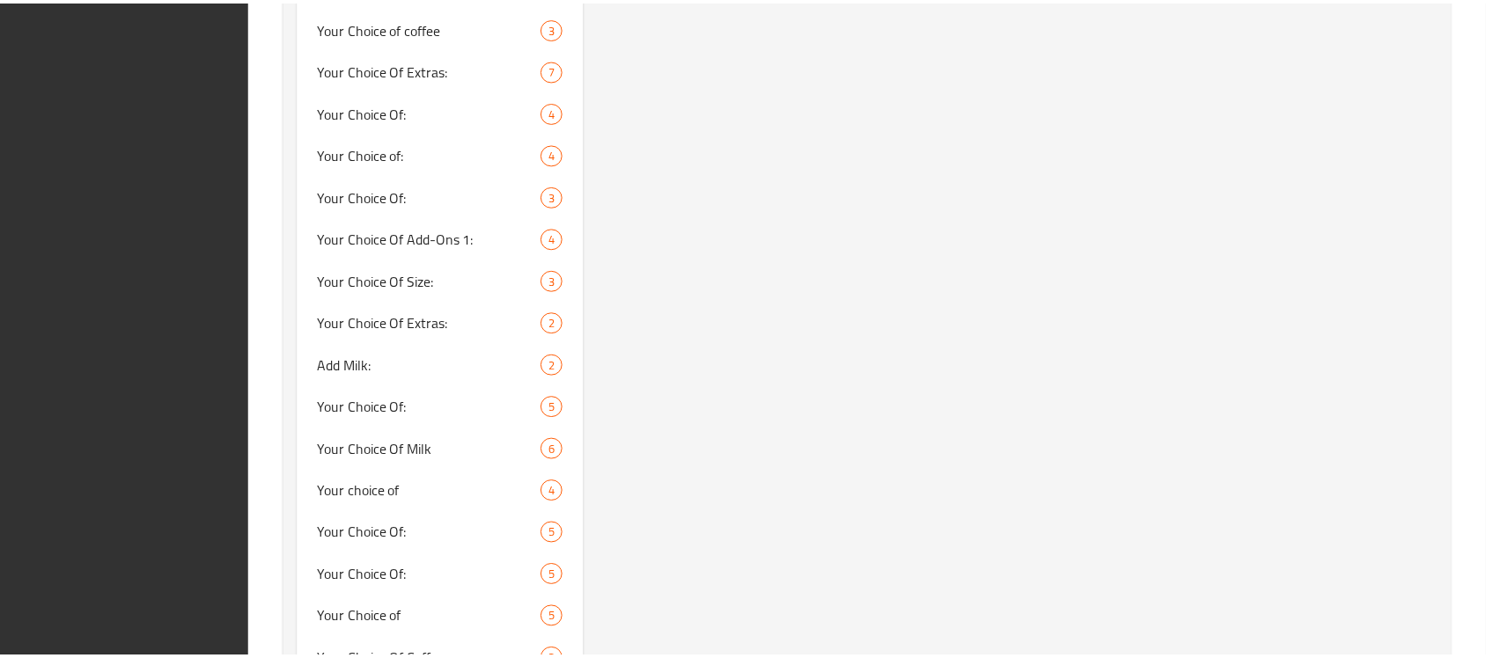
scroll to position [5609, 0]
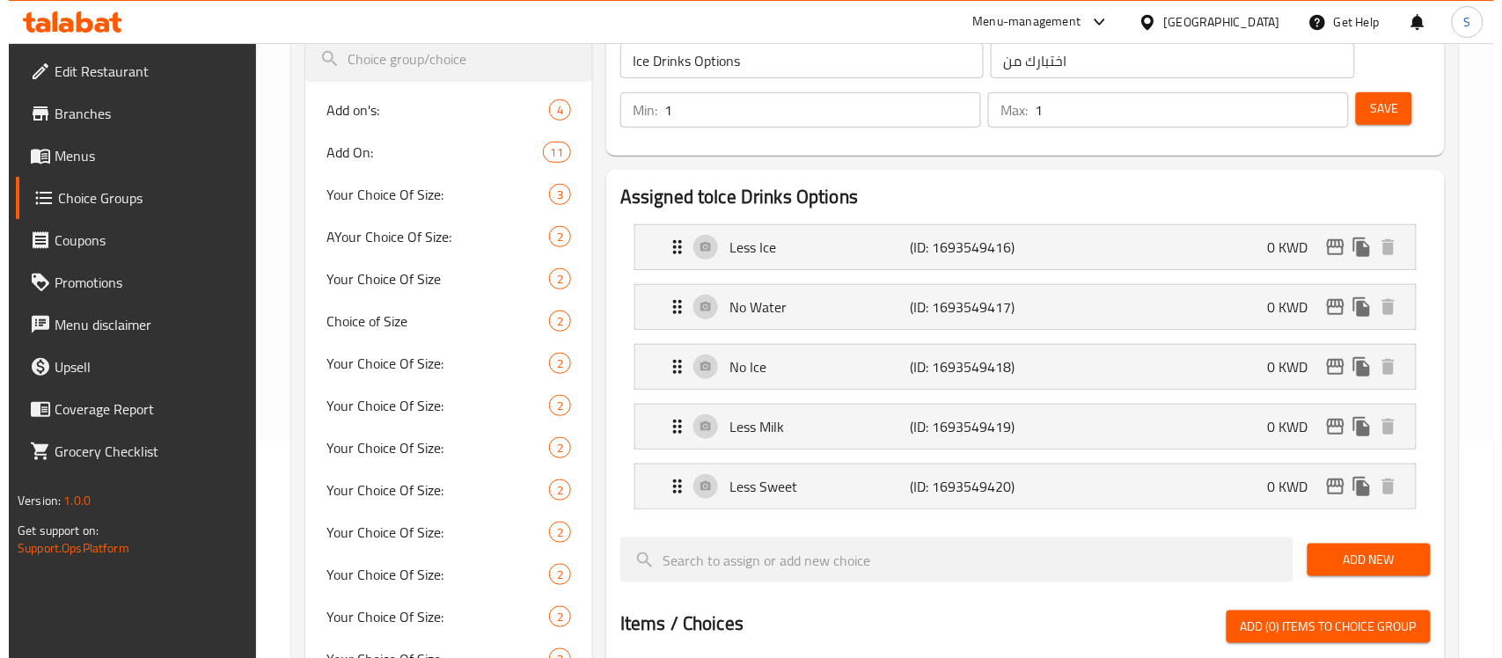
scroll to position [0, 0]
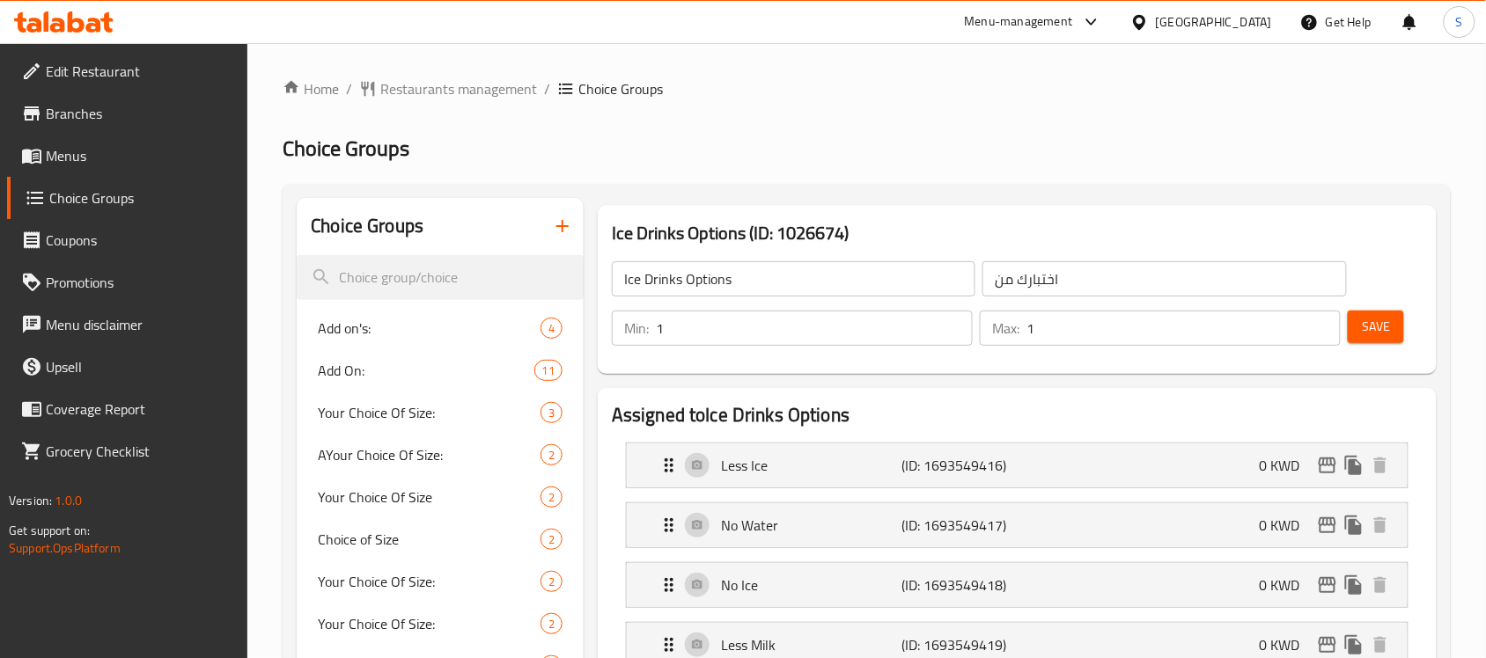
click at [783, 293] on input "Ice Drinks Options" at bounding box center [794, 278] width 364 height 35
drag, startPoint x: 696, startPoint y: 348, endPoint x: 628, endPoint y: 353, distance: 68.9
click at [628, 353] on div "Min: 1 ​ Max: 1 ​ Save" at bounding box center [1013, 328] width 825 height 56
type input "0"
click at [1382, 318] on span "Save" at bounding box center [1376, 327] width 28 height 22
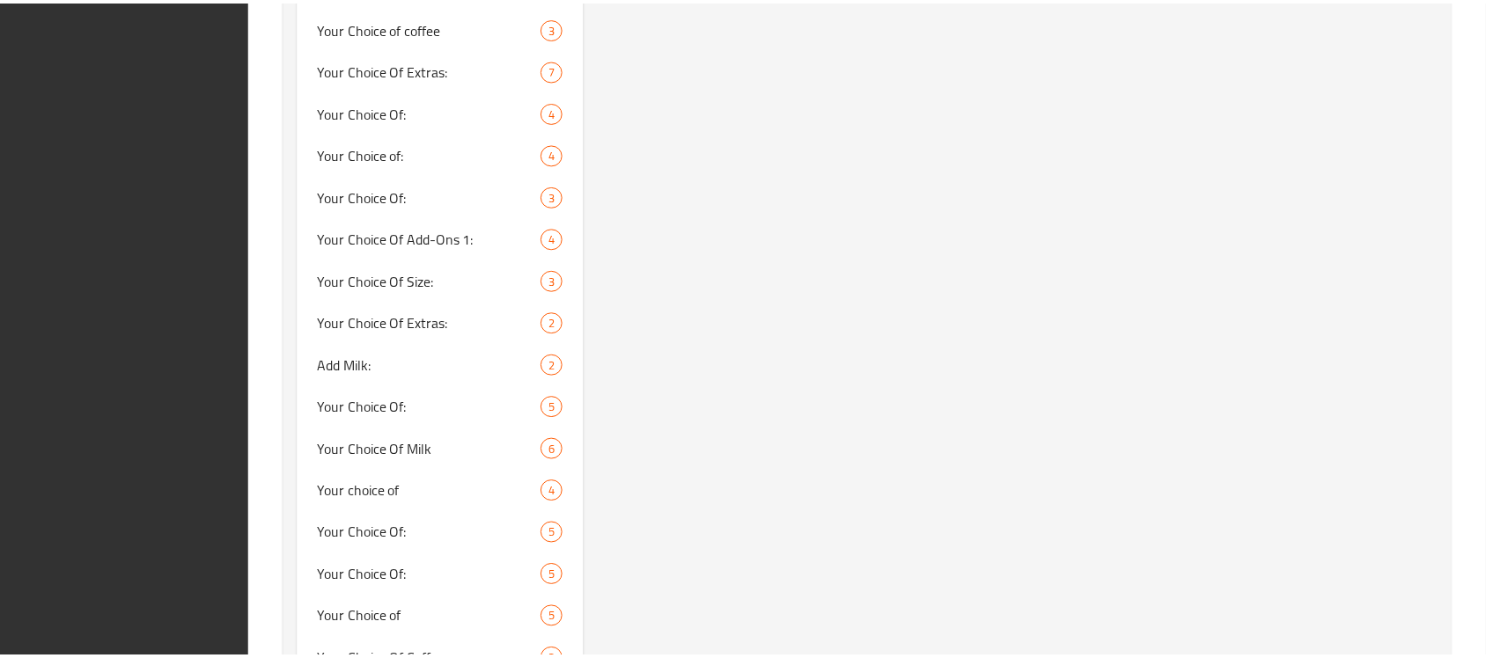
scroll to position [5609, 0]
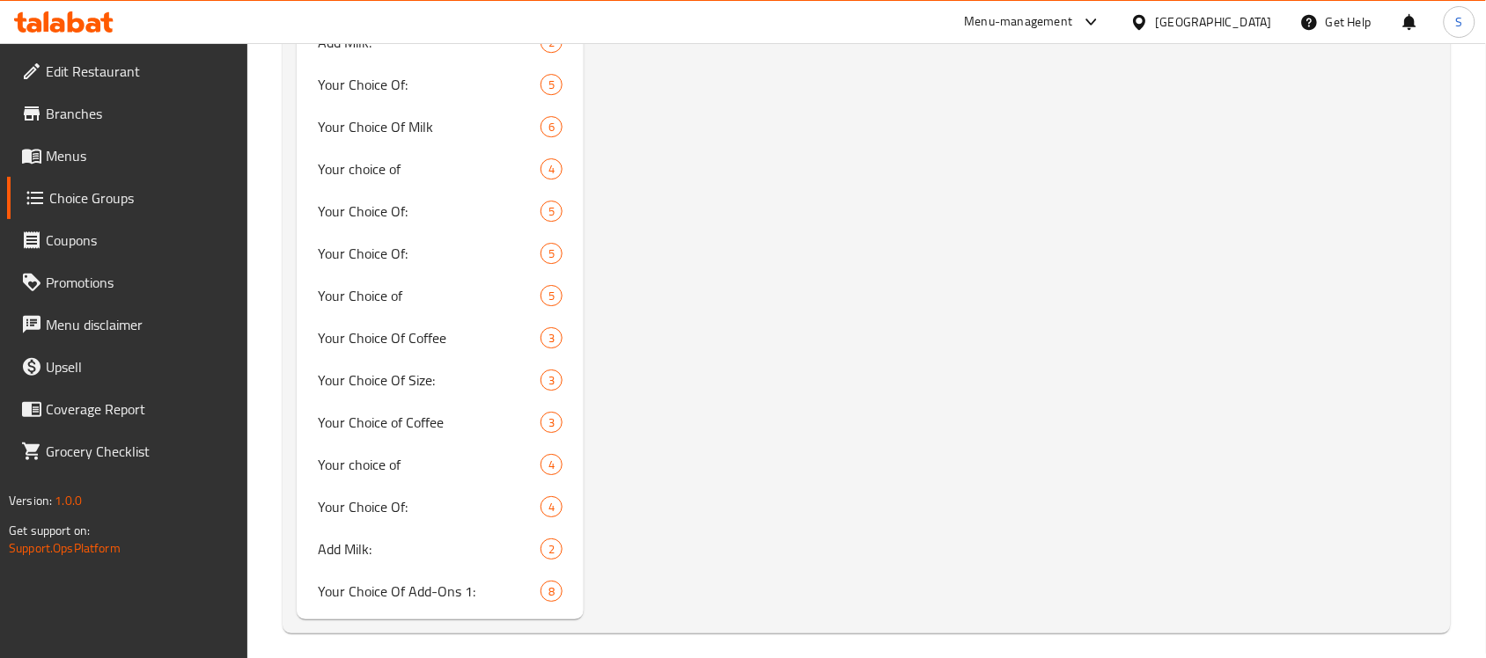
scroll to position [3456, 0]
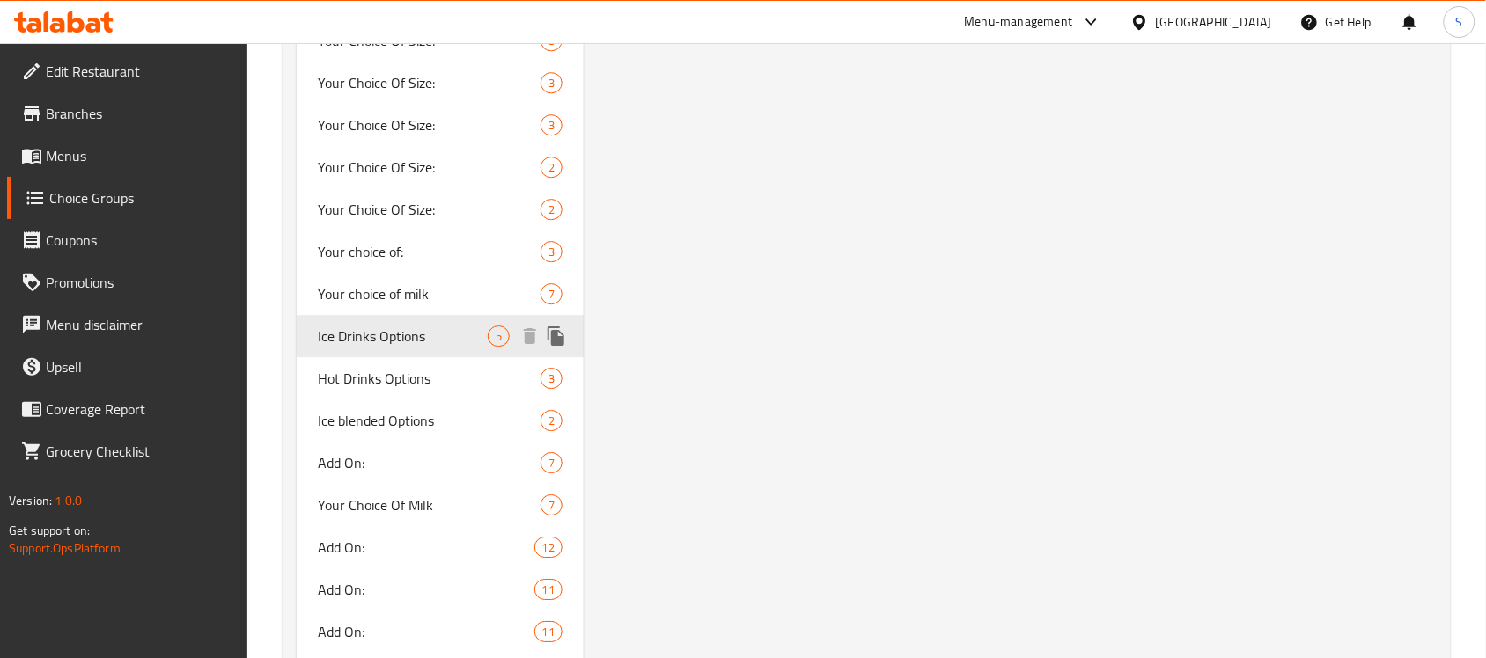
click at [420, 326] on span "Ice Drinks Options" at bounding box center [403, 336] width 170 height 21
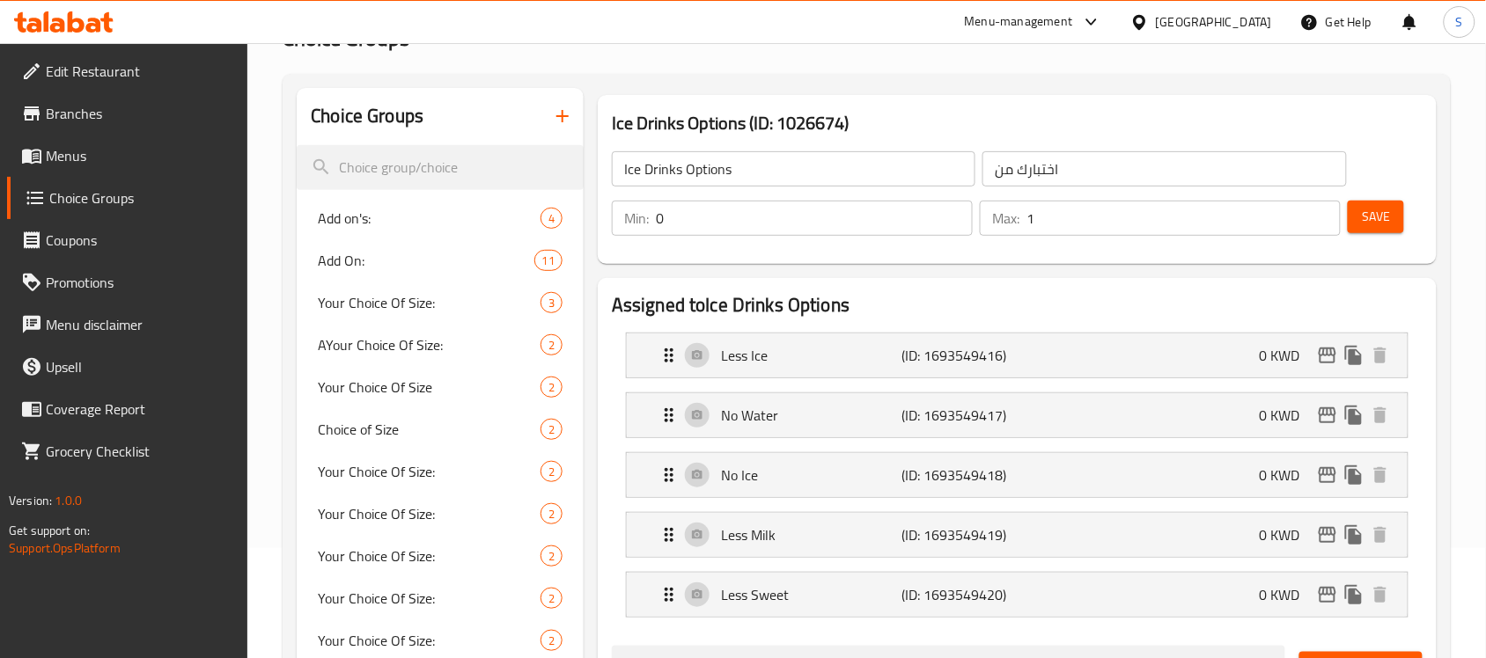
scroll to position [0, 0]
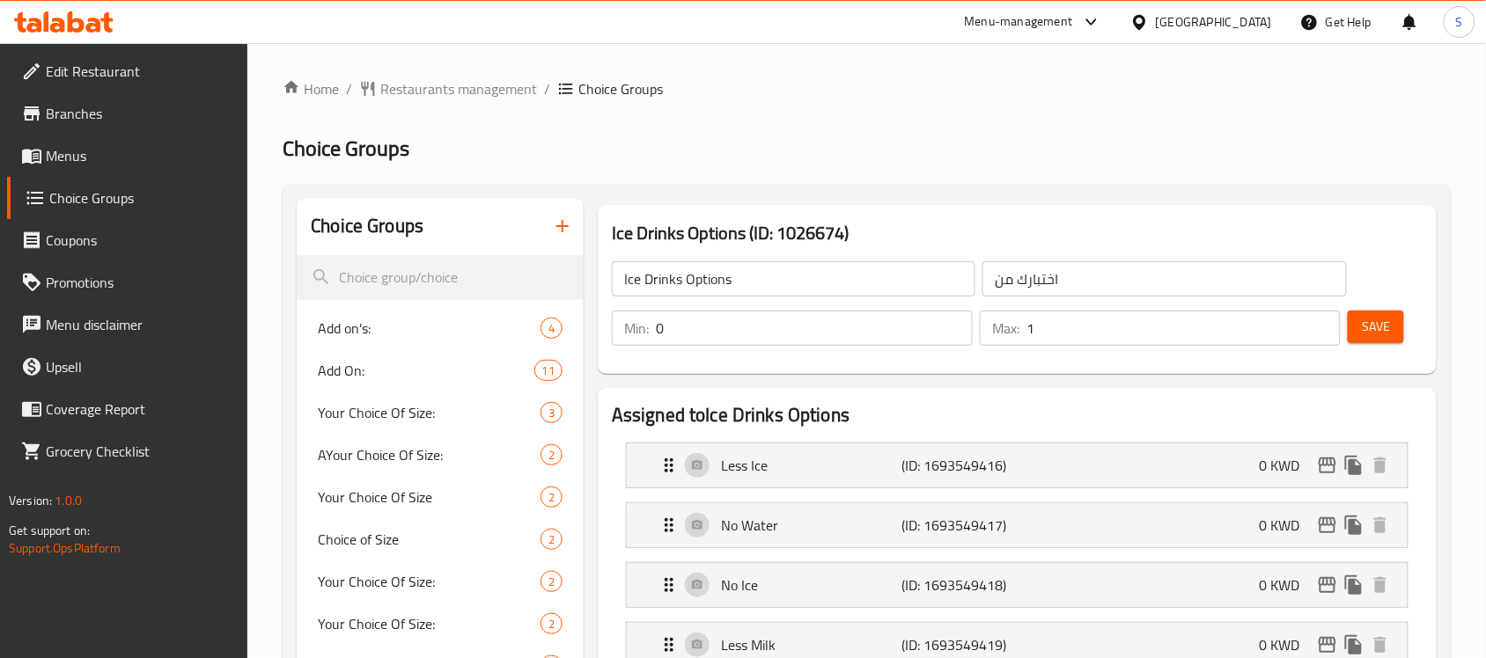
click at [1389, 324] on span "Save" at bounding box center [1376, 327] width 28 height 22
